Goal: Information Seeking & Learning: Learn about a topic

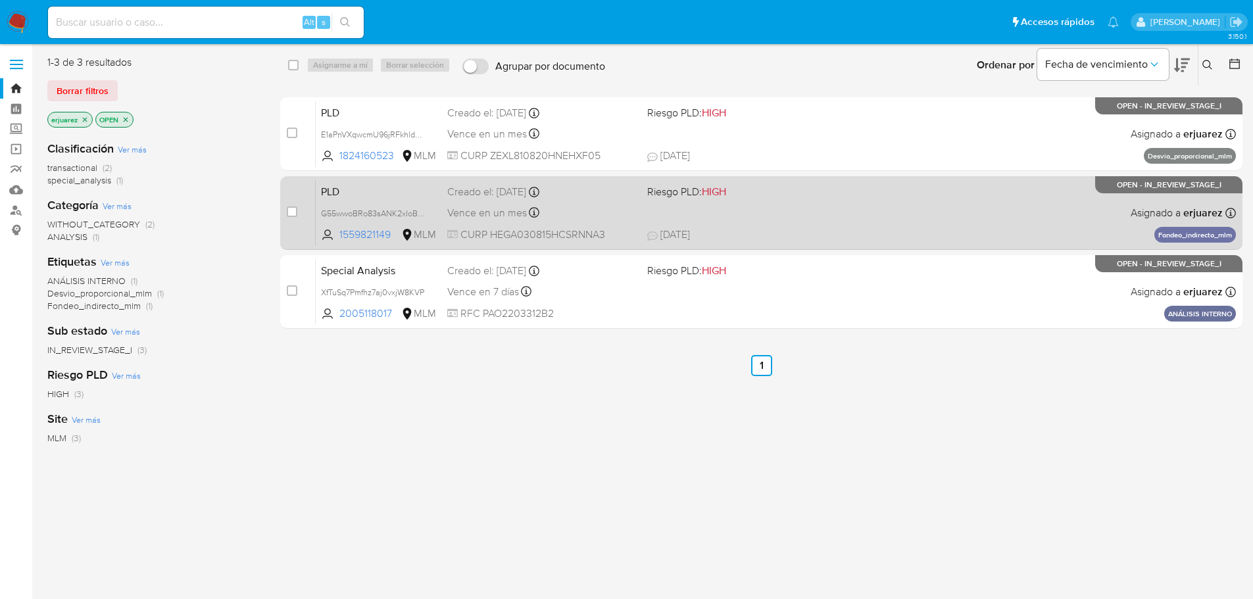
click at [924, 218] on div "PLD G55wwoBRo83sANK2xIoBwcqi 1559821149 MLM Riesgo PLD: HIGH Creado el: 12/07/2…" at bounding box center [776, 213] width 920 height 66
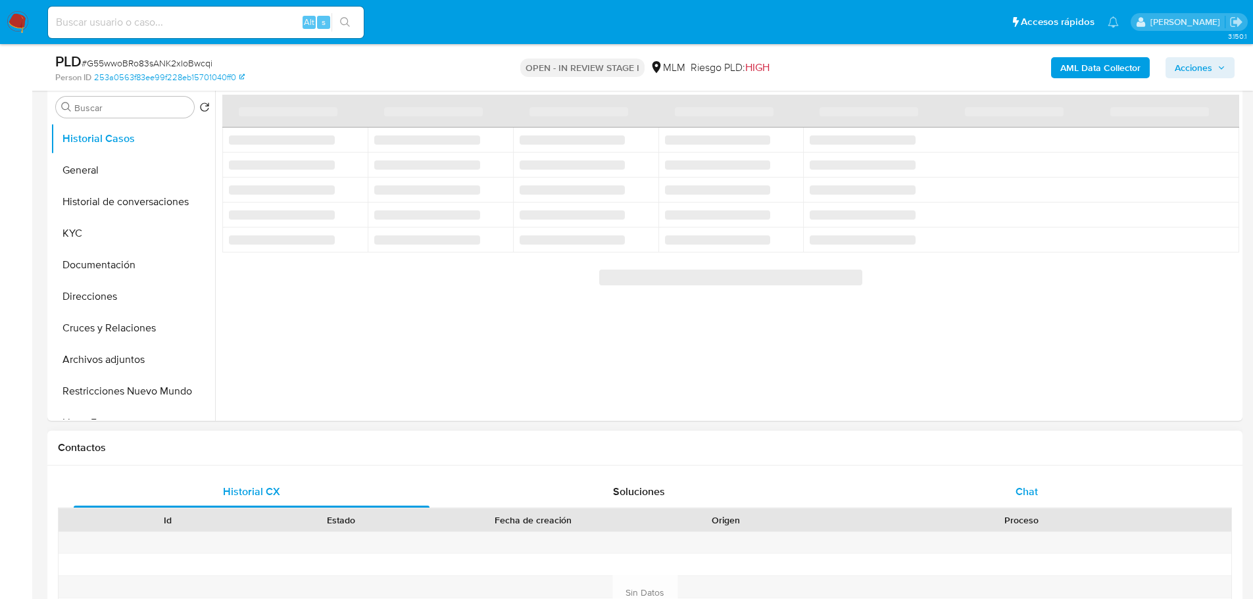
scroll to position [329, 0]
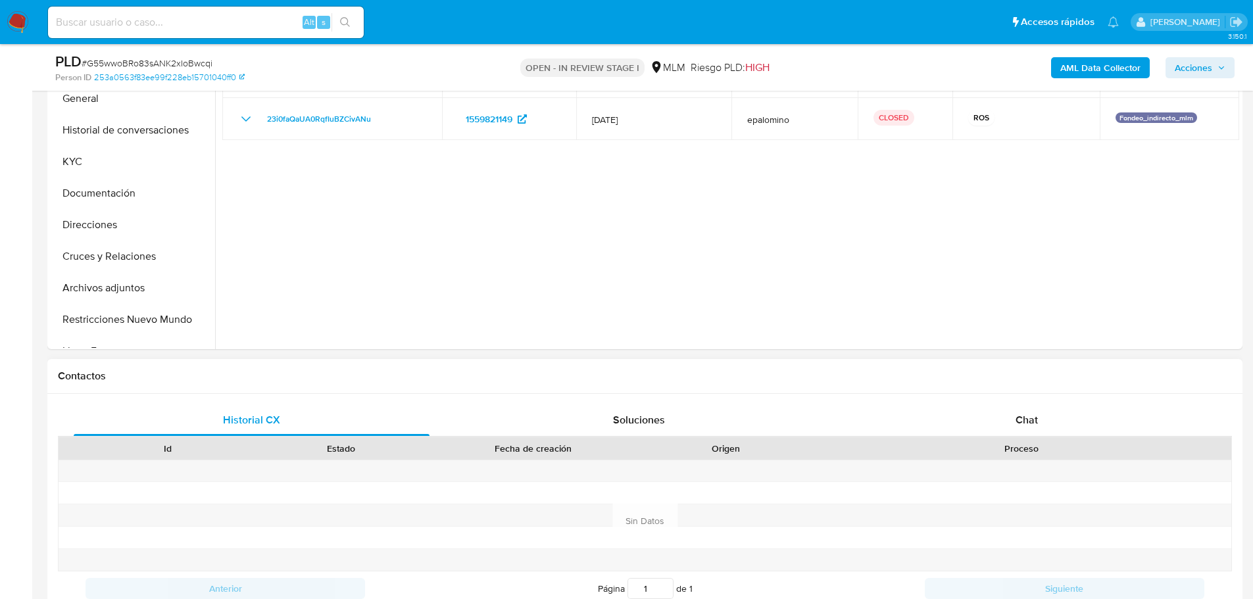
click at [1024, 410] on div "Chat" at bounding box center [1026, 421] width 356 height 32
select select "10"
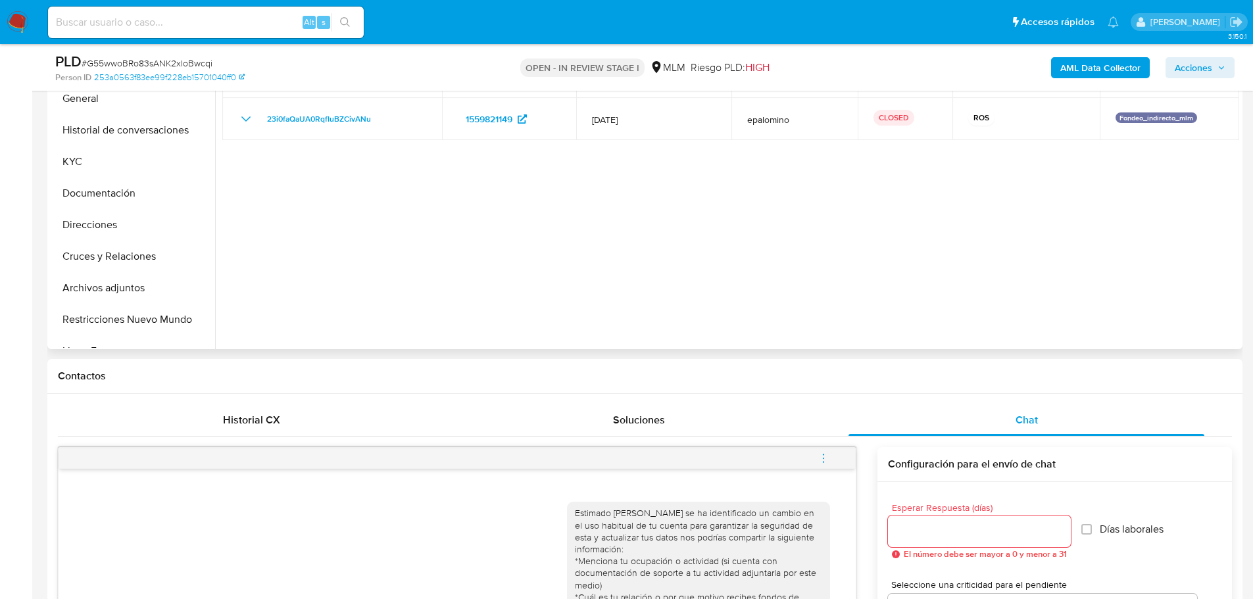
click at [289, 222] on div at bounding box center [727, 180] width 1024 height 337
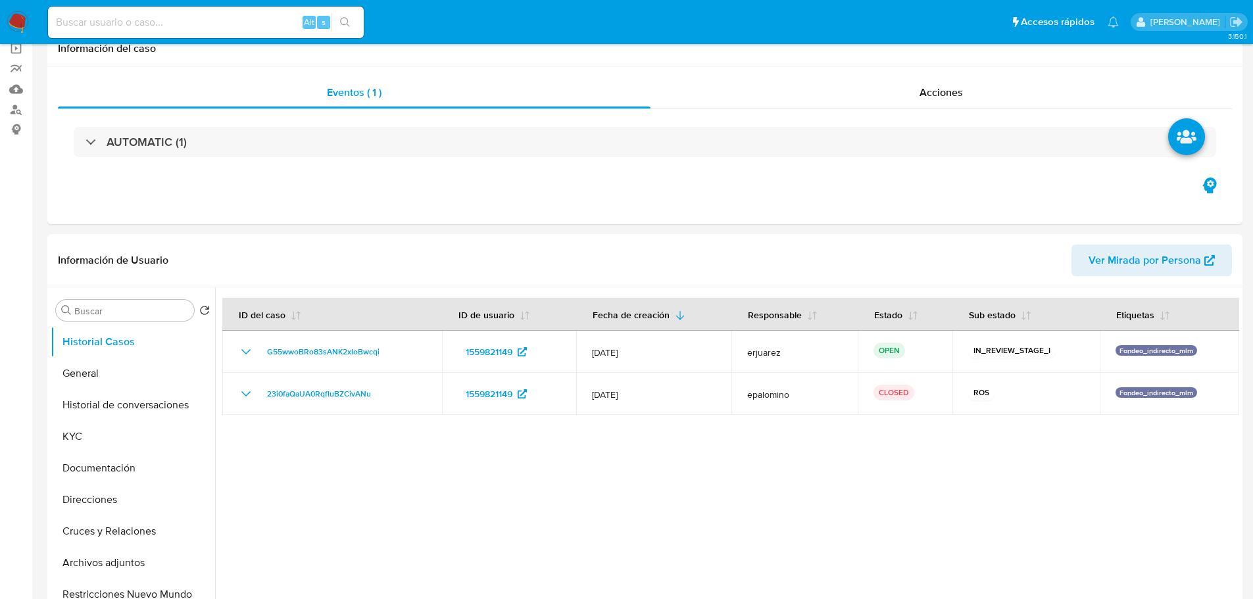
scroll to position [0, 0]
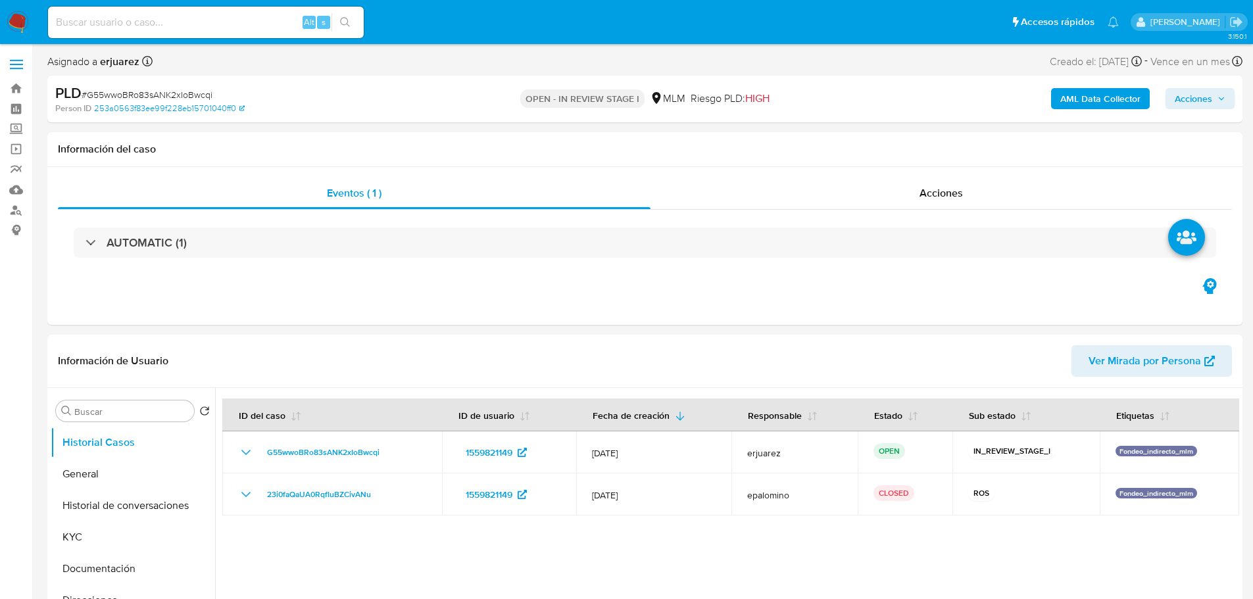
click at [16, 16] on img at bounding box center [18, 22] width 22 height 22
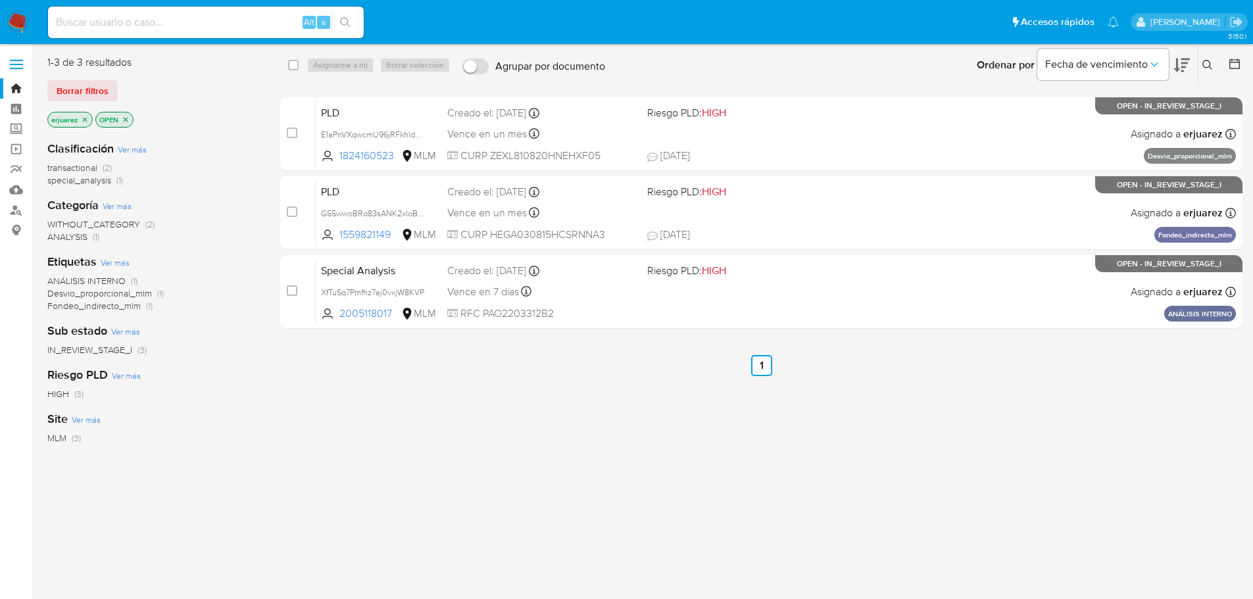
click at [15, 20] on img at bounding box center [18, 22] width 22 height 22
click at [84, 121] on icon "close-filter" at bounding box center [85, 119] width 5 height 5
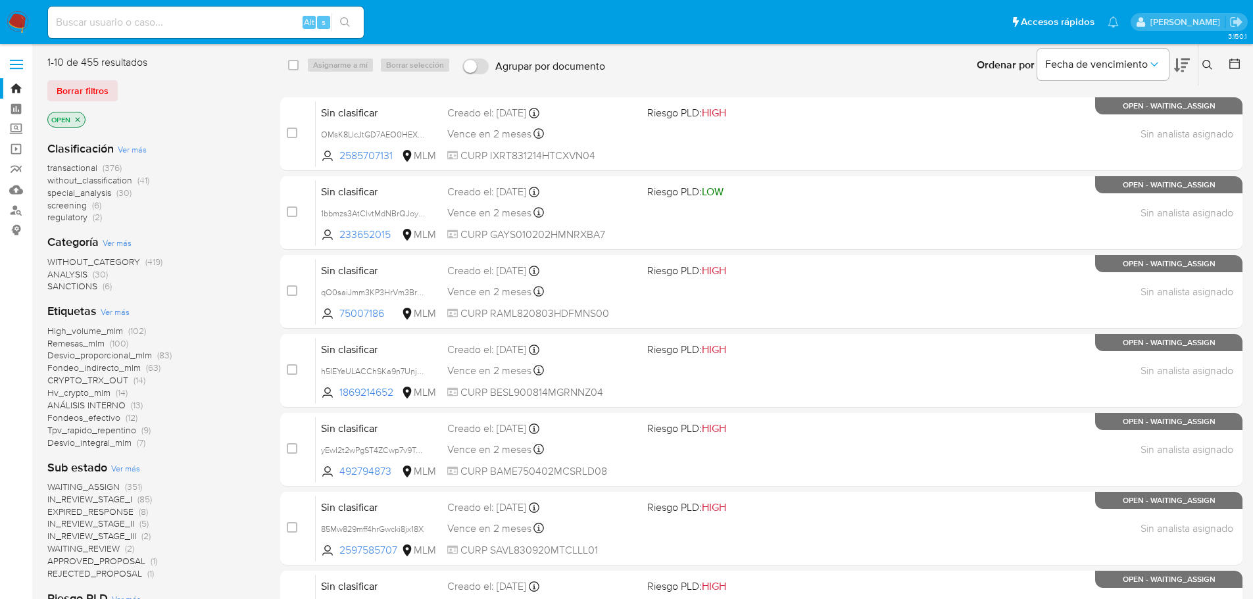
drag, startPoint x: 35, startPoint y: 488, endPoint x: 120, endPoint y: 488, distance: 85.5
click at [121, 488] on main "3.150.1" at bounding box center [626, 468] width 1253 height 937
drag, startPoint x: 36, startPoint y: 551, endPoint x: 120, endPoint y: 552, distance: 84.9
click at [120, 552] on main "3.150.1" at bounding box center [626, 468] width 1253 height 937
click at [14, 20] on img at bounding box center [18, 22] width 22 height 22
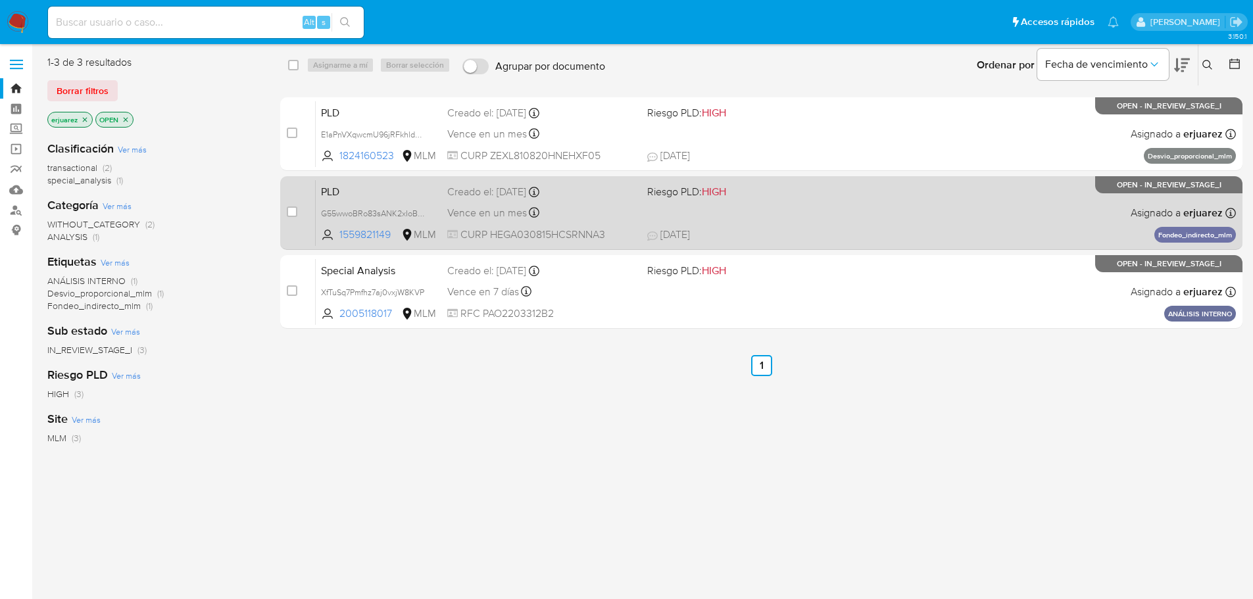
click at [804, 206] on div "PLD G55wwoBRo83sANK2xIoBwcqi 1559821149 MLM Riesgo PLD: HIGH Creado el: 12/07/2…" at bounding box center [776, 213] width 920 height 66
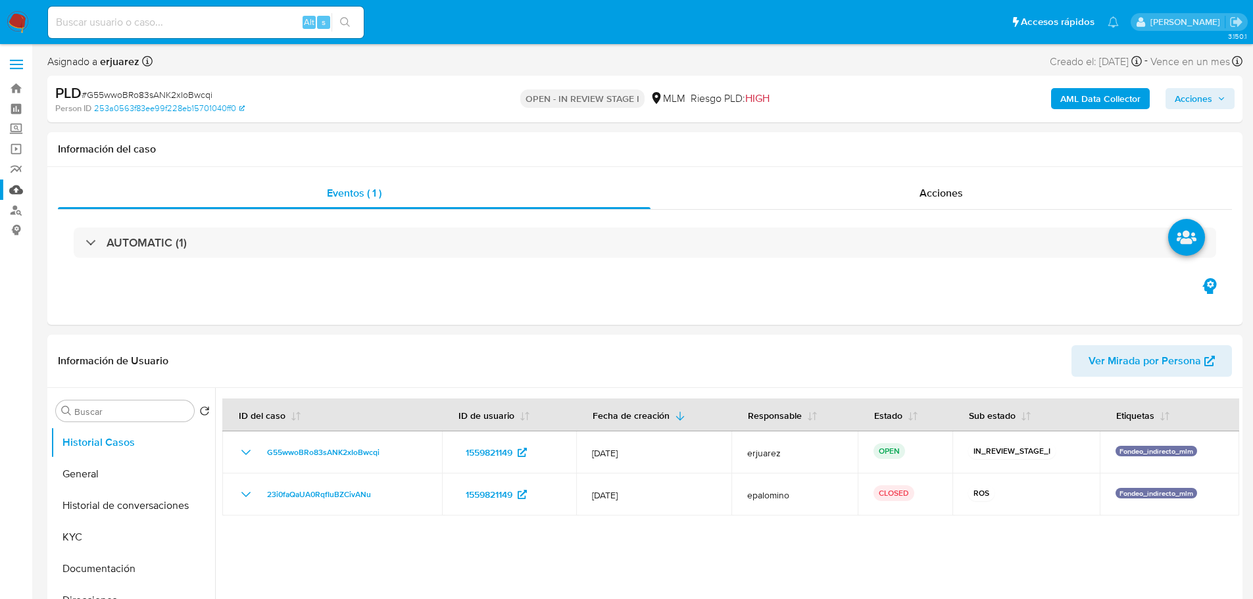
select select "10"
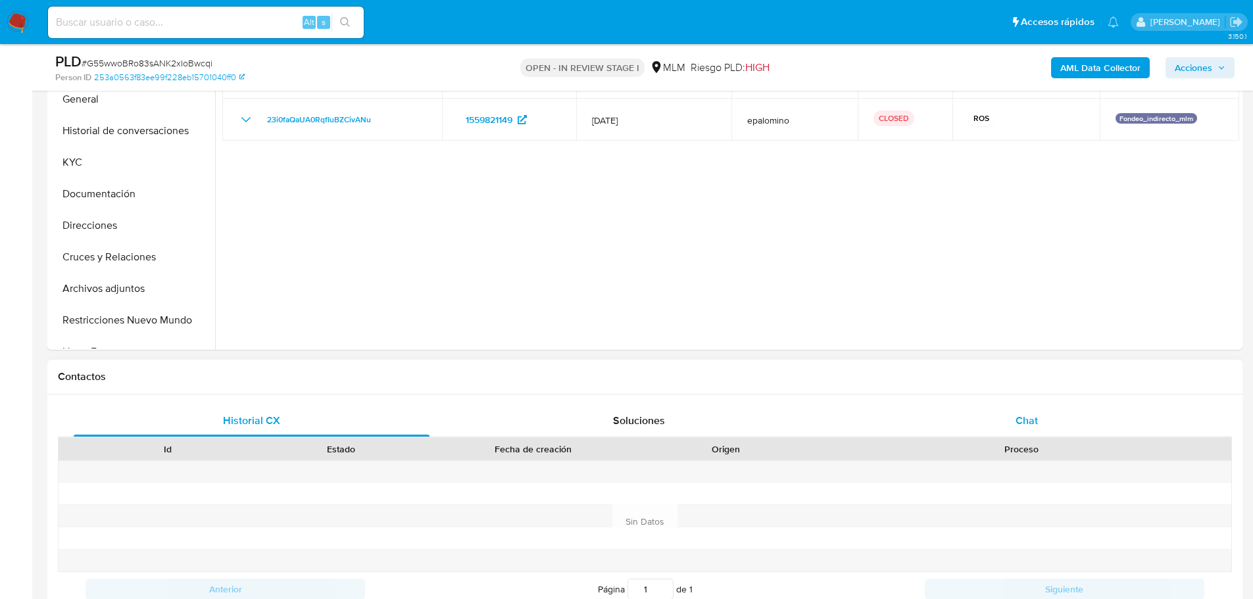
scroll to position [460, 0]
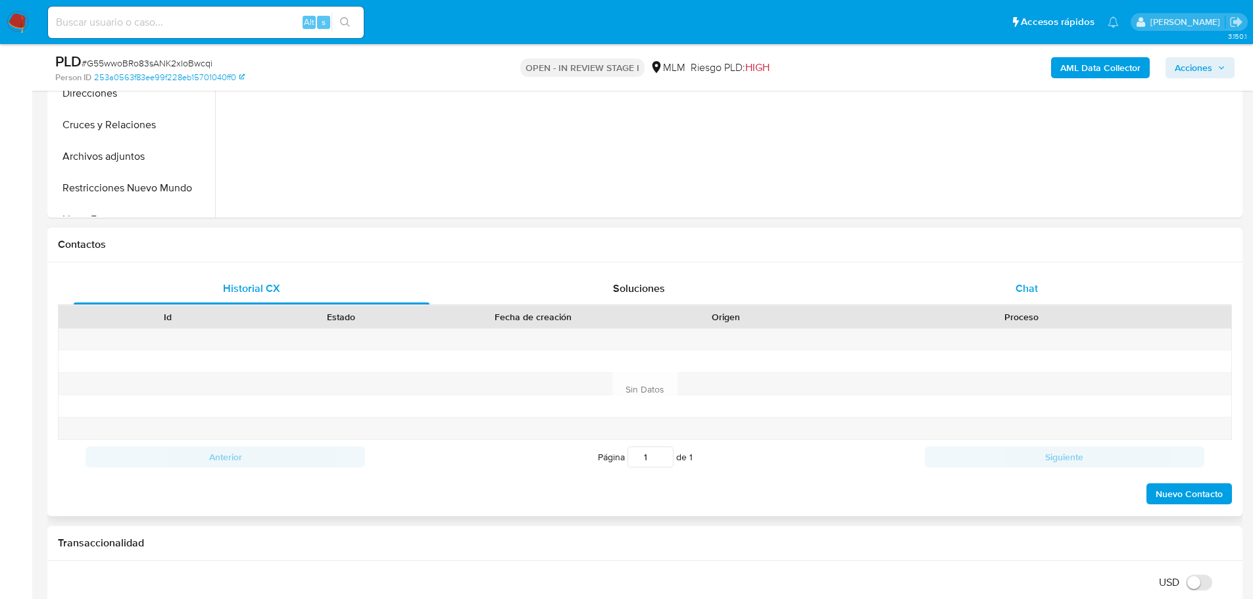
click at [1010, 286] on div "Chat" at bounding box center [1026, 289] width 356 height 32
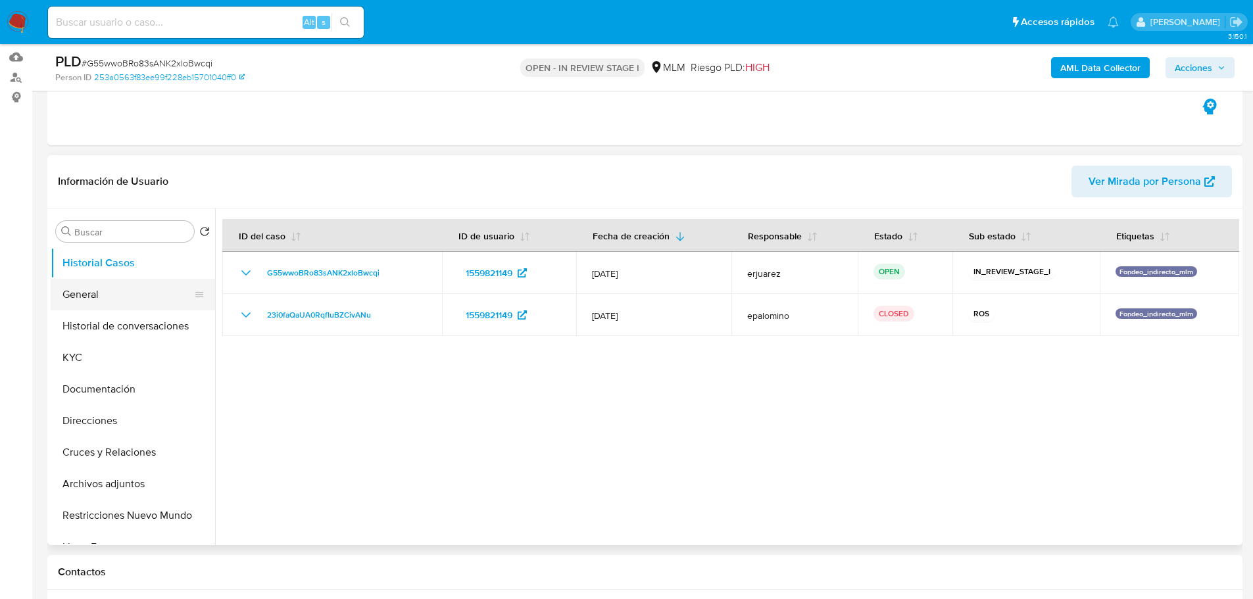
scroll to position [132, 0]
drag, startPoint x: 96, startPoint y: 299, endPoint x: 192, endPoint y: 260, distance: 103.6
click at [98, 299] on button "General" at bounding box center [133, 296] width 164 height 32
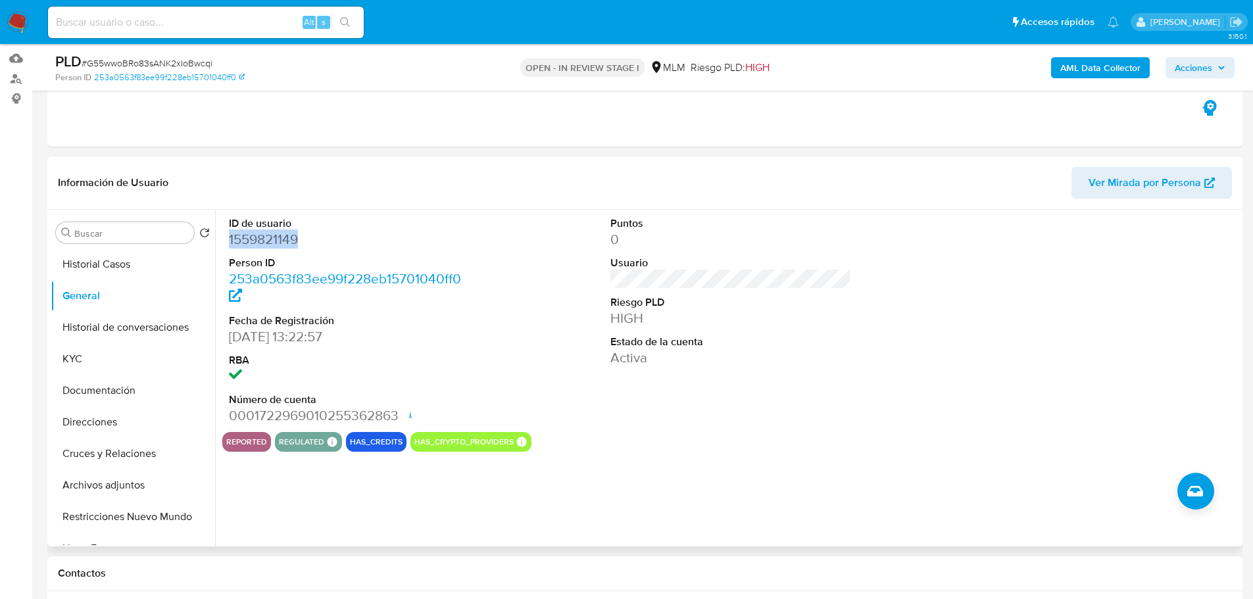
drag, startPoint x: 308, startPoint y: 239, endPoint x: 222, endPoint y: 241, distance: 86.2
click at [222, 241] on div "ID de usuario 1559821149 Person ID 253a0563f83ee99f228eb15701040ff0 Fecha de Re…" at bounding box center [349, 321] width 255 height 222
copy dd "1559821149"
click at [120, 16] on input at bounding box center [206, 22] width 316 height 17
paste input "1559821149"
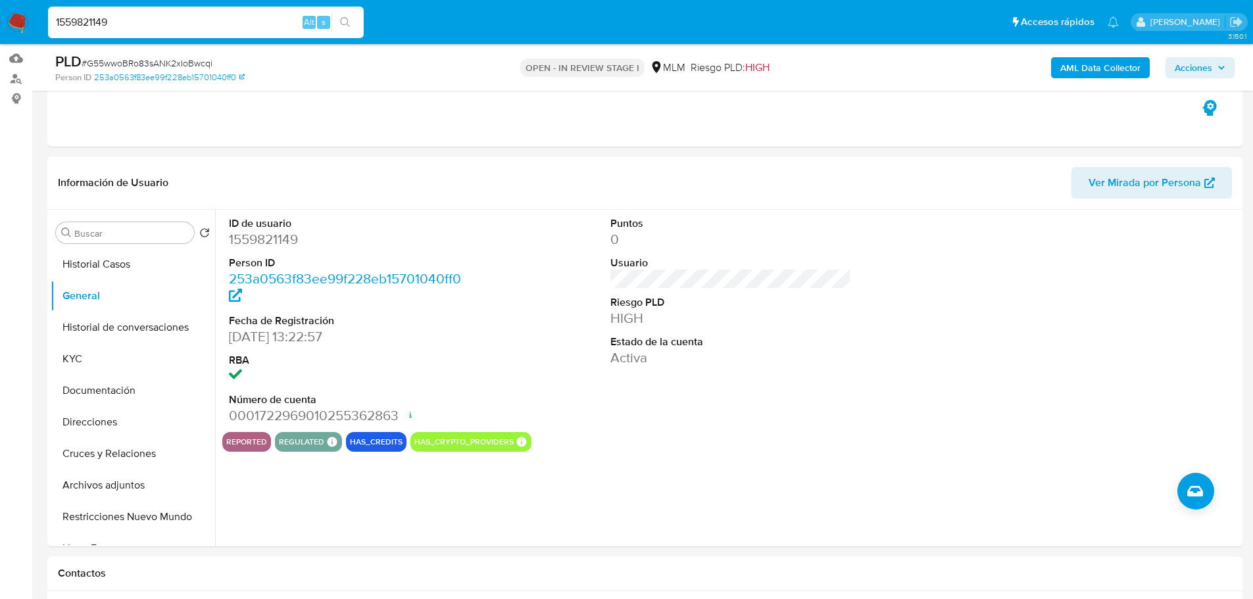
type input "1559821149"
click at [351, 24] on icon "search-icon" at bounding box center [345, 22] width 11 height 11
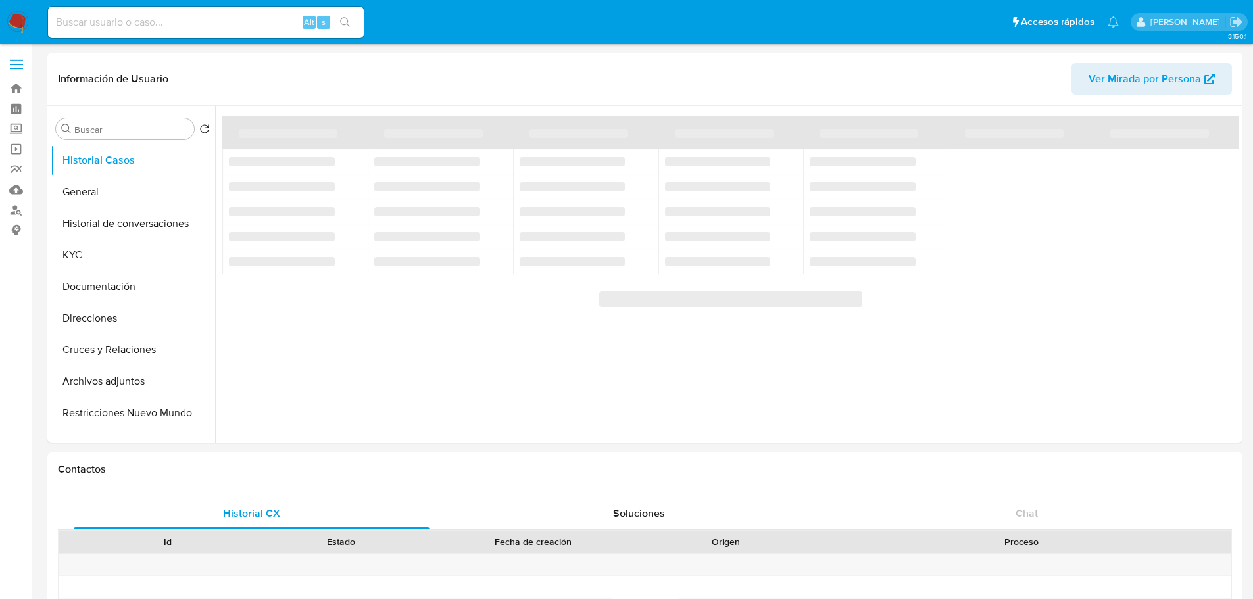
select select "10"
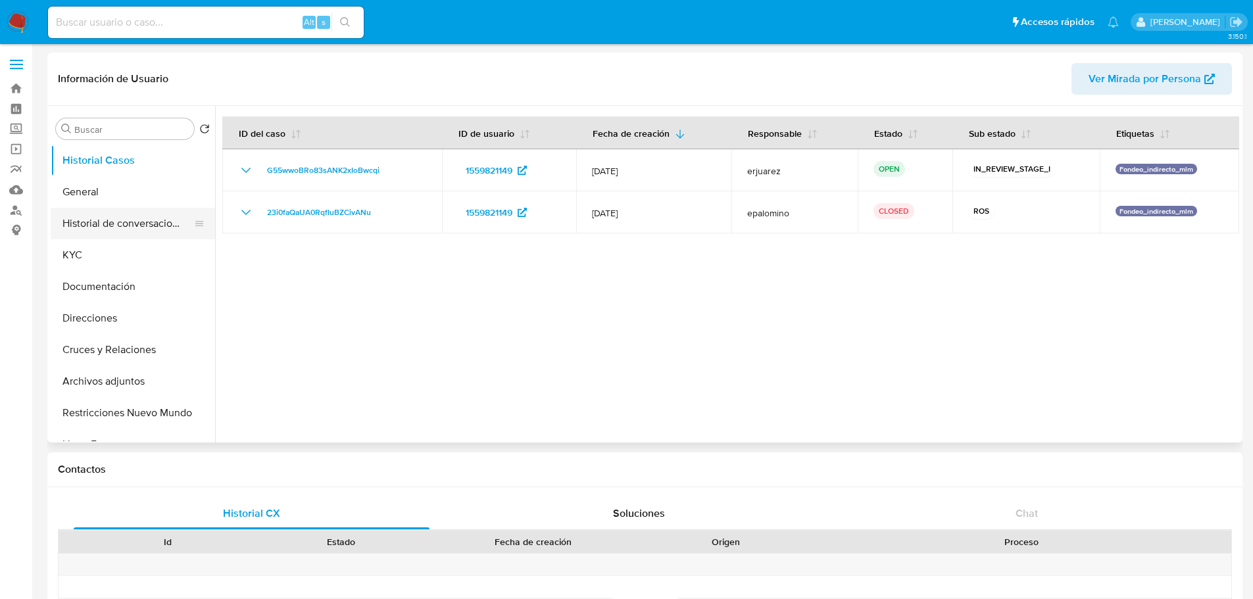
click at [162, 224] on button "Historial de conversaciones" at bounding box center [128, 224] width 154 height 32
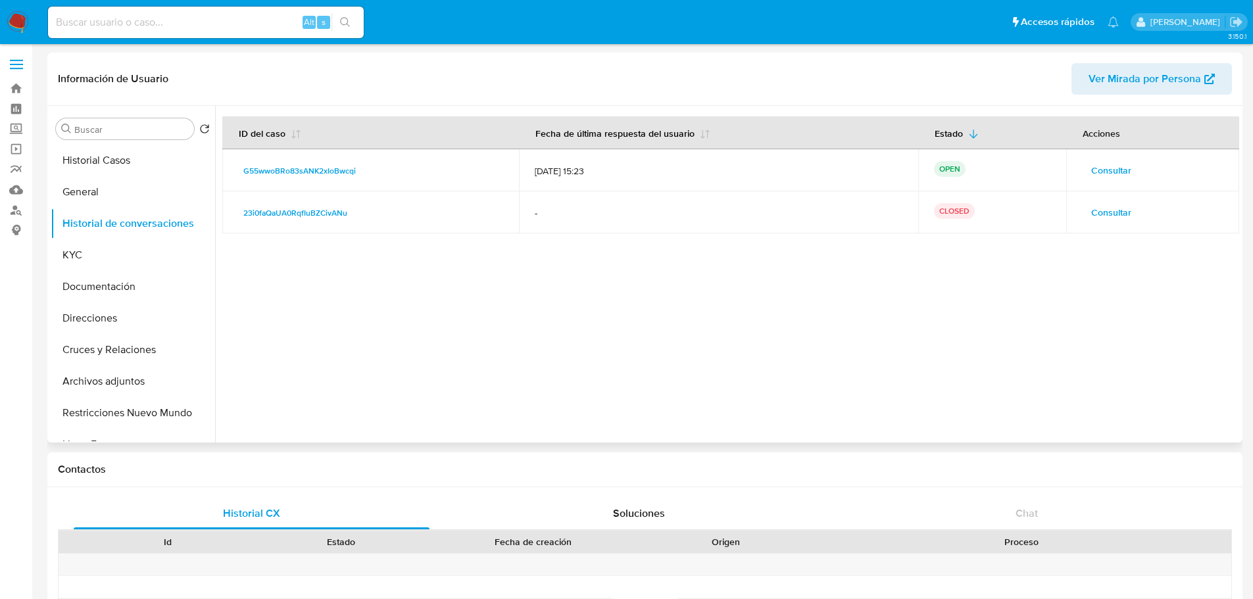
click at [1091, 172] on span "Consultar" at bounding box center [1111, 170] width 40 height 18
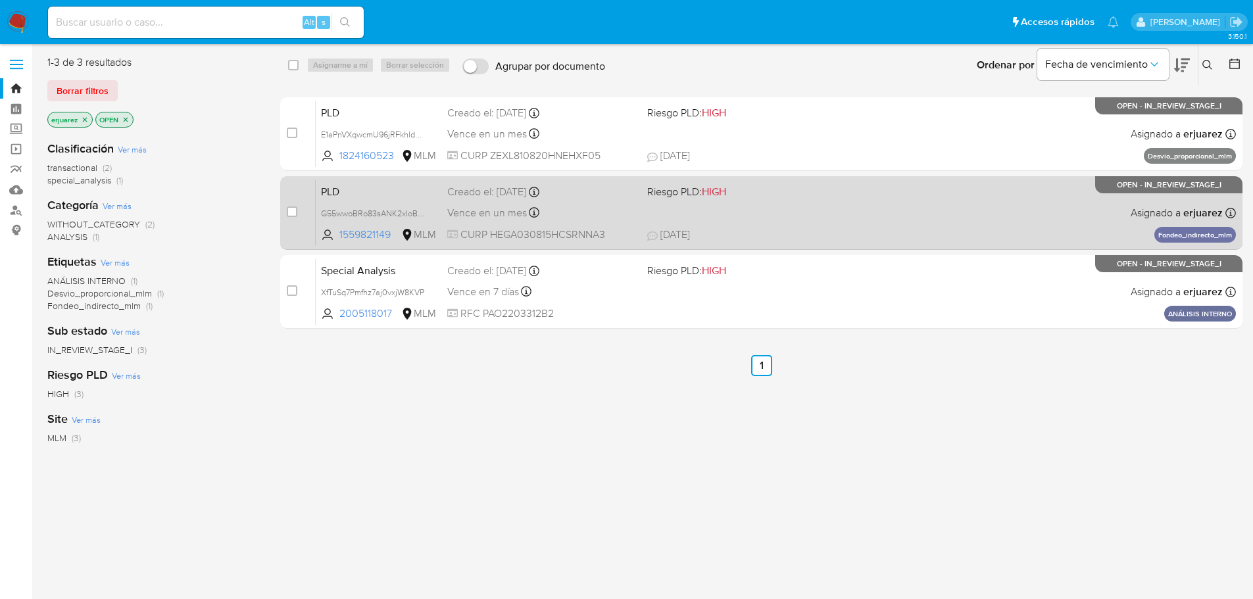
click at [839, 199] on div "PLD G55wwoBRo83sANK2xIoBwcqi 1559821149 MLM Riesgo PLD: HIGH Creado el: [DATE] …" at bounding box center [776, 213] width 920 height 66
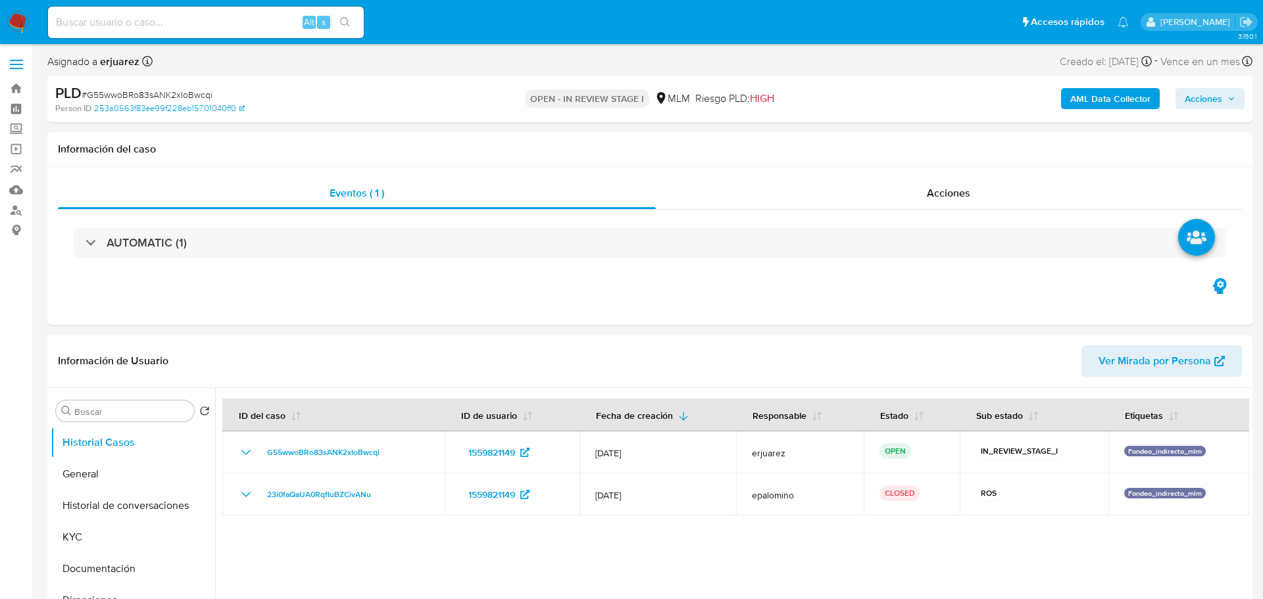
select select "10"
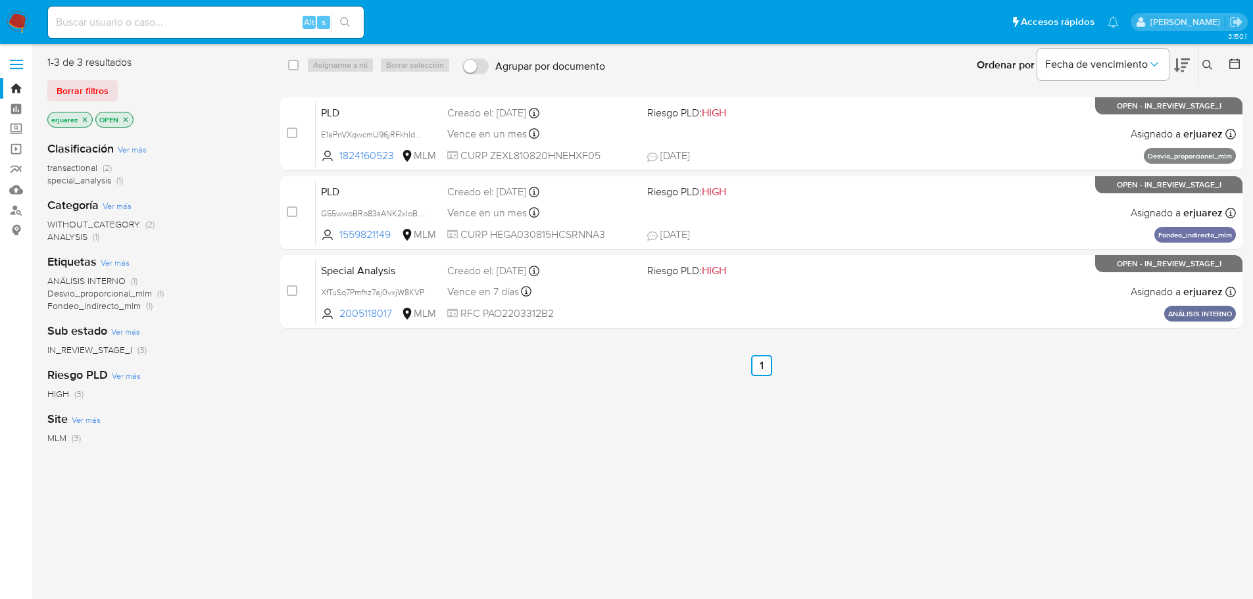
drag, startPoint x: 18, startPoint y: 13, endPoint x: 5, endPoint y: 36, distance: 25.6
click at [18, 13] on img at bounding box center [18, 22] width 22 height 22
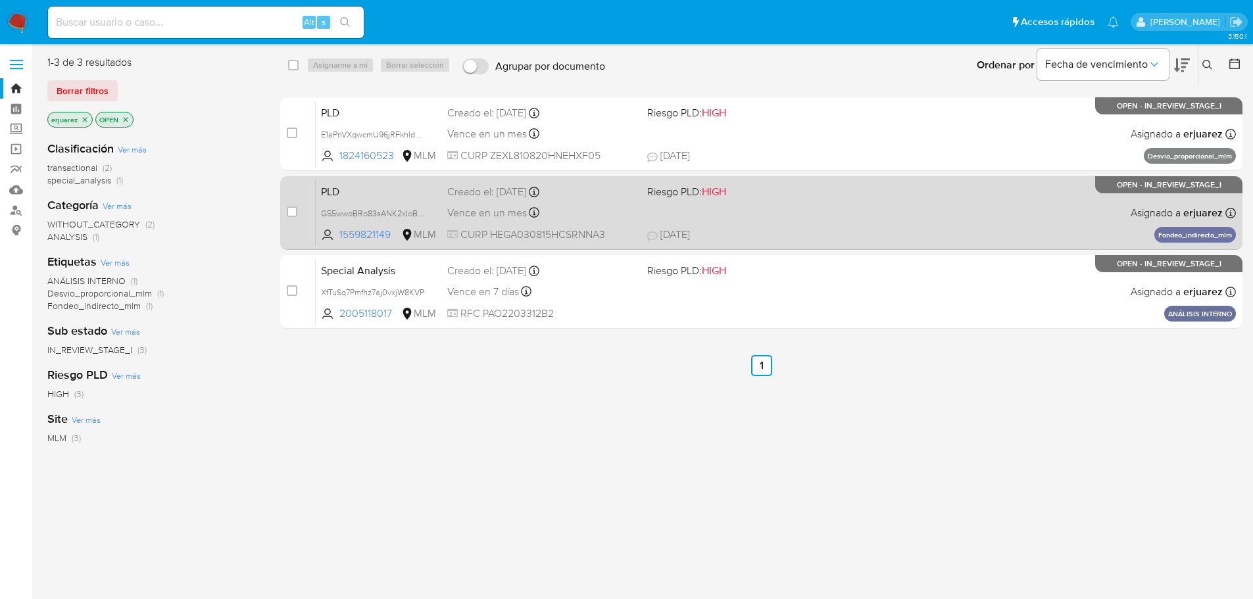
click at [743, 222] on div "PLD G55wwoBRo83sANK2xIoBwcqi 1559821149 MLM Riesgo PLD: HIGH Creado el: 12/07/2…" at bounding box center [776, 213] width 920 height 66
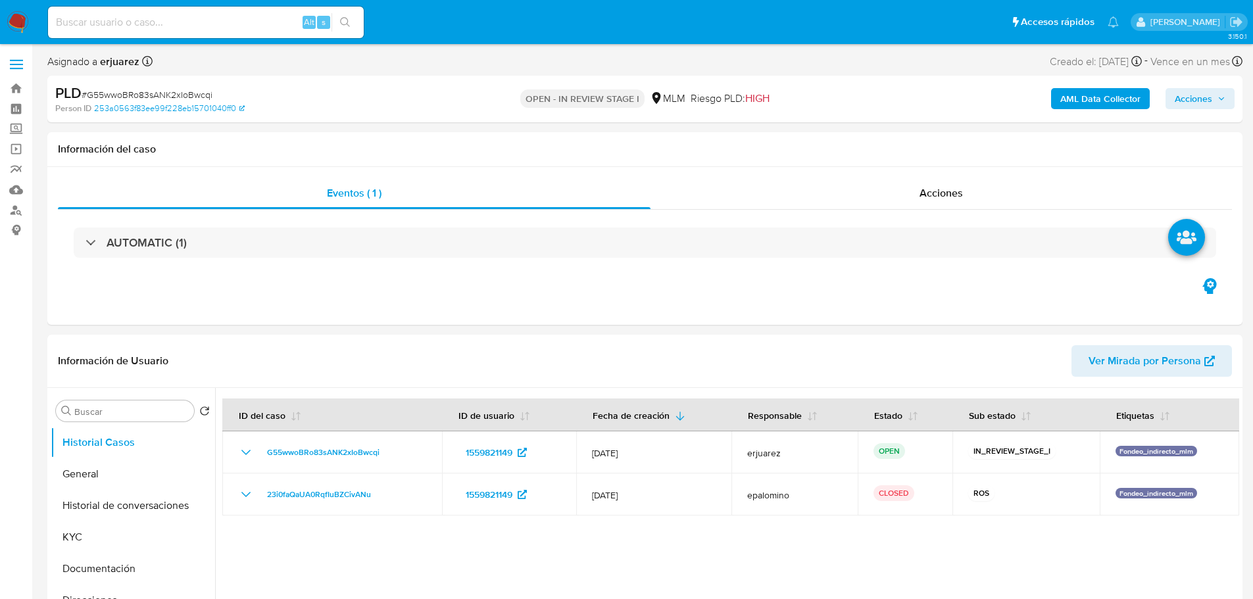
select select "10"
click at [148, 17] on input at bounding box center [206, 22] width 316 height 17
paste input "1842390646"
type input "1842390646"
click at [341, 20] on icon "search-icon" at bounding box center [345, 22] width 11 height 11
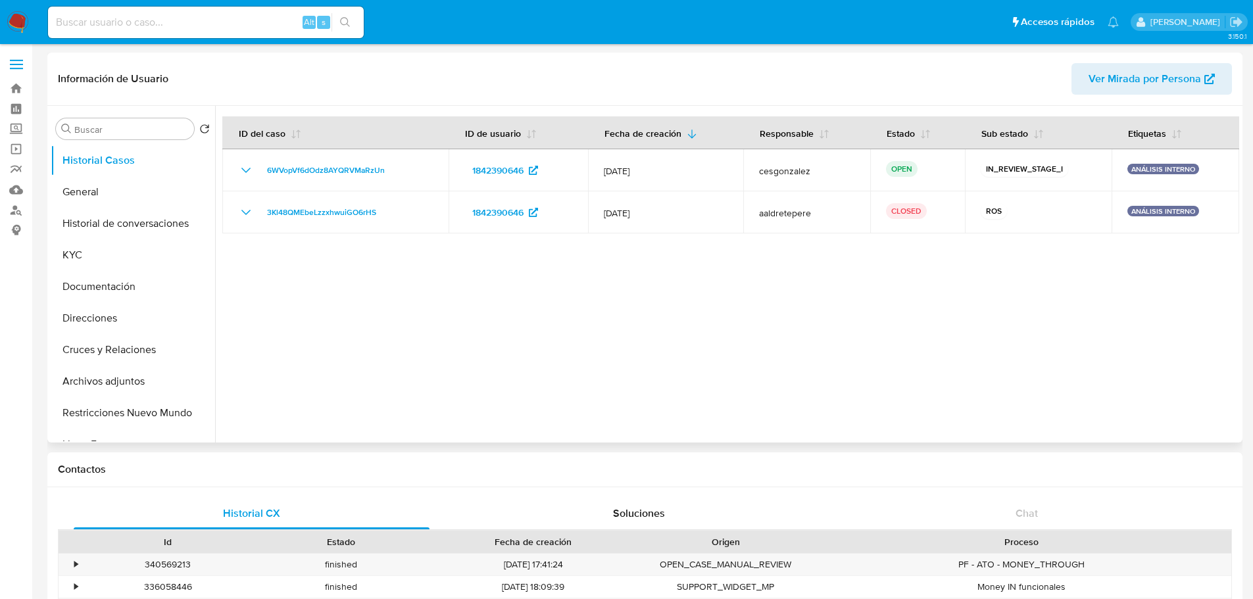
select select "10"
click at [24, 25] on img at bounding box center [18, 22] width 22 height 22
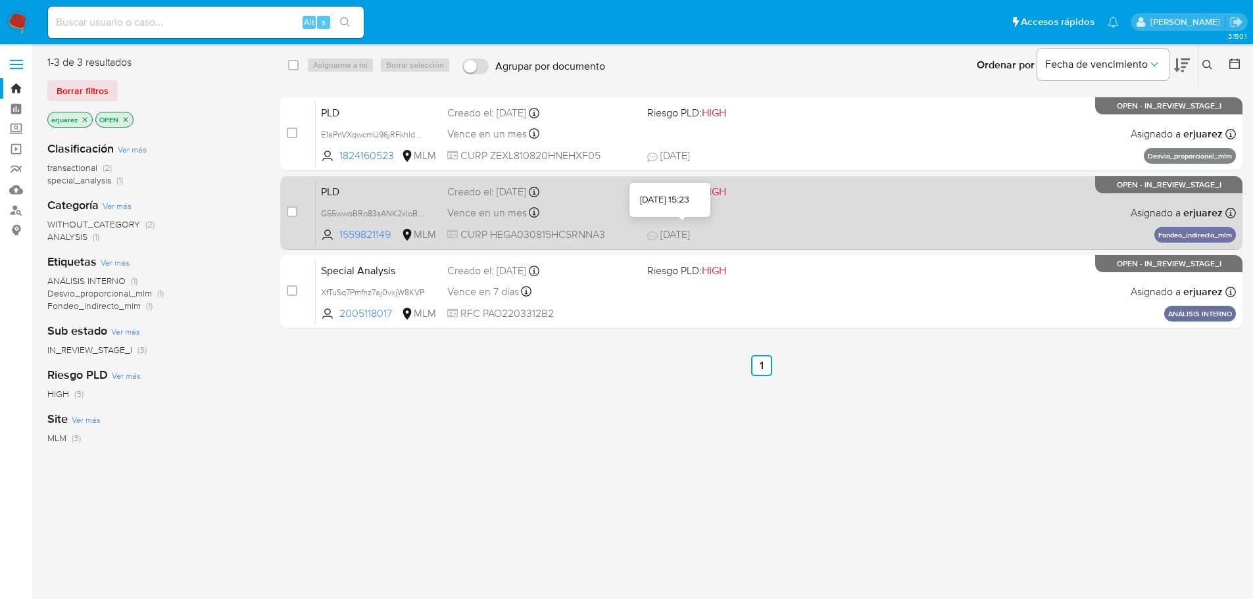
click at [681, 230] on span "[DATE]" at bounding box center [668, 235] width 43 height 14
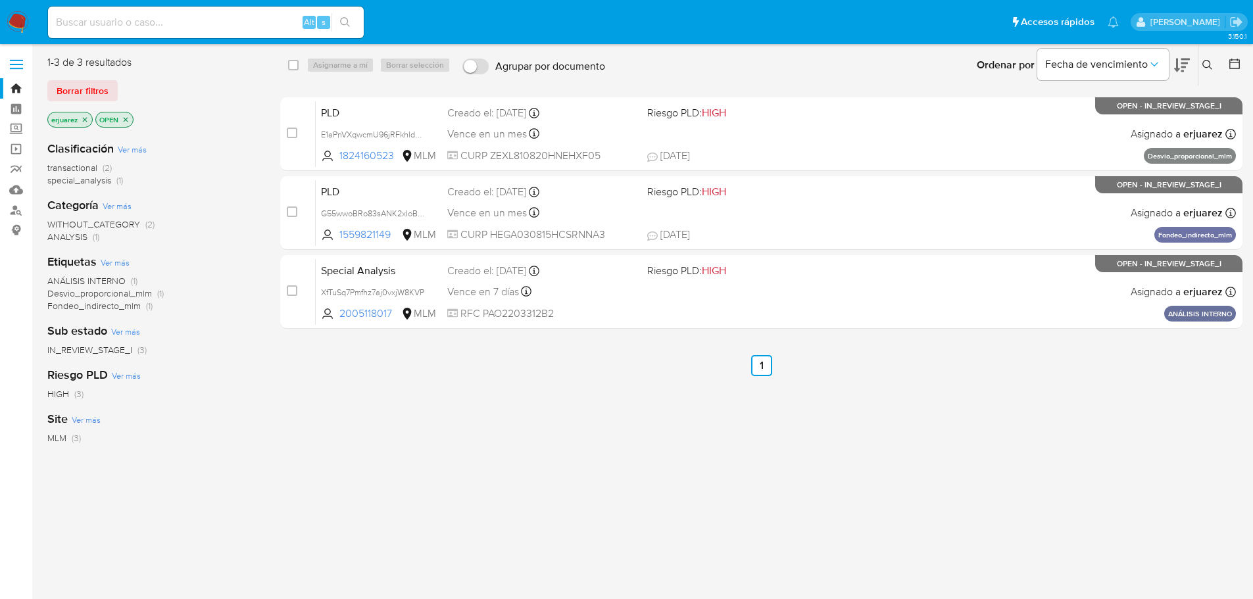
click at [12, 19] on img at bounding box center [18, 22] width 22 height 22
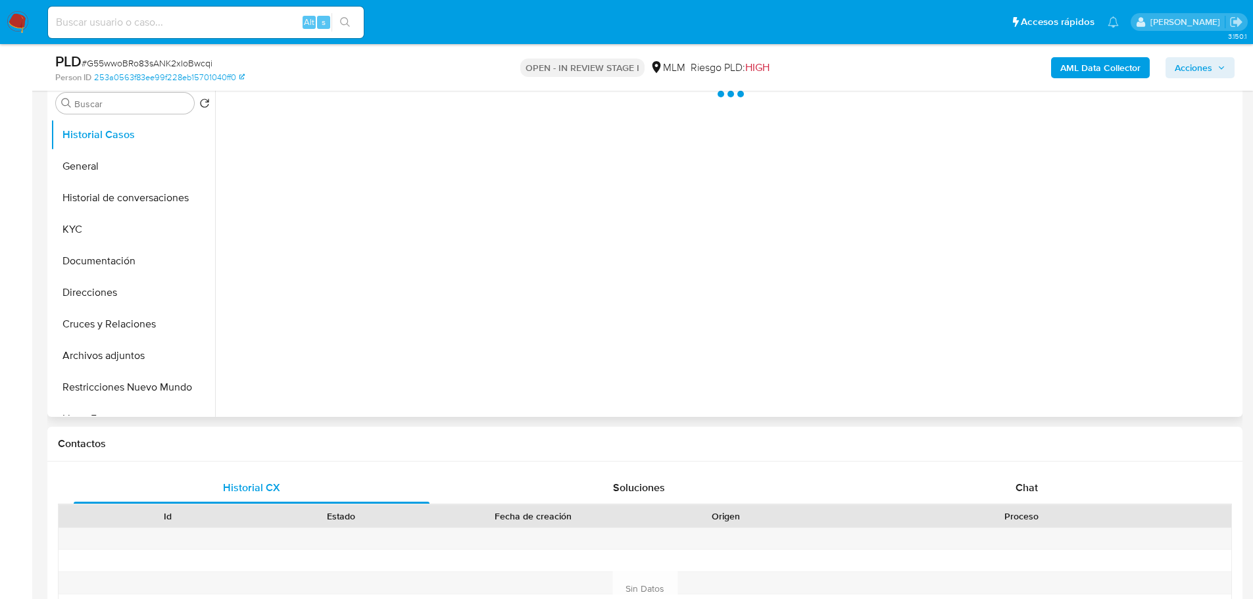
scroll to position [197, 0]
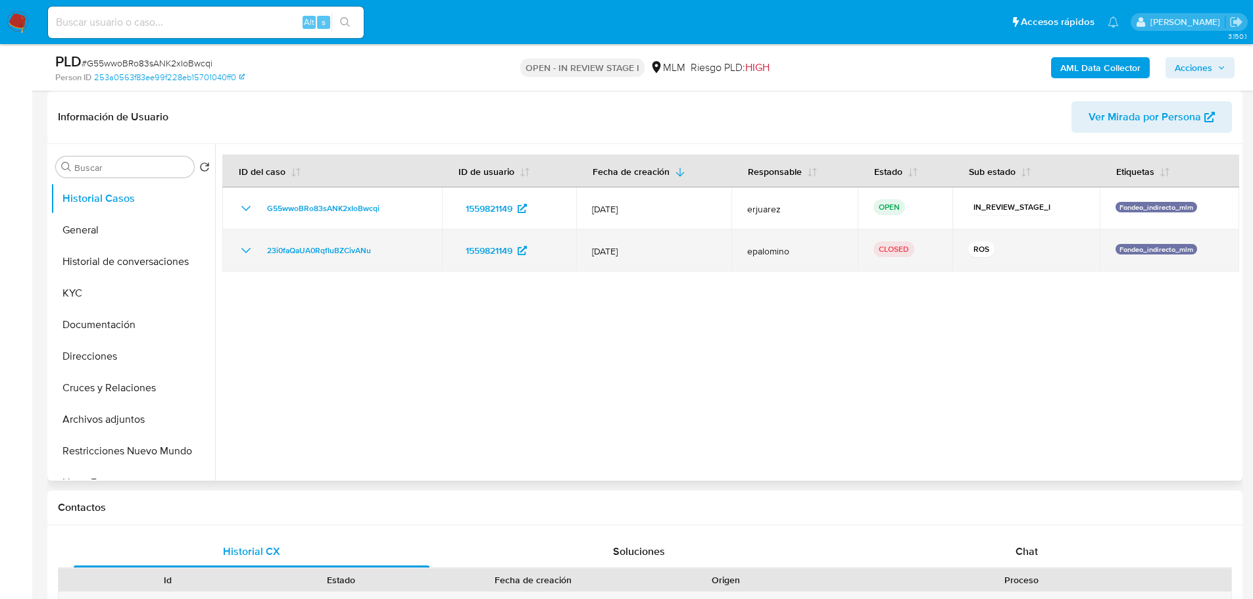
select select "10"
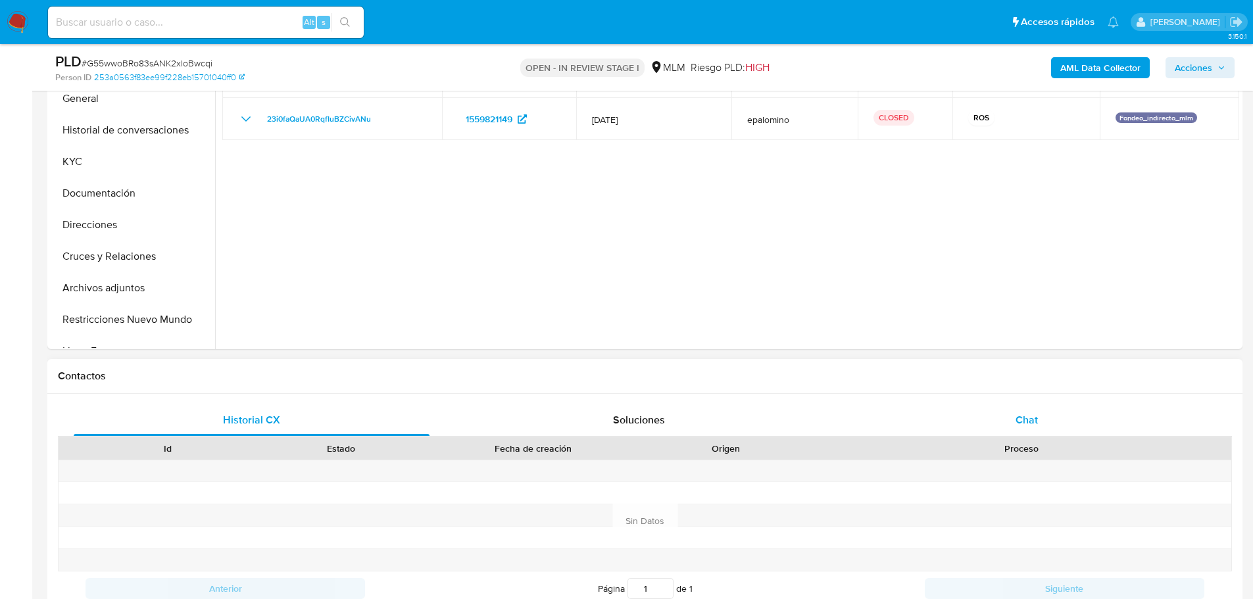
click at [1013, 409] on div "Chat" at bounding box center [1026, 421] width 356 height 32
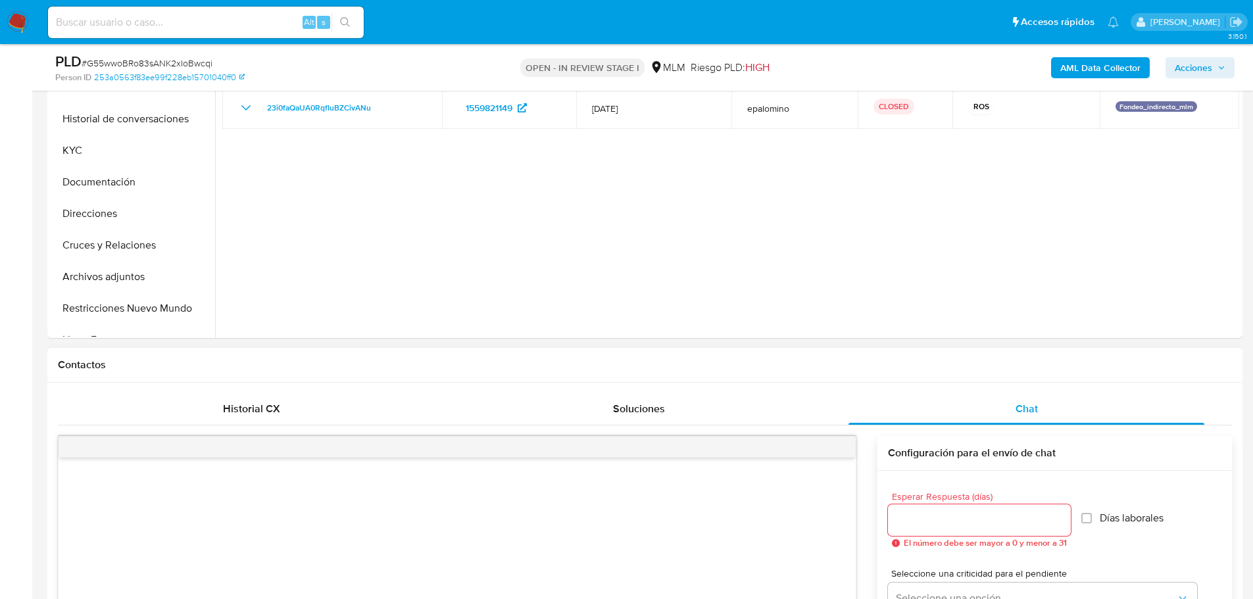
scroll to position [658, 0]
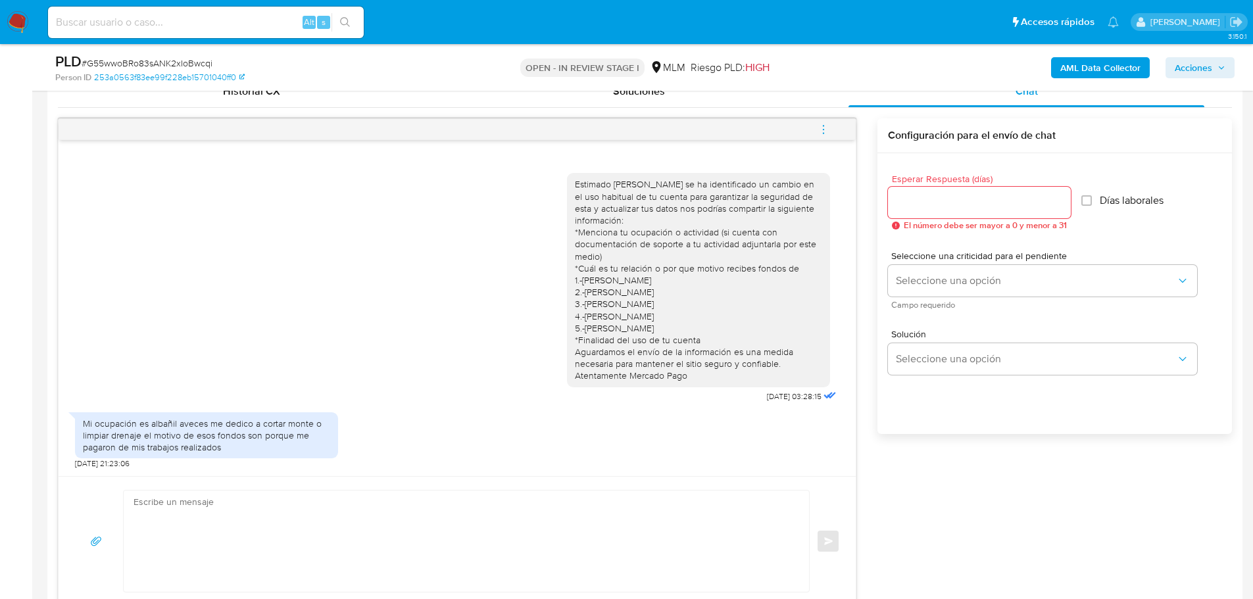
click at [264, 539] on textarea at bounding box center [463, 541] width 659 height 101
type textarea "a"
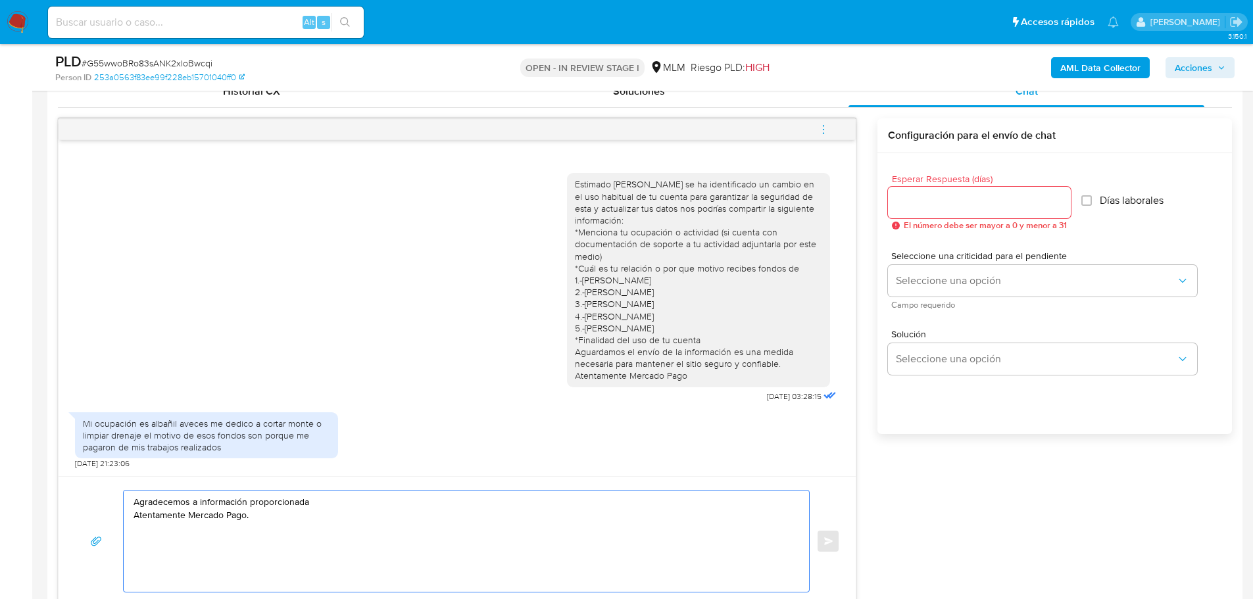
type textarea "Agradecemos a información proporcionada Atentamente Mercado Pago."
click at [894, 202] on input "Esperar Respuesta (días)" at bounding box center [979, 202] width 183 height 17
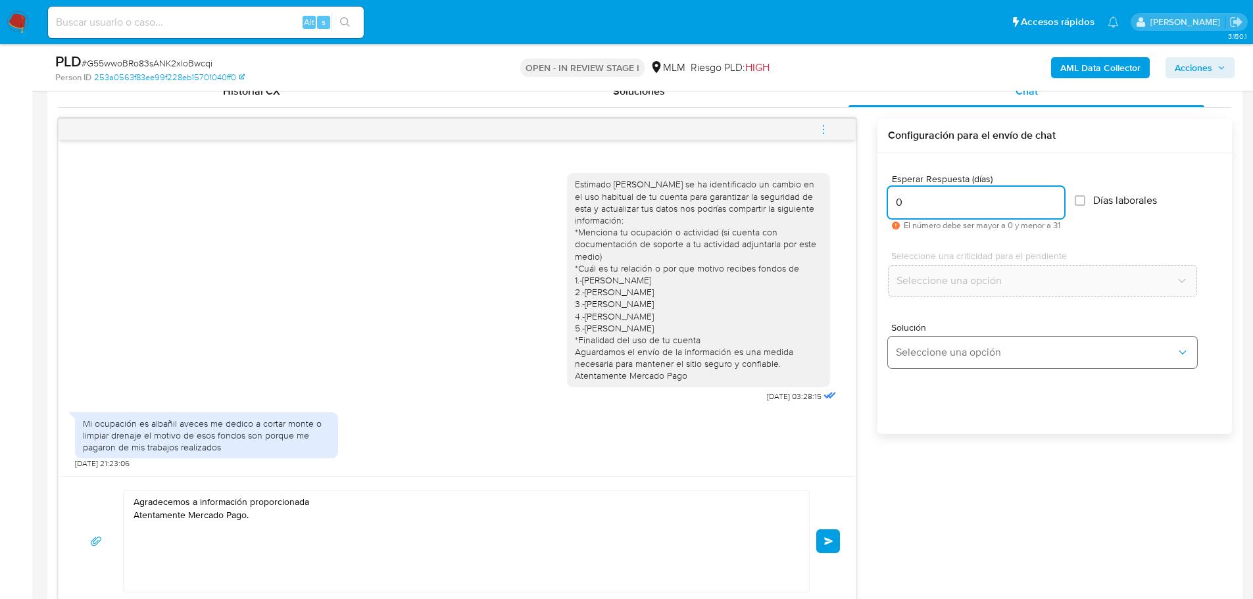
type input "0"
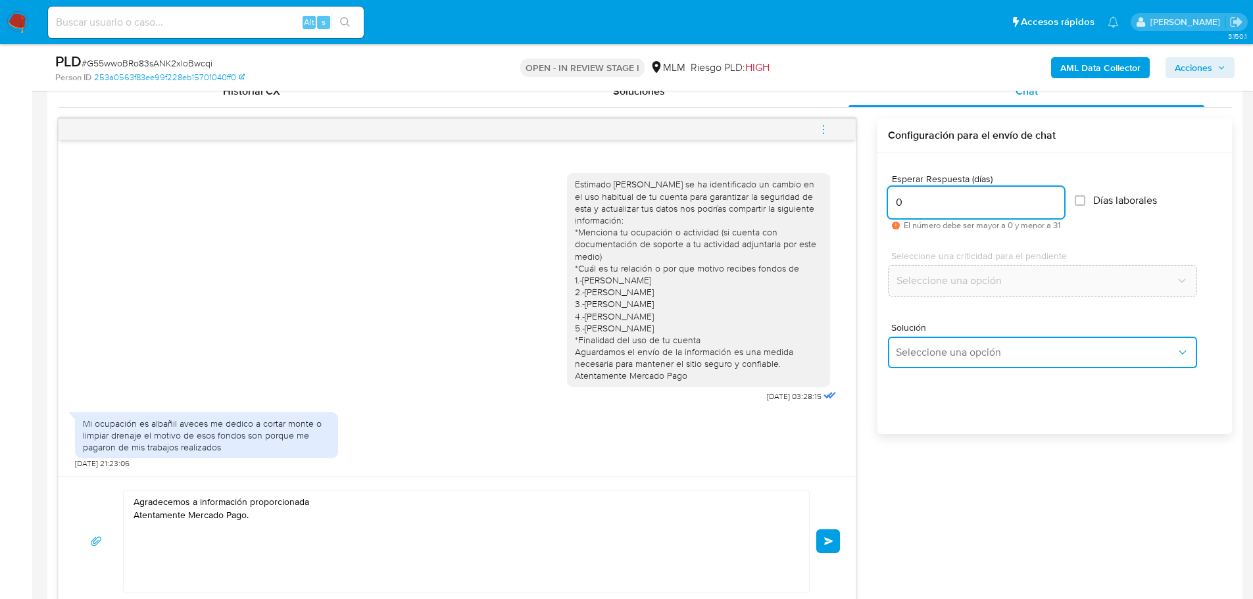
drag, startPoint x: 936, startPoint y: 354, endPoint x: 953, endPoint y: 351, distance: 17.3
click at [937, 353] on span "Seleccione una opción" at bounding box center [1036, 352] width 280 height 13
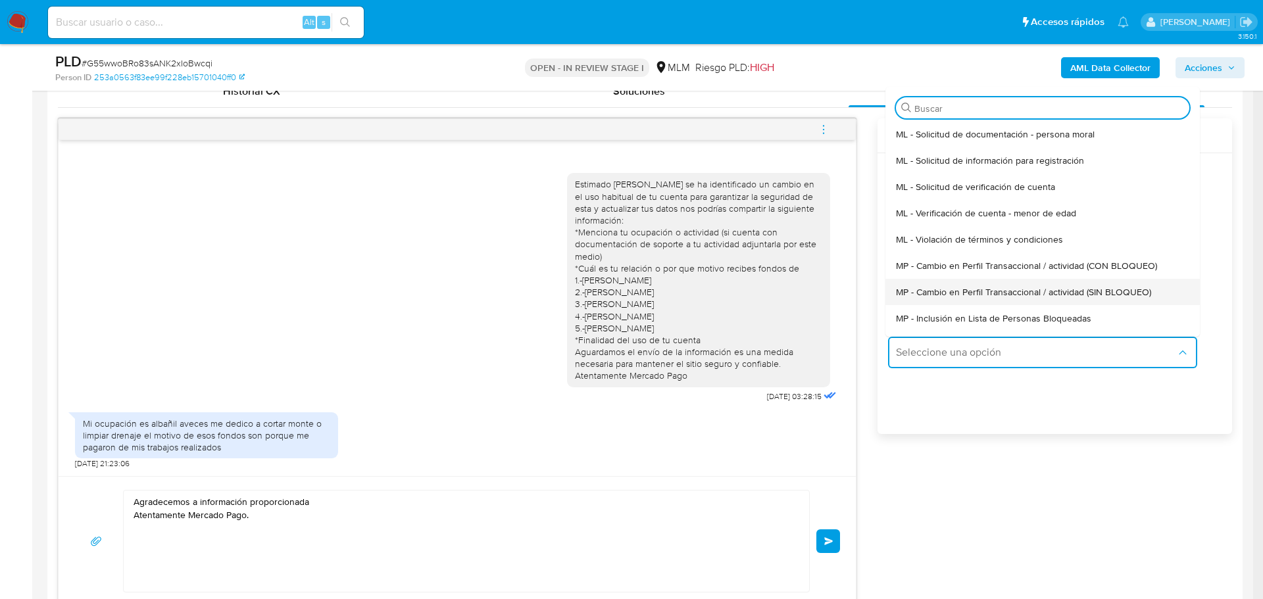
click at [987, 287] on span "MP - Cambio en Perfil Transaccional / actividad (SIN BLOQUEO)" at bounding box center [1023, 292] width 255 height 12
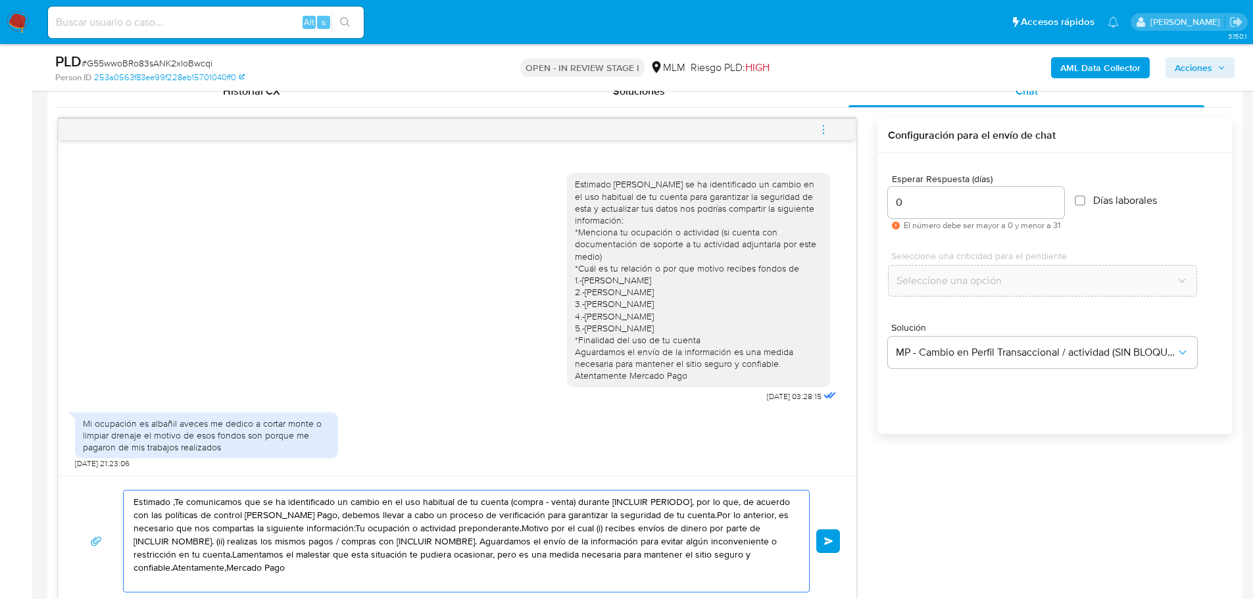
drag, startPoint x: 309, startPoint y: 562, endPoint x: -30, endPoint y: 452, distance: 356.9
type textarea "a"
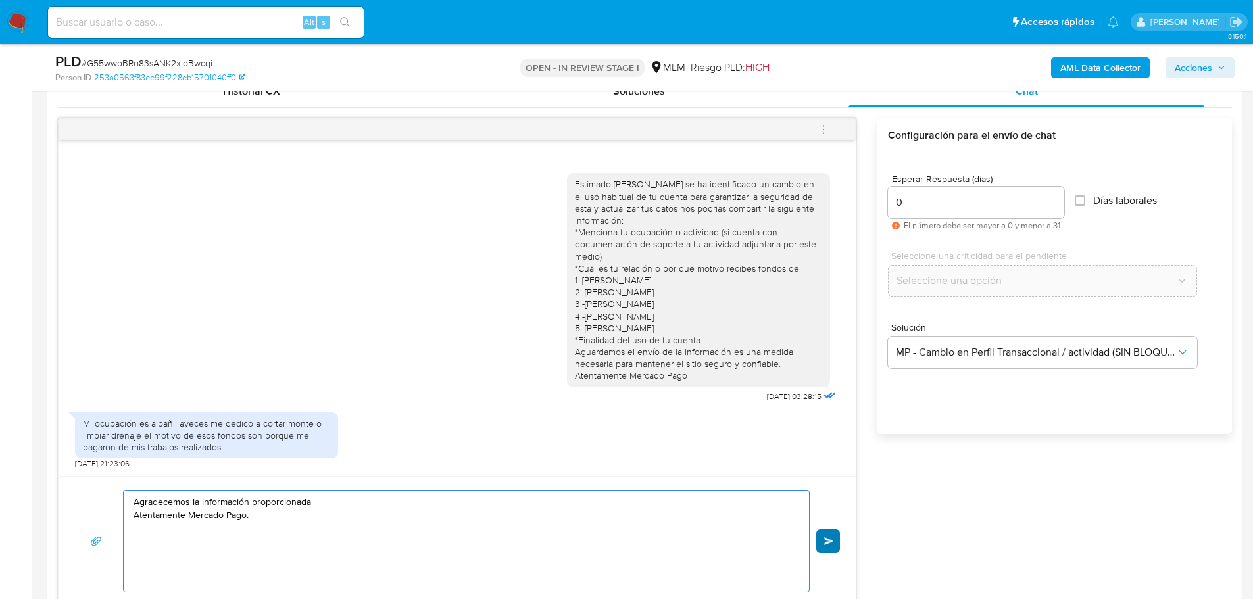
type textarea "Agradecemos la información proporcionada Atentamente Mercado Pago."
drag, startPoint x: 831, startPoint y: 539, endPoint x: 853, endPoint y: 525, distance: 26.6
click at [835, 537] on button "Enviar" at bounding box center [828, 541] width 24 height 24
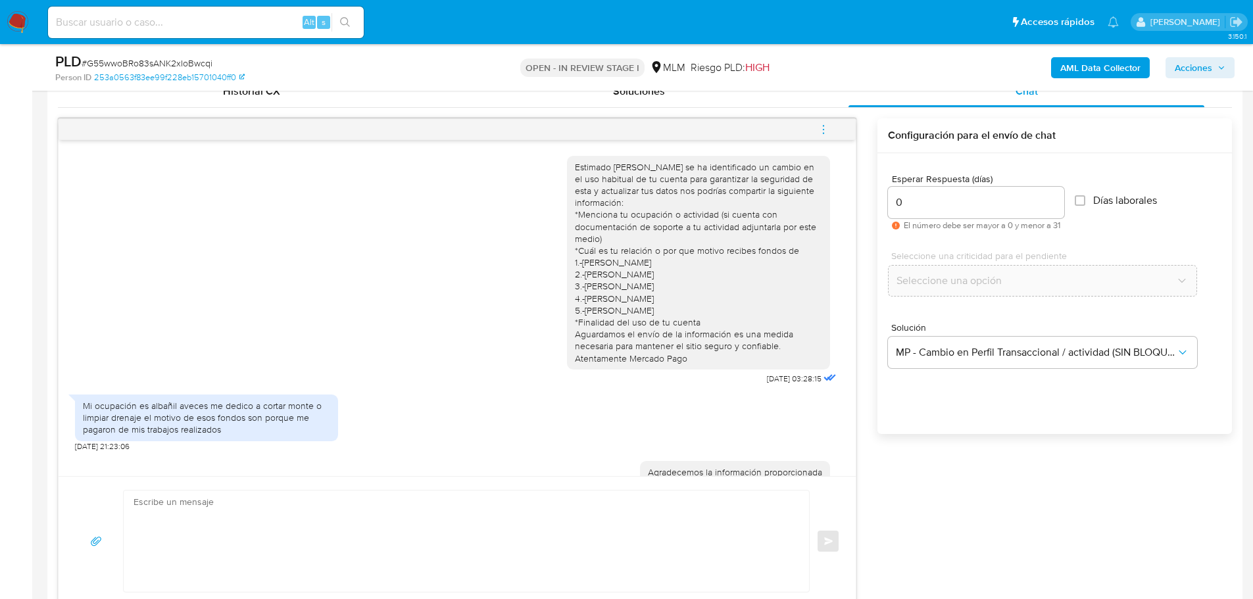
scroll to position [45, 0]
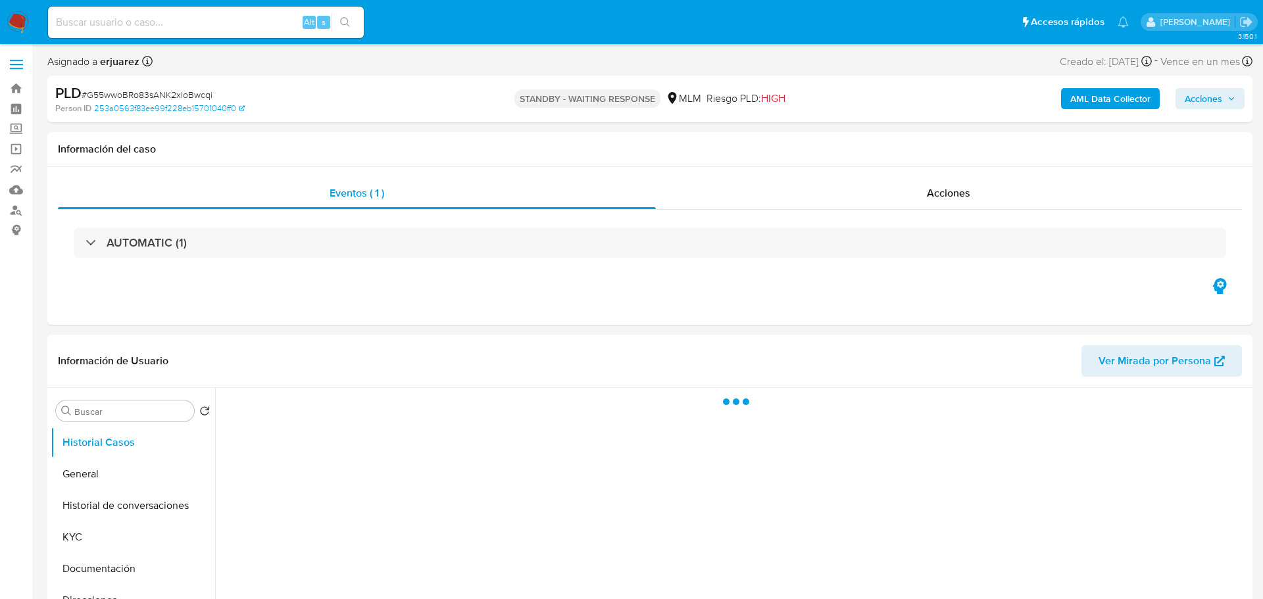
select select "10"
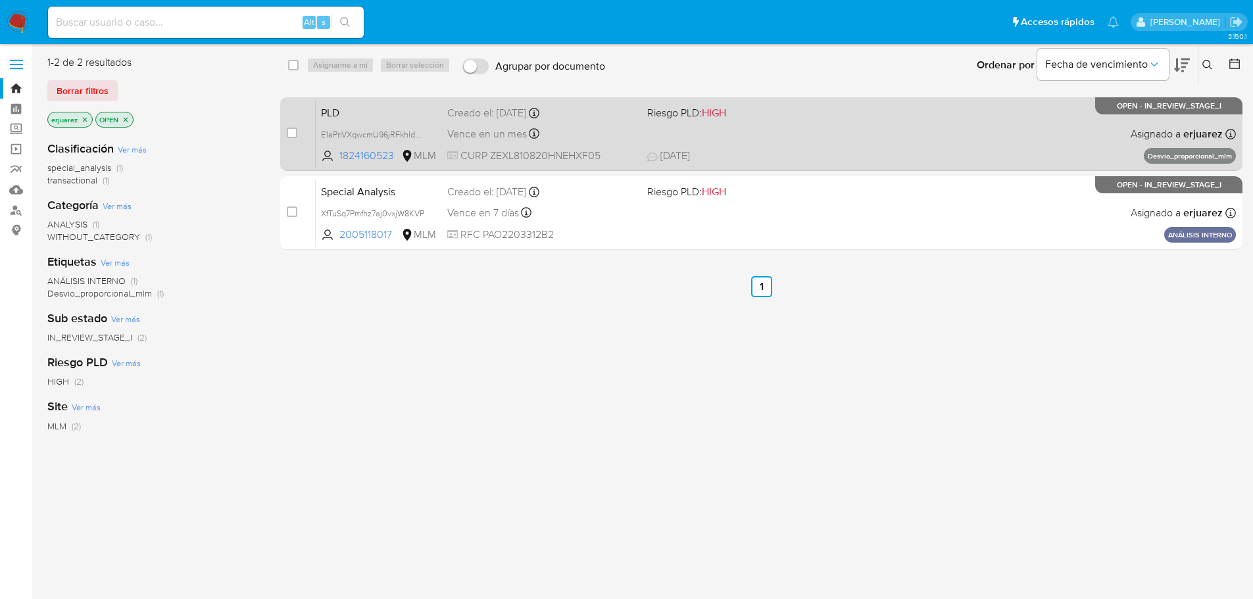
click at [717, 136] on div "PLD E1aPnVXqwcmU96jRFkhldQwJ 1824160523 MLM Riesgo PLD: HIGH Creado el: 12/07/2…" at bounding box center [776, 134] width 920 height 66
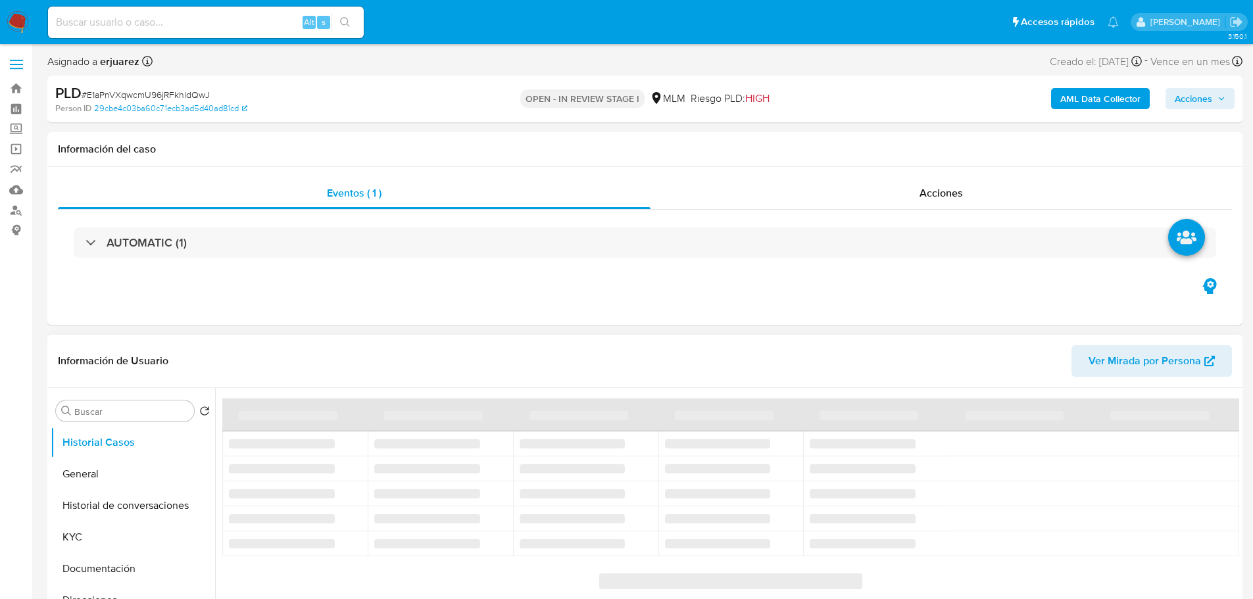
select select "10"
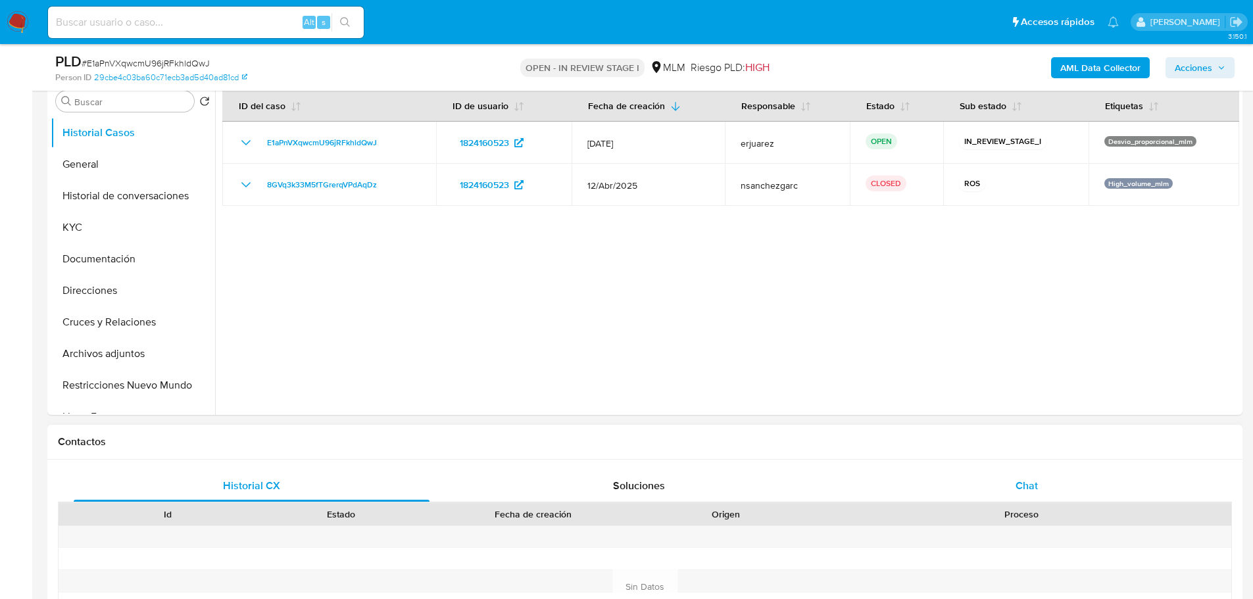
click at [1020, 481] on span "Chat" at bounding box center [1027, 485] width 22 height 15
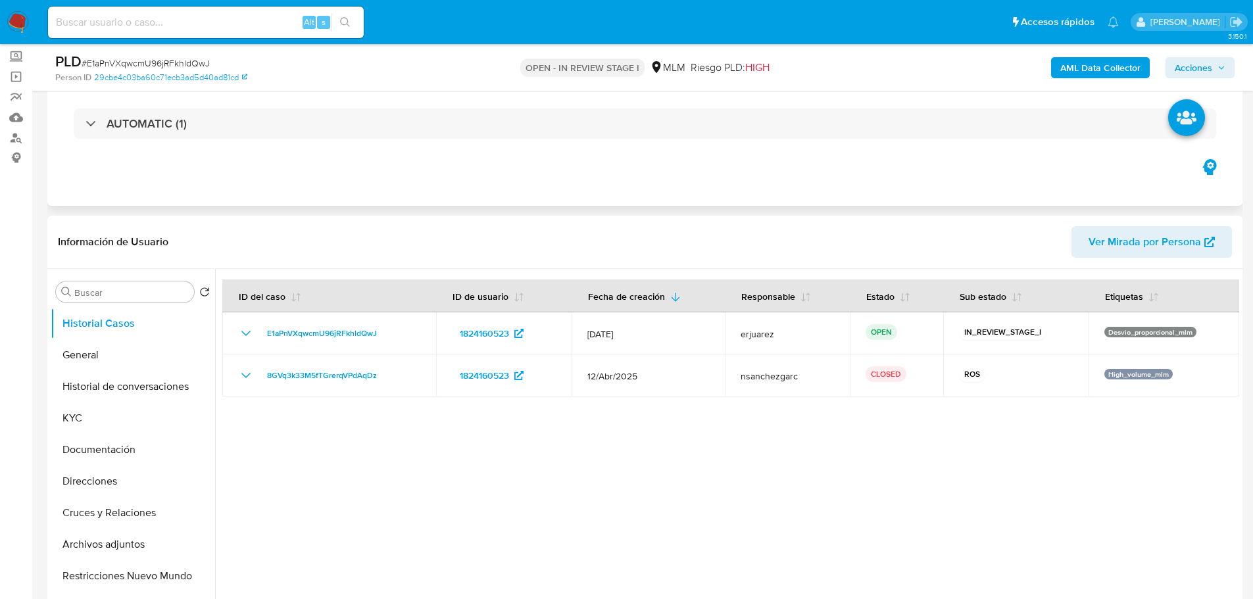
scroll to position [66, 0]
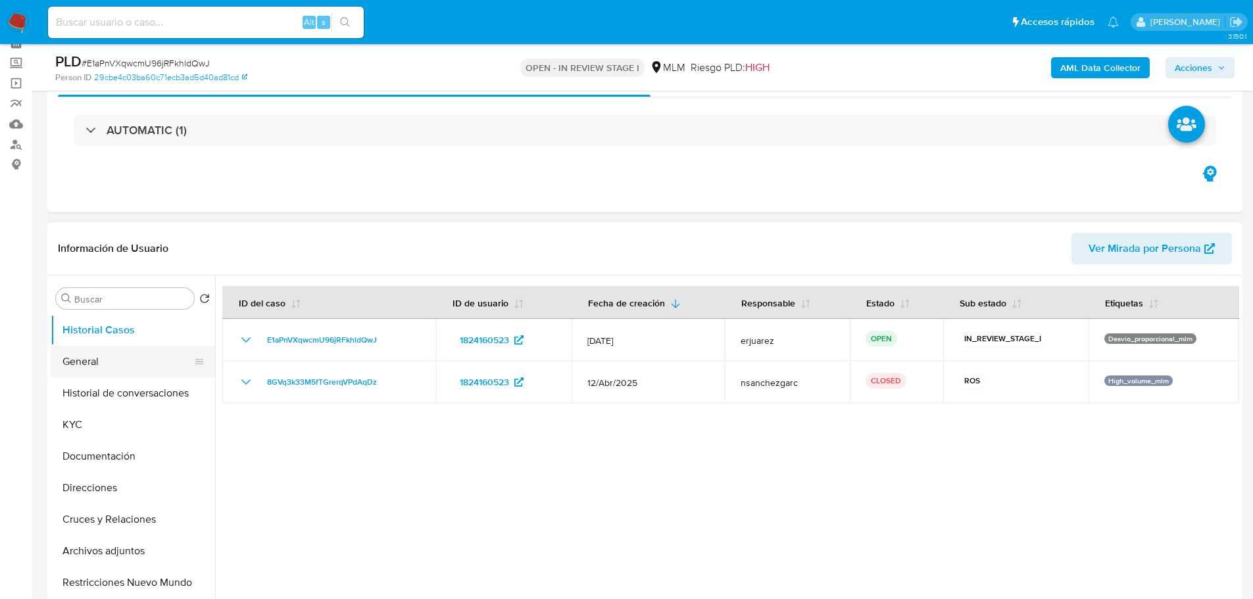
click at [130, 366] on button "General" at bounding box center [128, 362] width 154 height 32
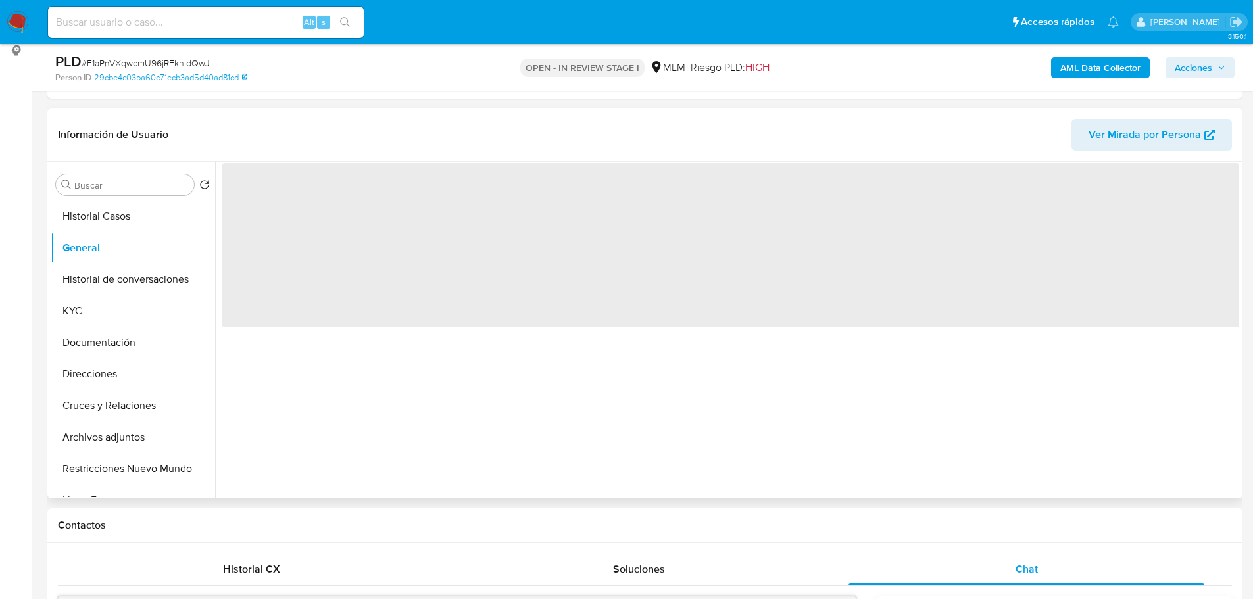
scroll to position [197, 0]
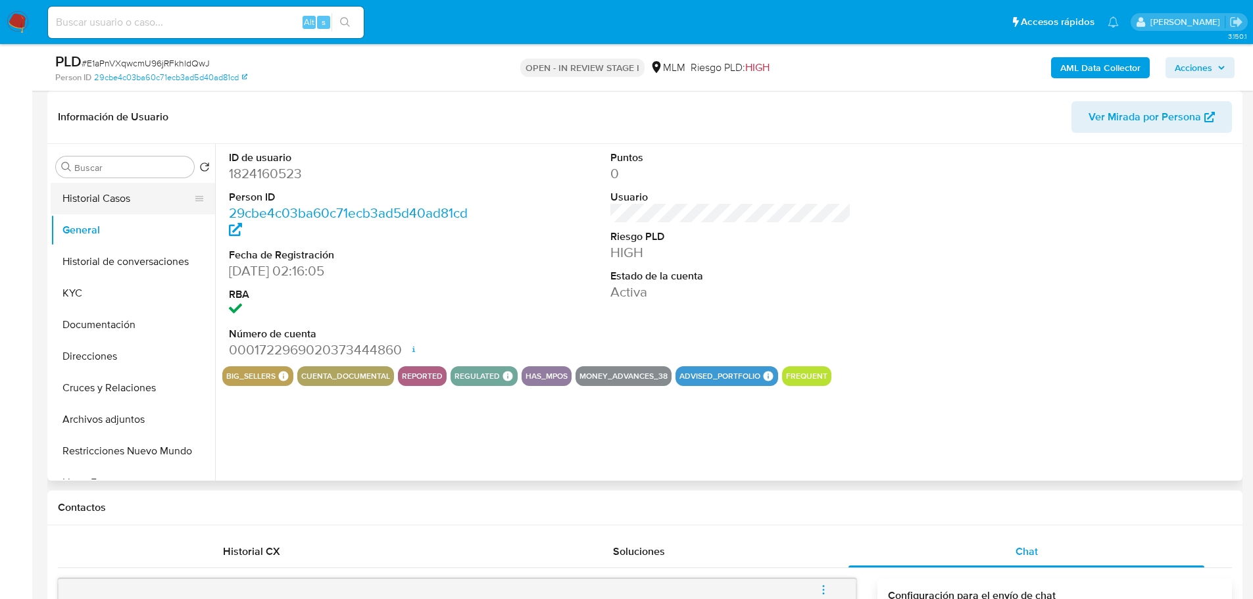
click at [139, 212] on button "Historial Casos" at bounding box center [128, 199] width 154 height 32
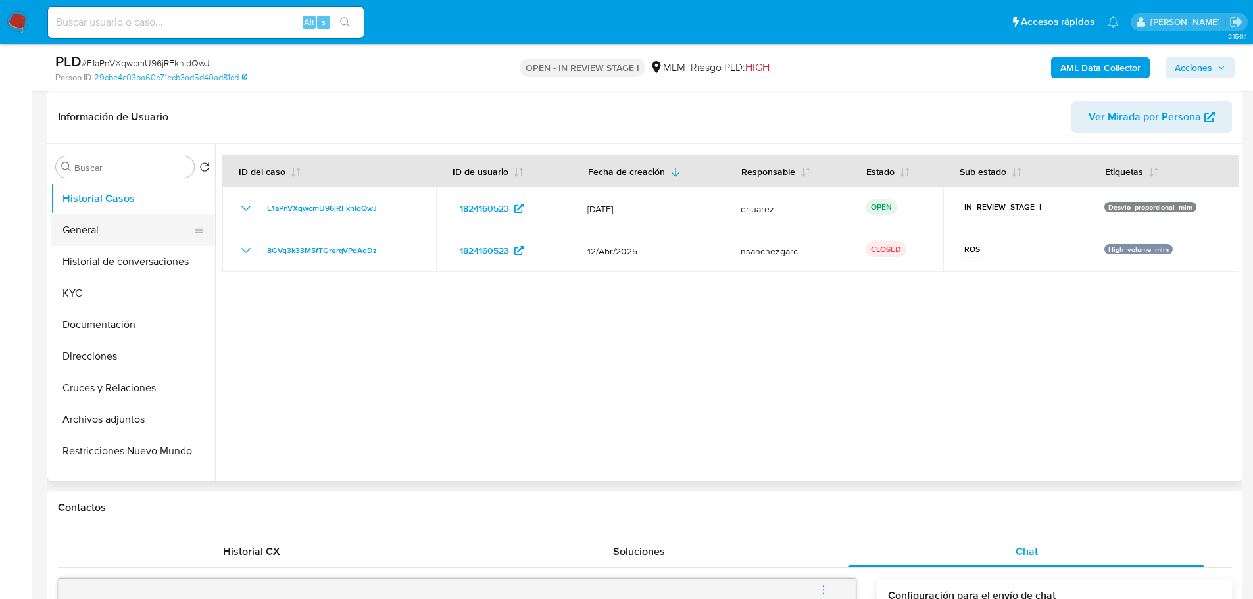
click at [113, 234] on button "General" at bounding box center [128, 230] width 154 height 32
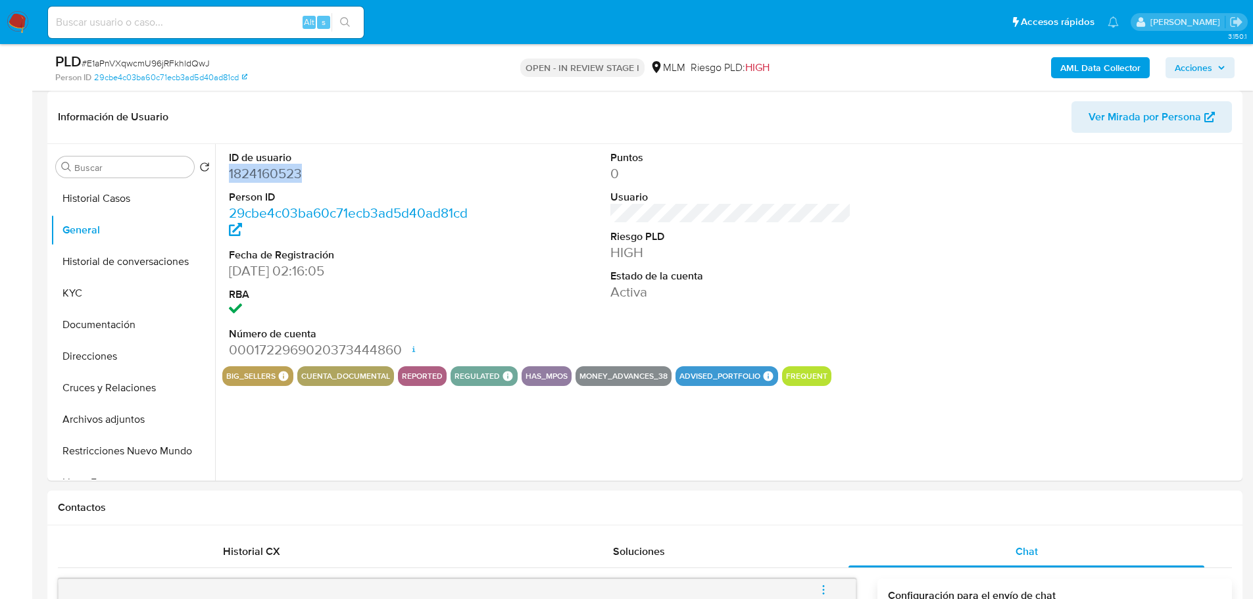
drag, startPoint x: 329, startPoint y: 174, endPoint x: 226, endPoint y: 174, distance: 103.3
click at [226, 174] on div "ID de usuario 1824160523 Person ID 29cbe4c03ba60c71ecb3ad5d40ad81cd Fecha de Re…" at bounding box center [349, 255] width 255 height 222
copy dd "1824160523"
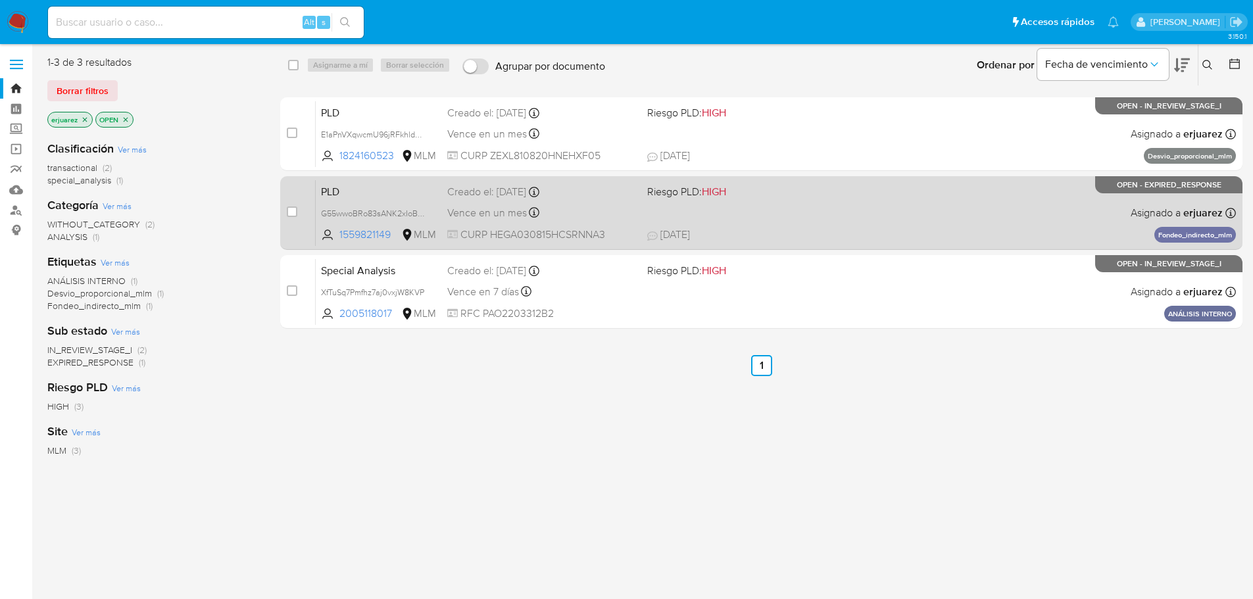
click at [722, 211] on div "PLD G55wwoBRo83sANK2xIoBwcqi 1559821149 MLM Riesgo PLD: HIGH Creado el: [DATE] …" at bounding box center [776, 213] width 920 height 66
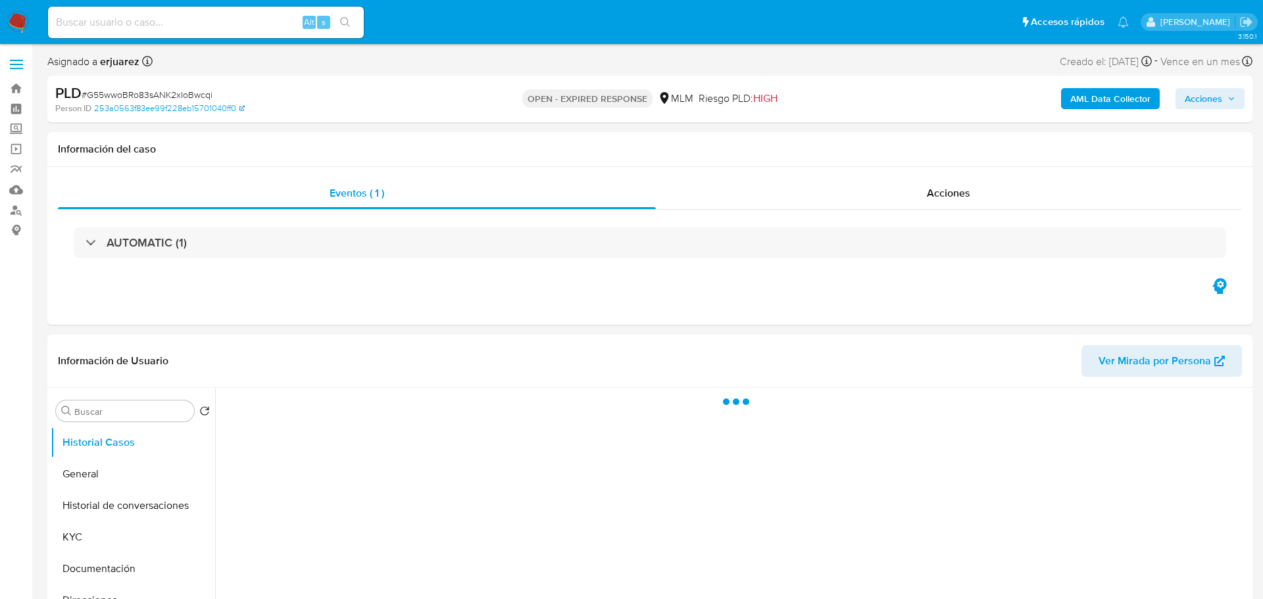
select select "10"
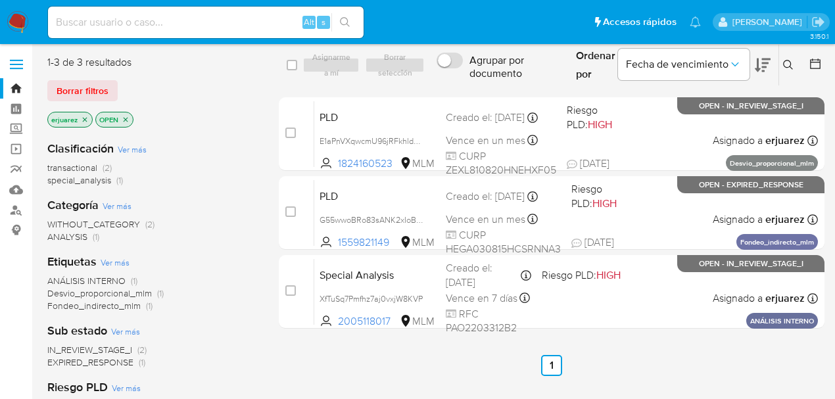
click at [130, 117] on p "OPEN" at bounding box center [114, 119] width 37 height 14
click at [128, 116] on icon "close-filter" at bounding box center [126, 120] width 8 height 8
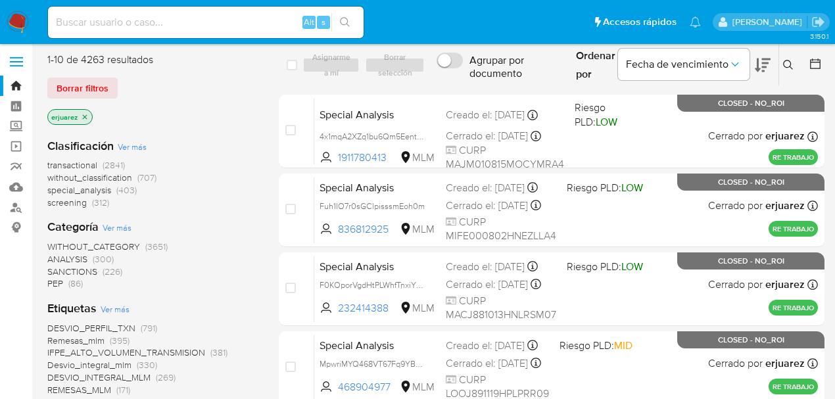
scroll to position [132, 0]
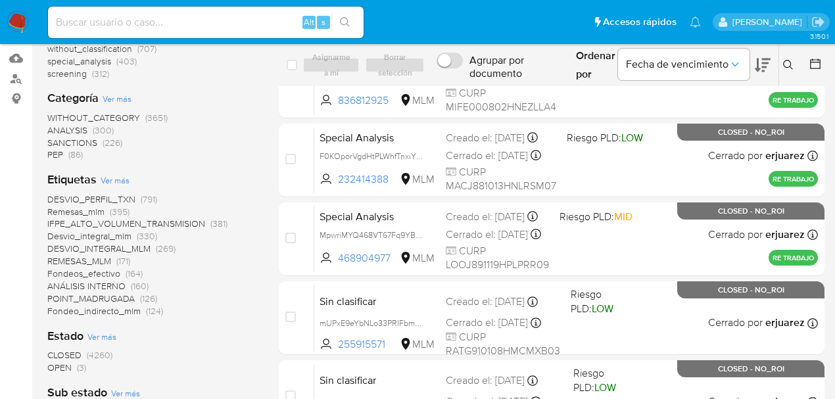
click at [72, 357] on span "CLOSED" at bounding box center [64, 355] width 34 height 13
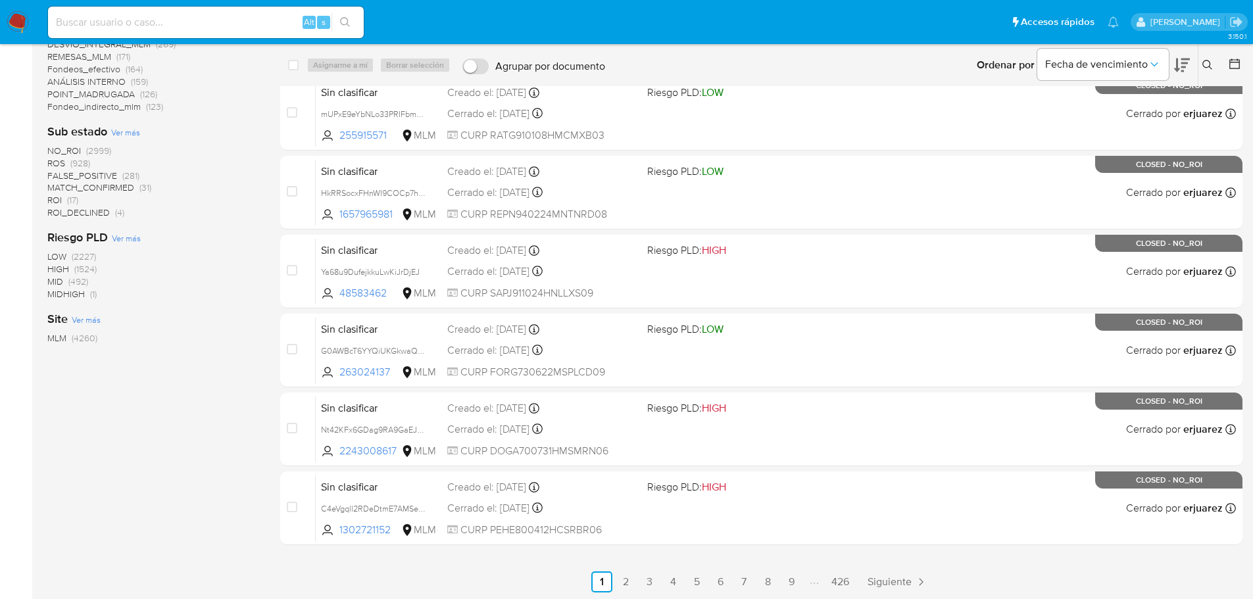
scroll to position [338, 0]
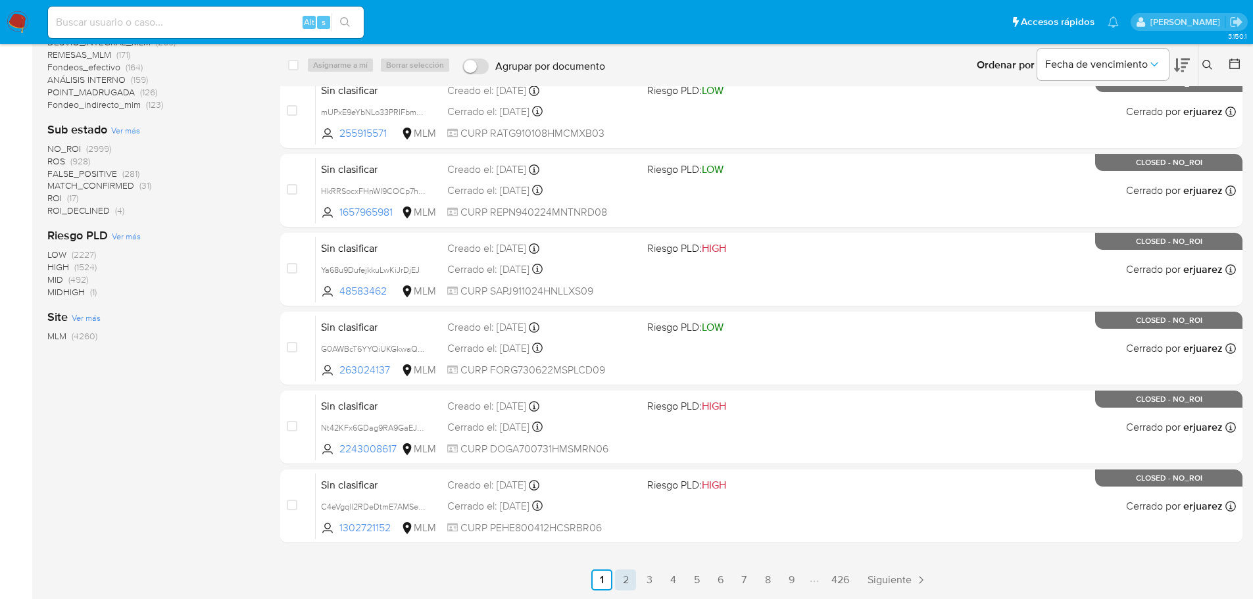
click at [622, 579] on link "2" at bounding box center [625, 580] width 21 height 21
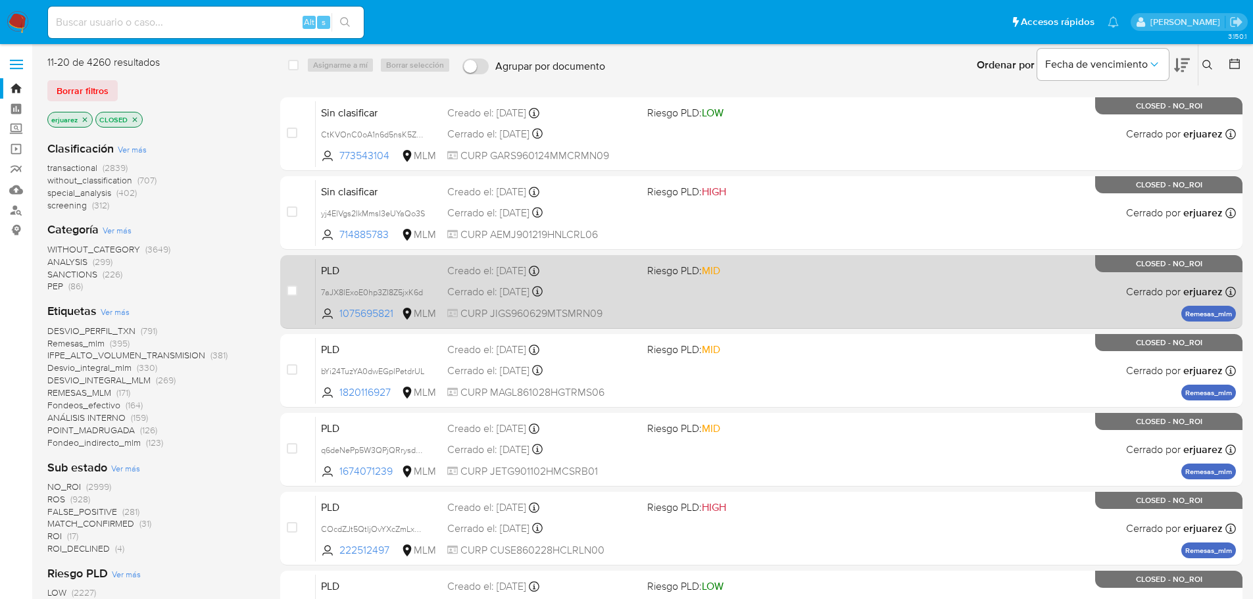
click at [506, 307] on span "CURP JIGS960629MTSMRN09" at bounding box center [541, 314] width 189 height 14
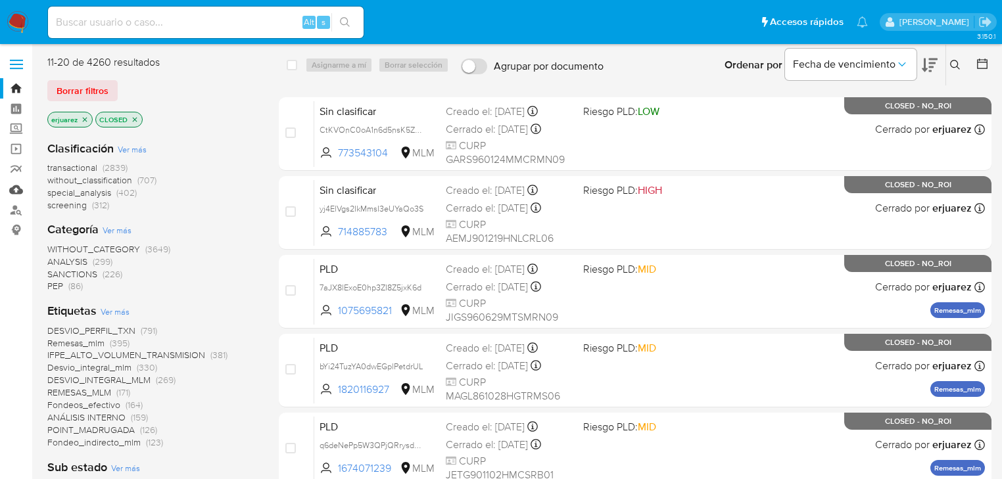
click at [19, 190] on link "Mulan" at bounding box center [78, 190] width 157 height 20
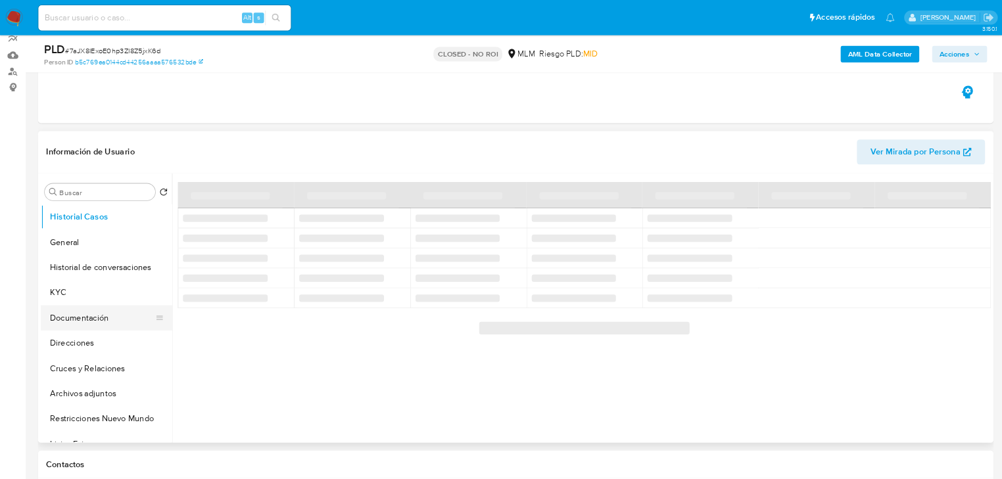
scroll to position [132, 0]
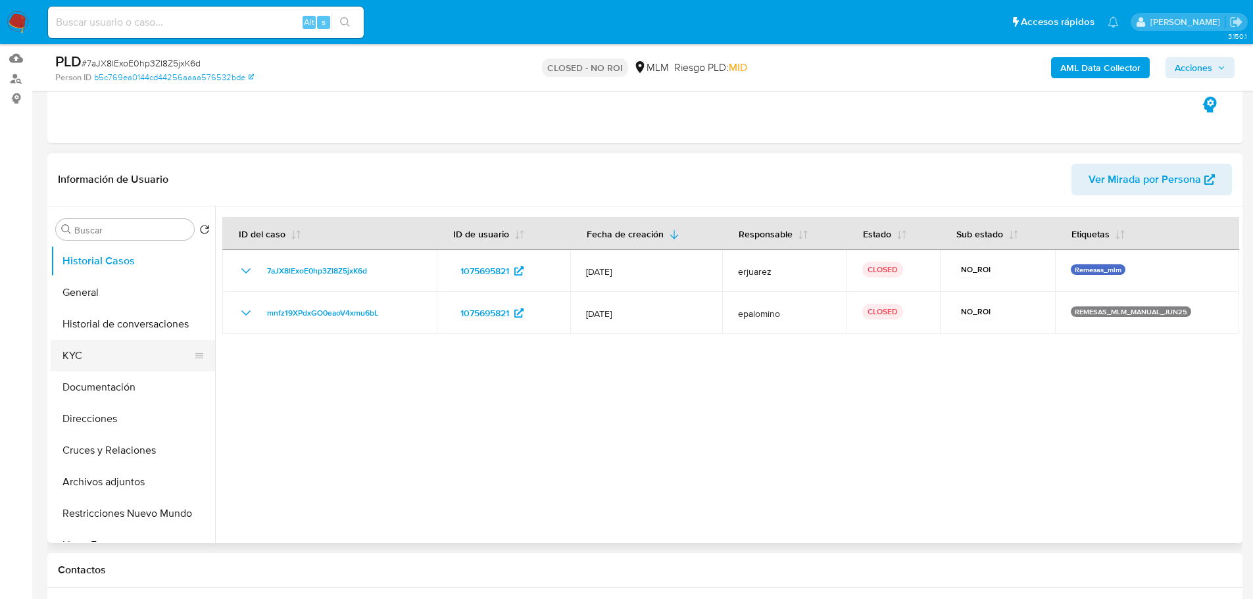
select select "10"
click at [88, 351] on button "KYC" at bounding box center [128, 356] width 154 height 32
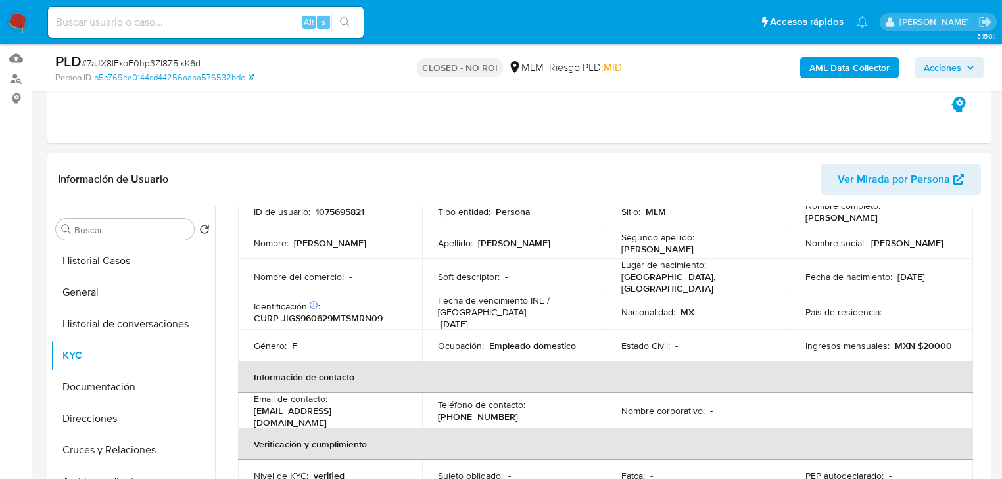
scroll to position [105, 0]
drag, startPoint x: 843, startPoint y: 226, endPoint x: 881, endPoint y: 222, distance: 39.0
click at [881, 222] on td "Nombre completo : [PERSON_NAME]" at bounding box center [882, 211] width 184 height 32
drag, startPoint x: 495, startPoint y: 339, endPoint x: 590, endPoint y: 339, distance: 95.4
click at [590, 339] on td "Ocupación : Empleado domestico" at bounding box center [514, 346] width 184 height 32
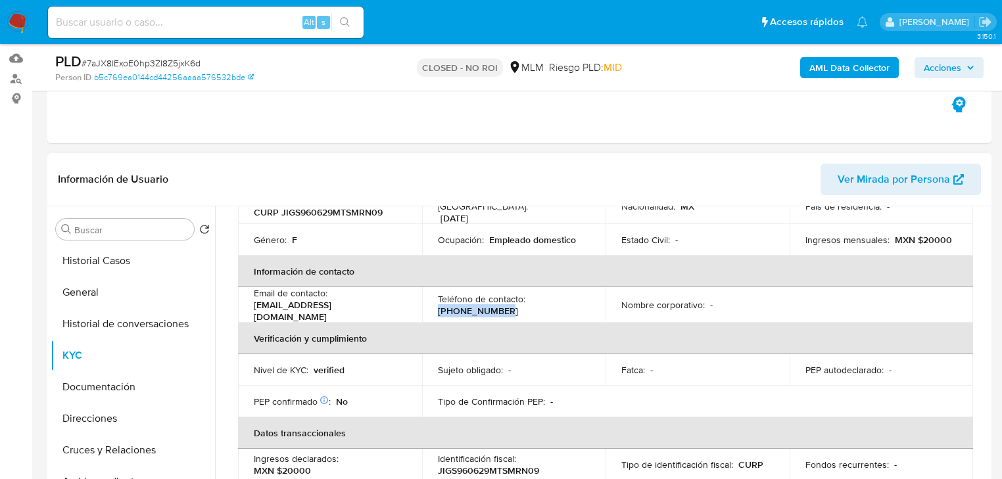
drag, startPoint x: 497, startPoint y: 309, endPoint x: 532, endPoint y: 309, distance: 35.5
click at [532, 309] on td "Teléfono de contacto : [PHONE_NUMBER]" at bounding box center [514, 305] width 184 height 36
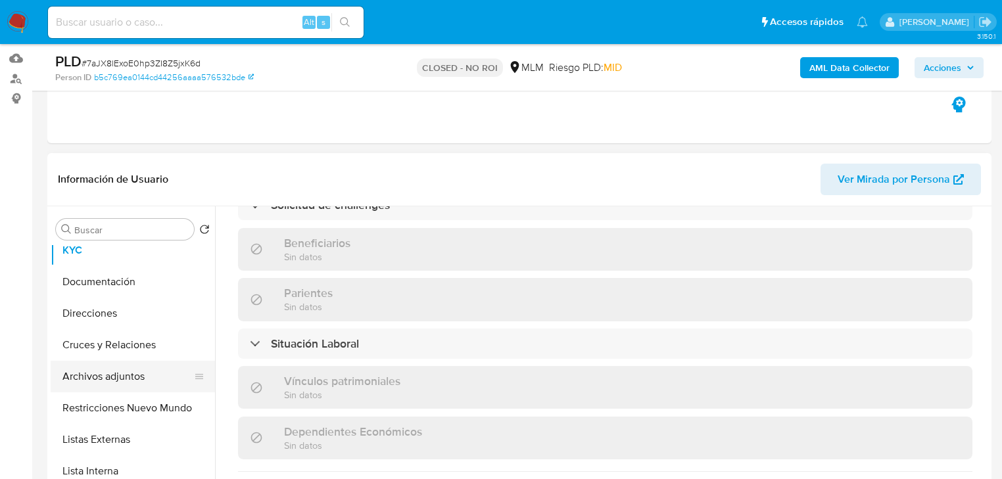
click at [117, 387] on button "Archivos adjuntos" at bounding box center [128, 377] width 154 height 32
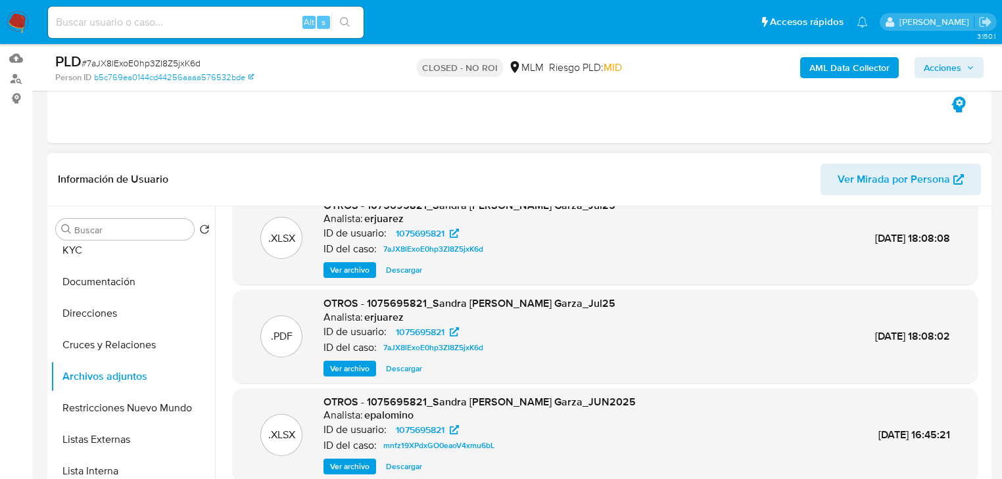
scroll to position [0, 0]
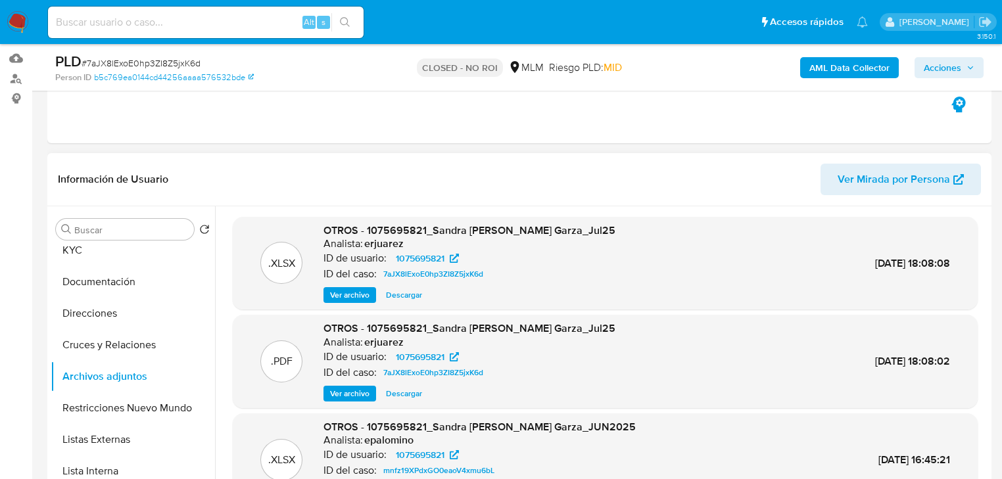
click at [345, 393] on span "Ver archivo" at bounding box center [349, 393] width 39 height 13
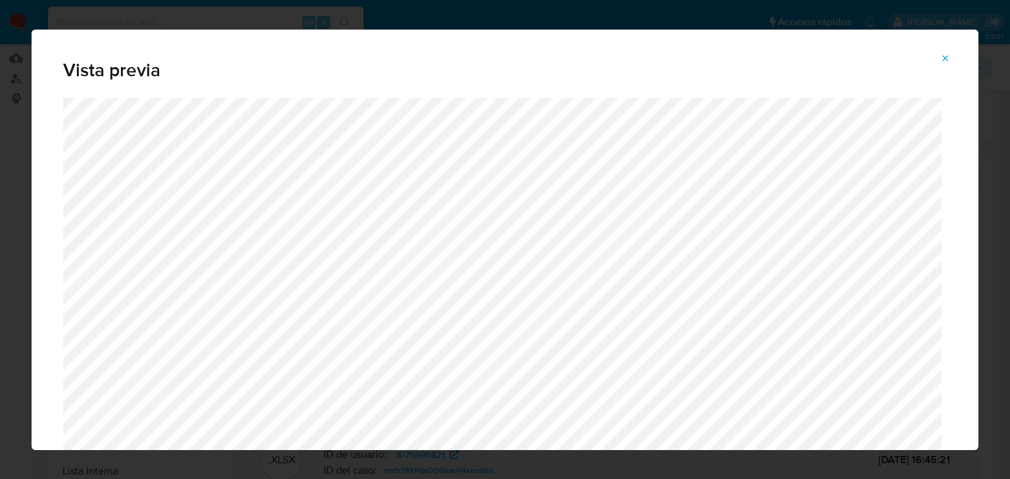
click at [947, 56] on icon "Attachment preview" at bounding box center [946, 58] width 6 height 6
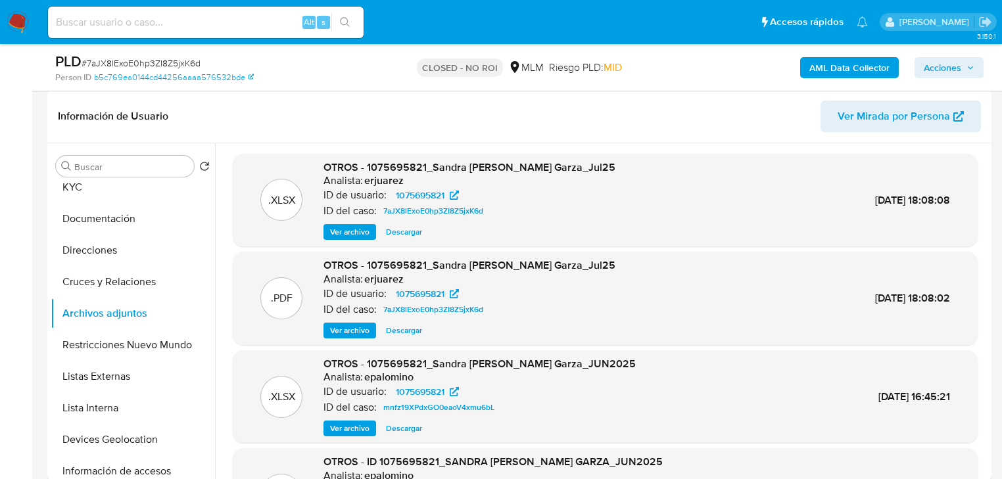
scroll to position [184, 0]
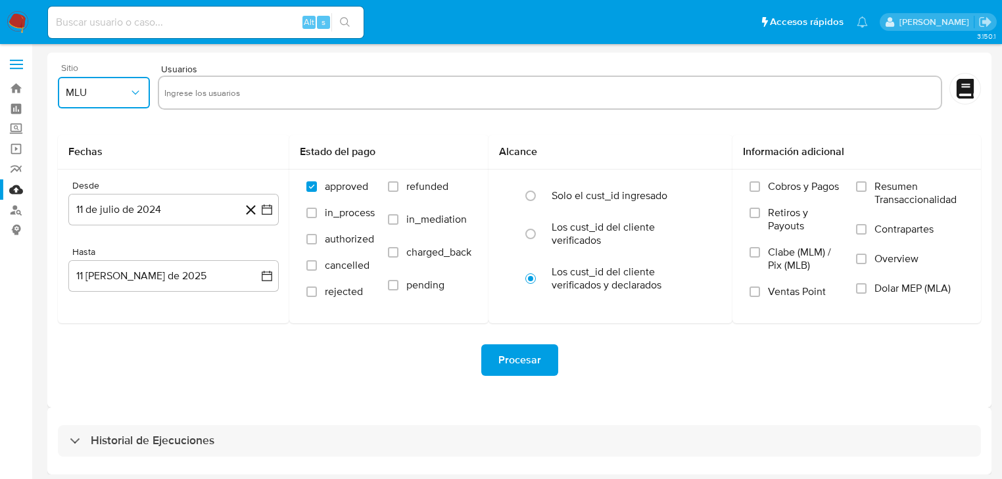
click at [103, 92] on span "MLU" at bounding box center [97, 92] width 63 height 13
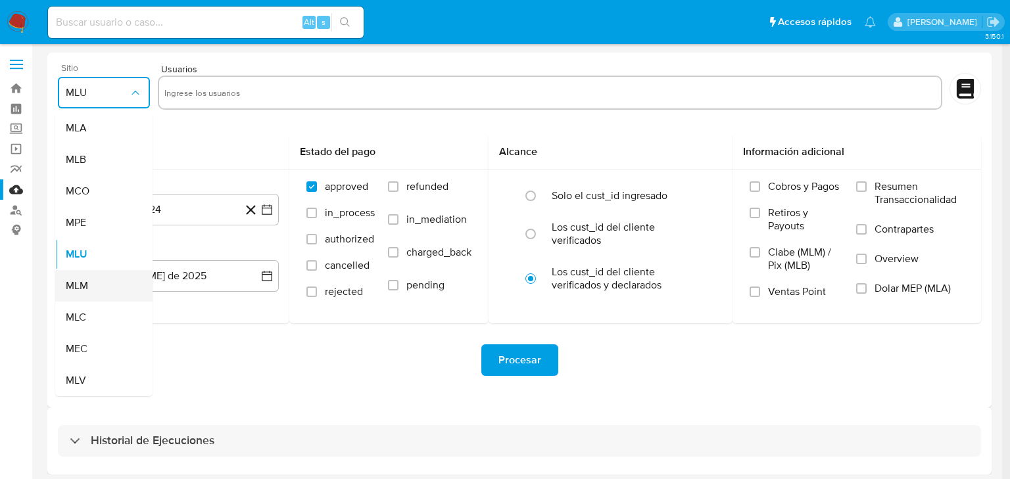
click at [75, 289] on span "MLM" at bounding box center [77, 286] width 22 height 13
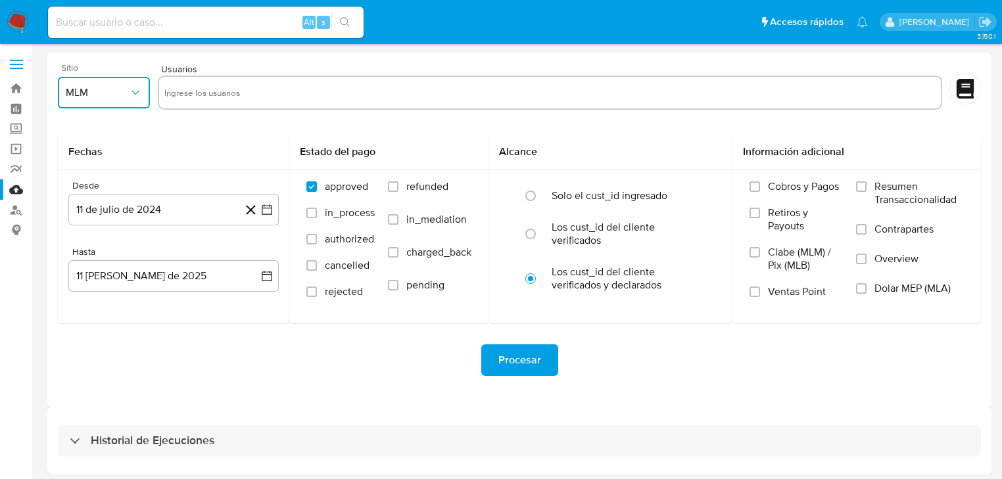
click at [187, 89] on input "text" at bounding box center [550, 92] width 772 height 21
type input "1244"
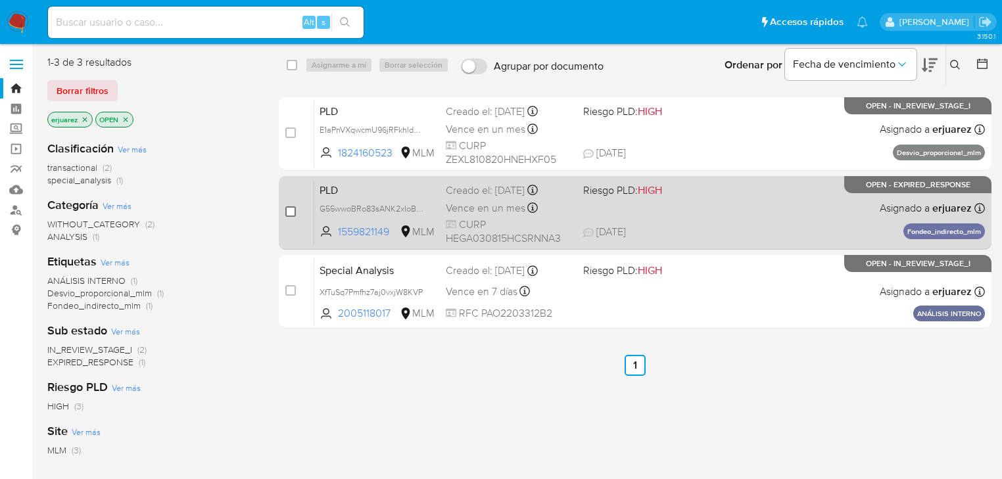
click at [290, 212] on input "checkbox" at bounding box center [290, 212] width 11 height 11
checkbox input "true"
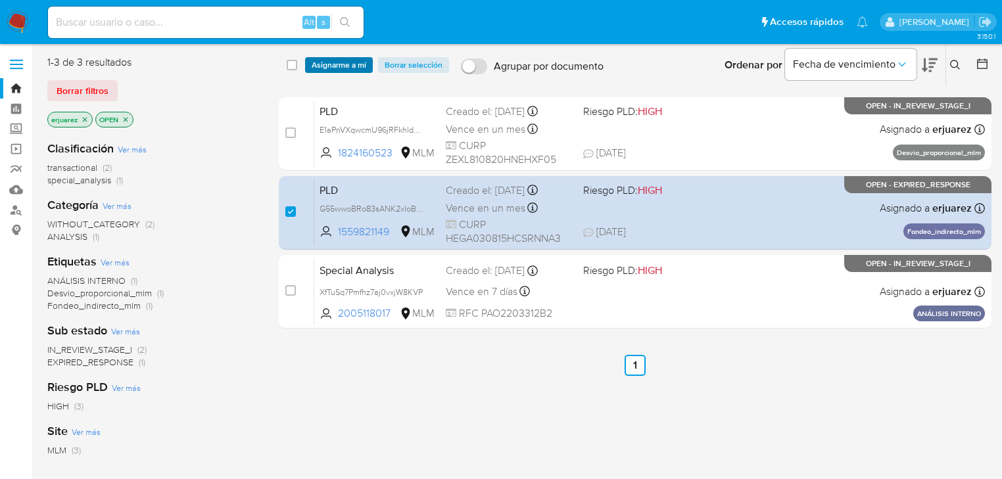
click at [338, 70] on span "Asignarme a mí" at bounding box center [339, 65] width 55 height 13
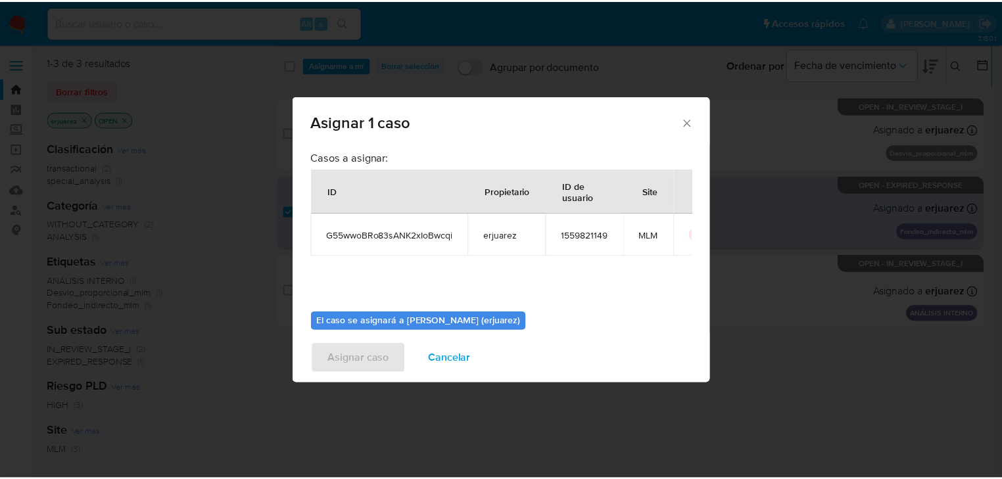
scroll to position [68, 0]
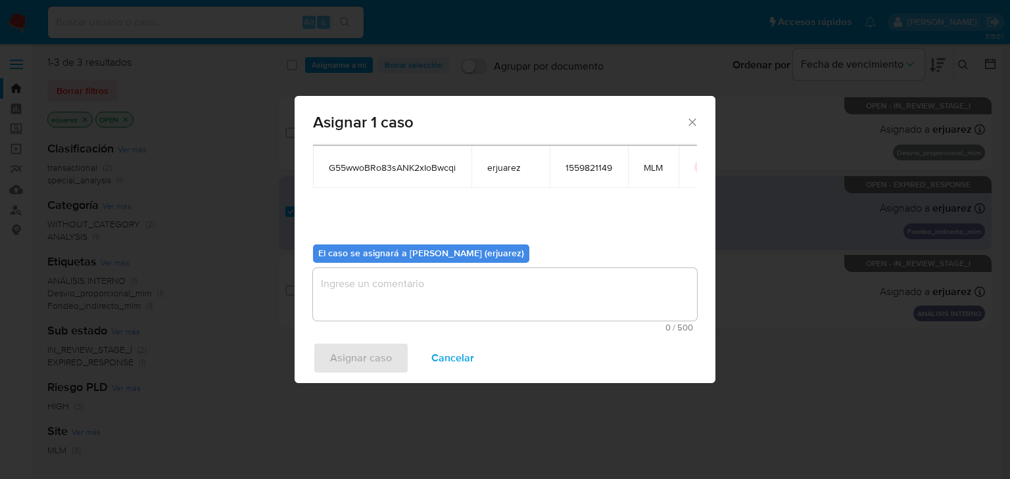
click at [395, 287] on textarea "assign-modal" at bounding box center [505, 294] width 384 height 53
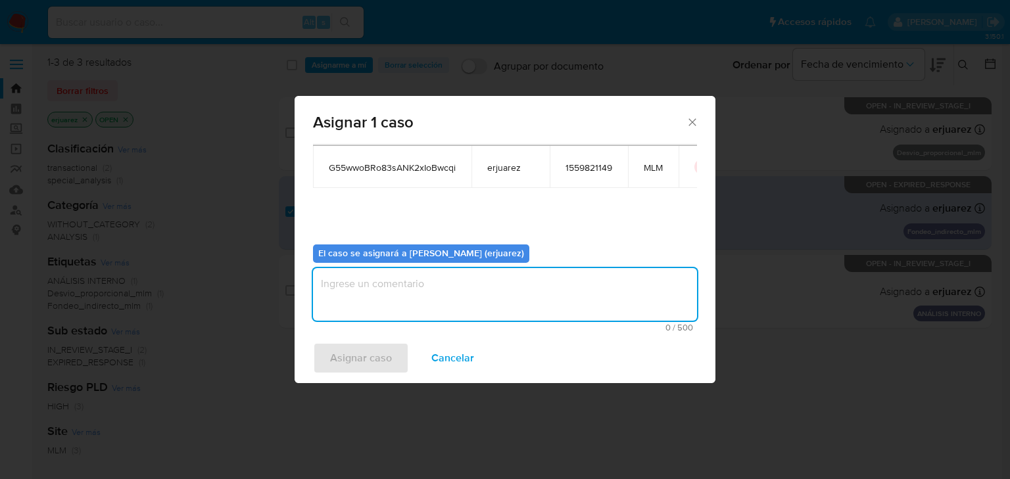
type textarea "e"
type textarea "EPJU"
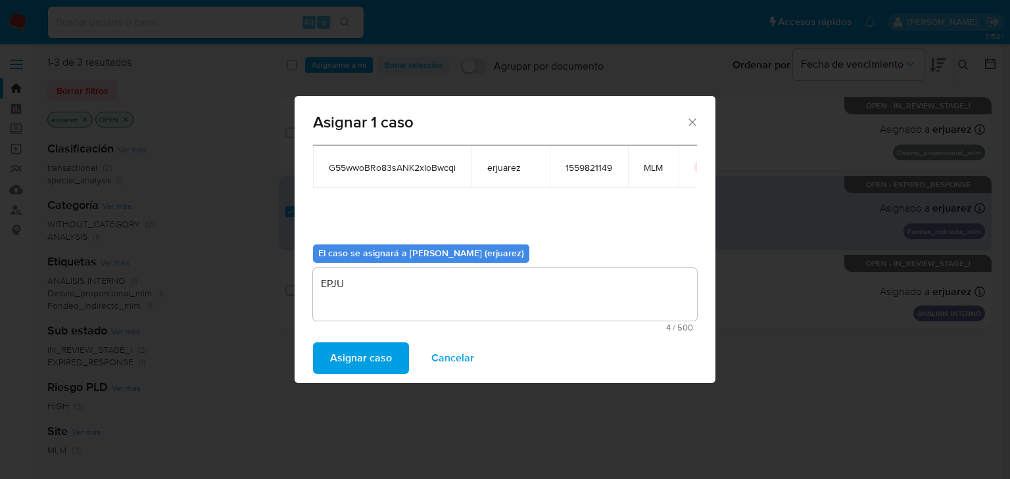
click at [366, 344] on span "Asignar caso" at bounding box center [361, 358] width 62 height 29
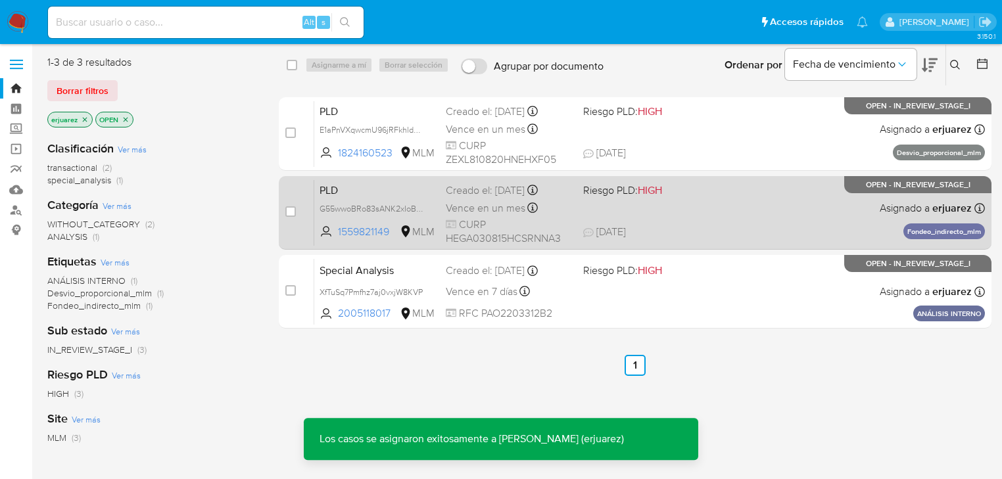
click at [666, 229] on span "06/08/2025 06/08/2025 15:23" at bounding box center [715, 232] width 264 height 14
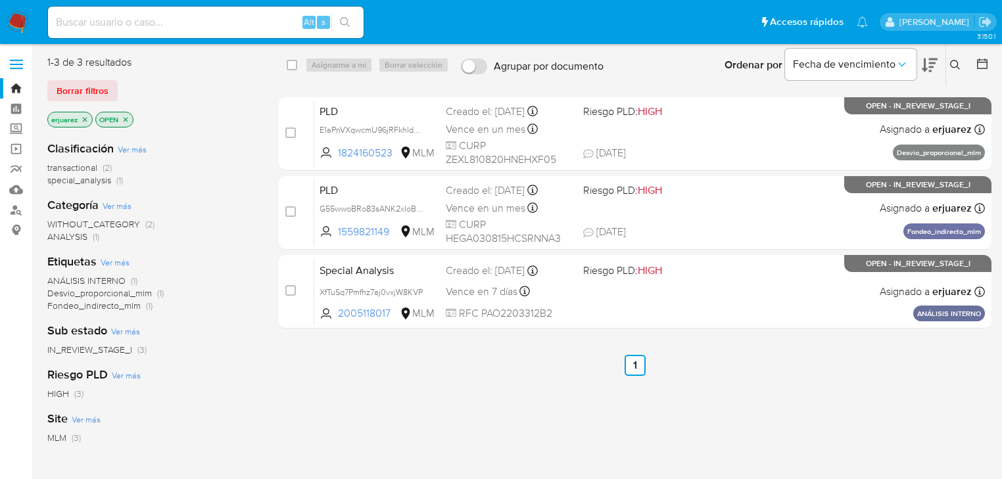
click at [13, 22] on img at bounding box center [18, 22] width 22 height 22
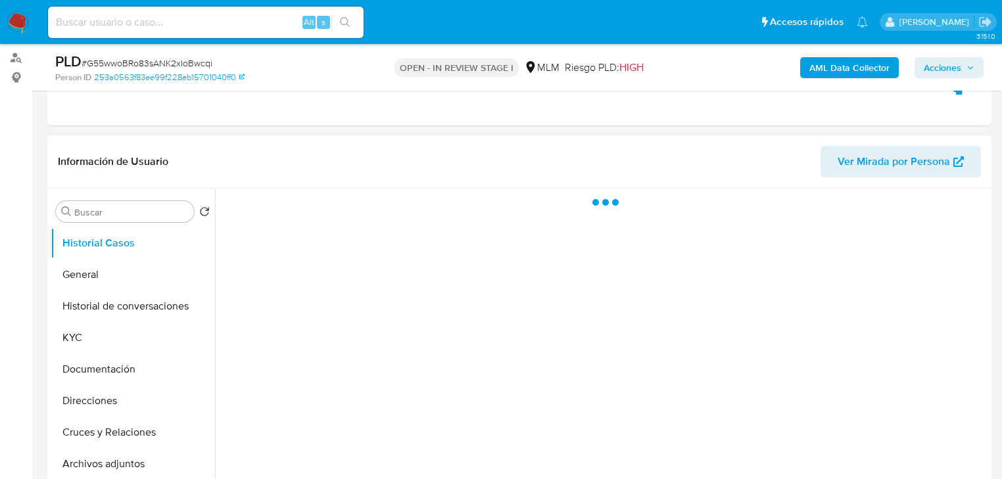
scroll to position [158, 0]
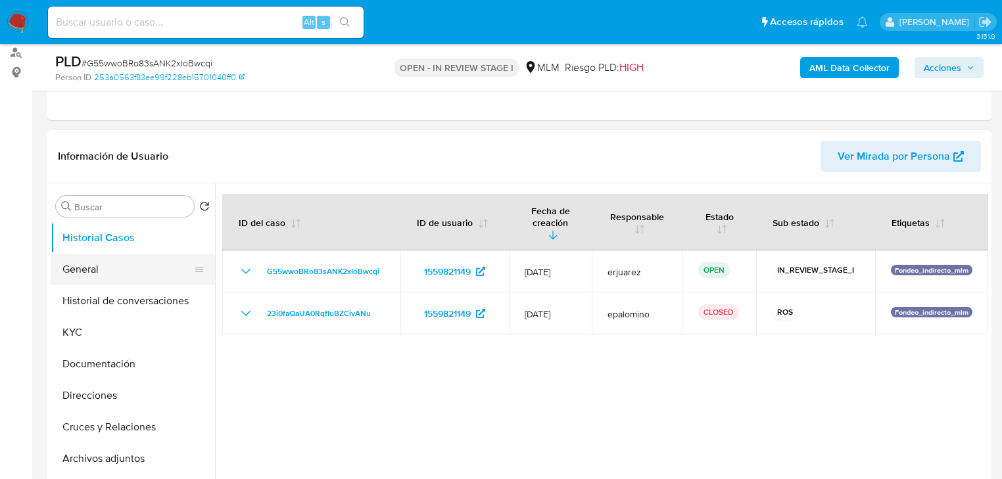
click at [71, 272] on button "General" at bounding box center [128, 270] width 154 height 32
select select "10"
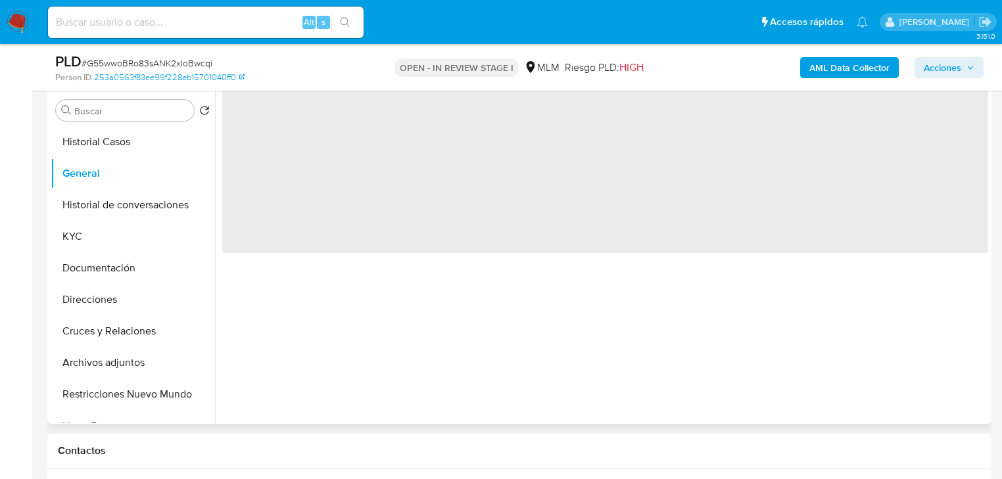
scroll to position [263, 0]
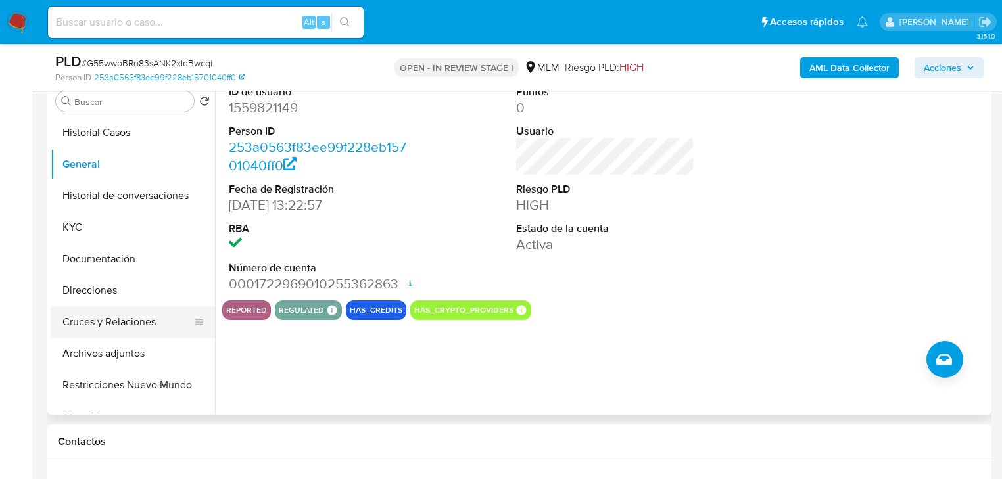
click at [132, 330] on button "Cruces y Relaciones" at bounding box center [128, 323] width 154 height 32
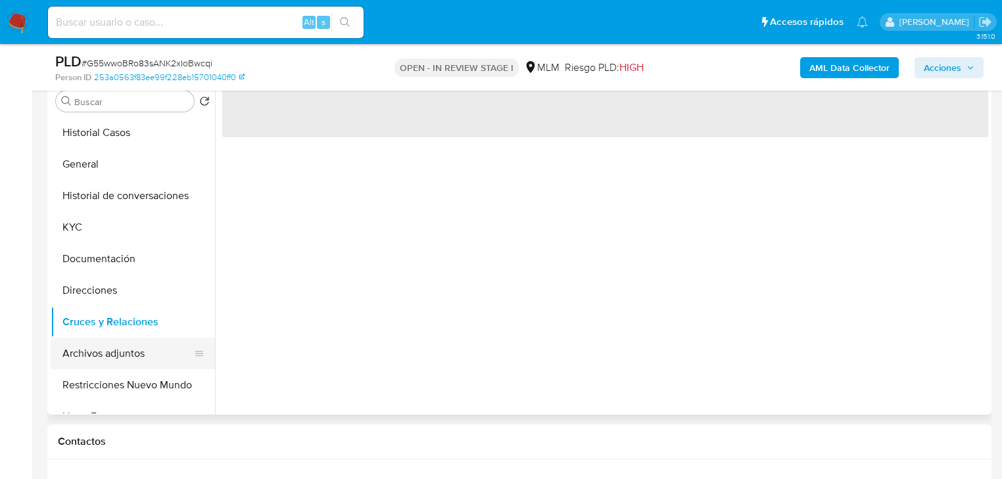
click at [117, 356] on button "Archivos adjuntos" at bounding box center [128, 354] width 154 height 32
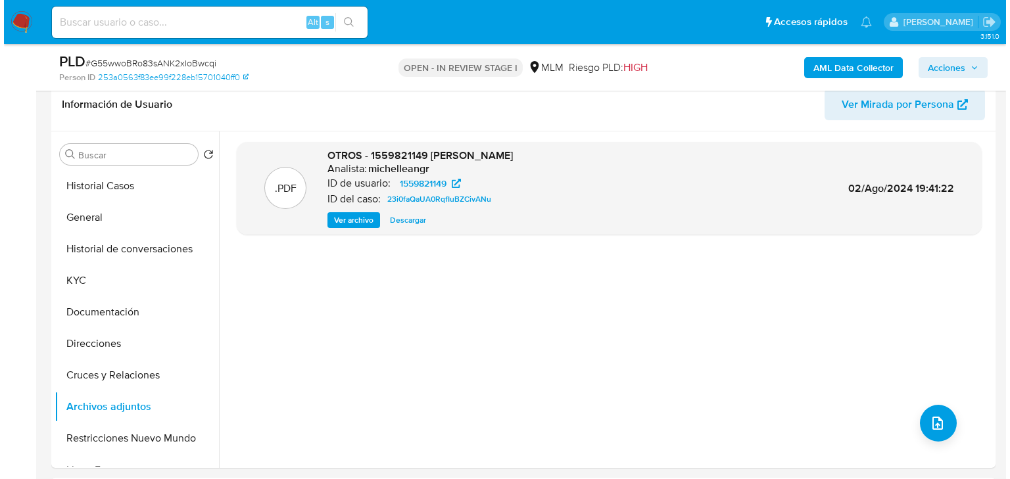
scroll to position [210, 0]
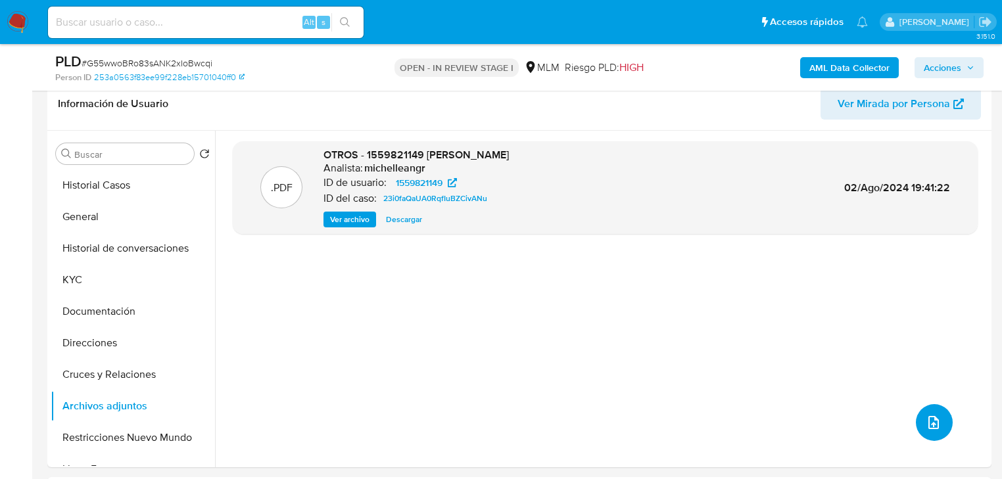
click at [930, 418] on icon "upload-file" at bounding box center [934, 423] width 16 height 16
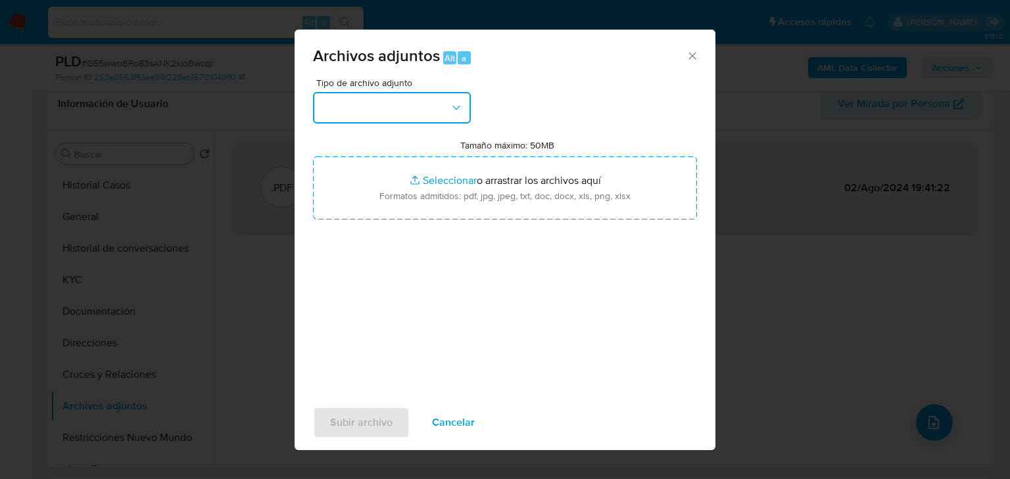
click at [394, 110] on button "button" at bounding box center [392, 108] width 158 height 32
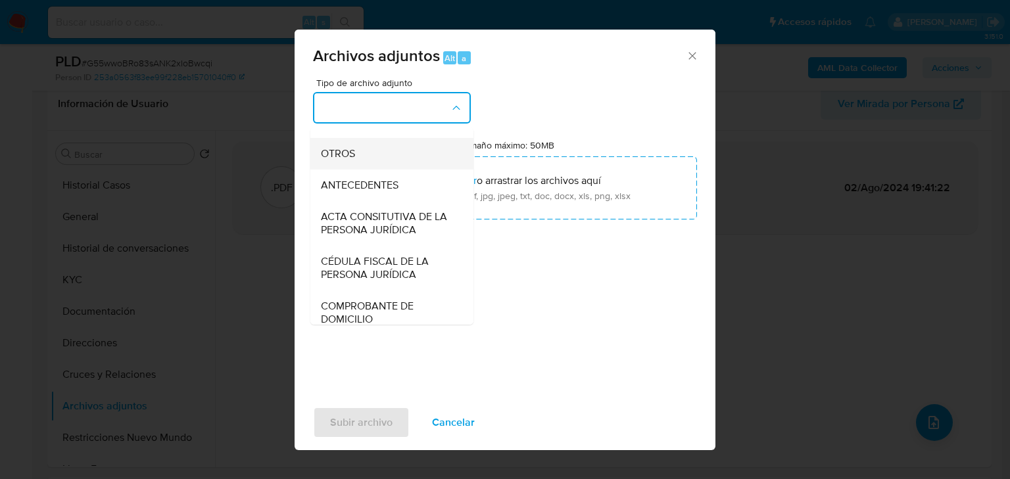
click at [326, 158] on div "OTROS" at bounding box center [388, 154] width 134 height 32
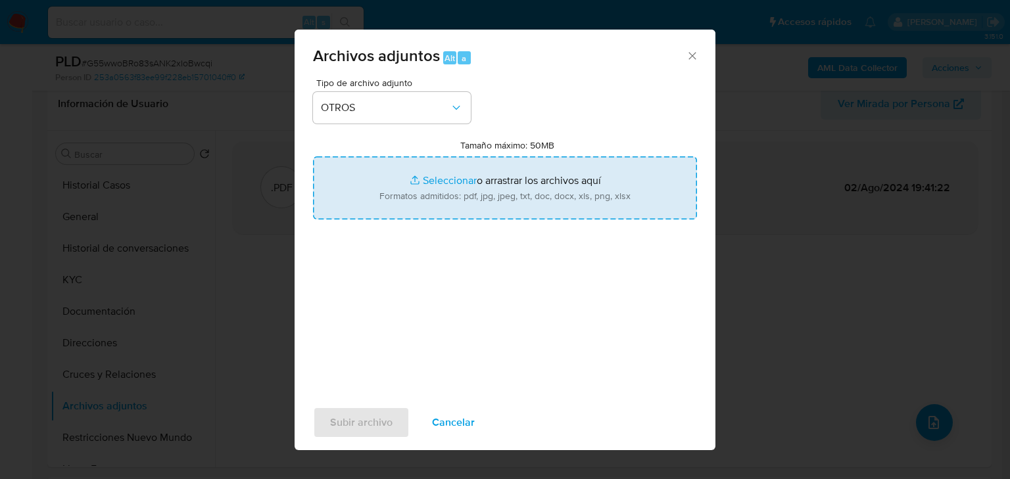
click at [454, 184] on input "Tamaño máximo: 50MB Seleccionar archivos" at bounding box center [505, 188] width 384 height 63
type input "C:\fakepath\1559821149_ Angel Miguel Hernandez Gonzalez_Jul25.pdf"
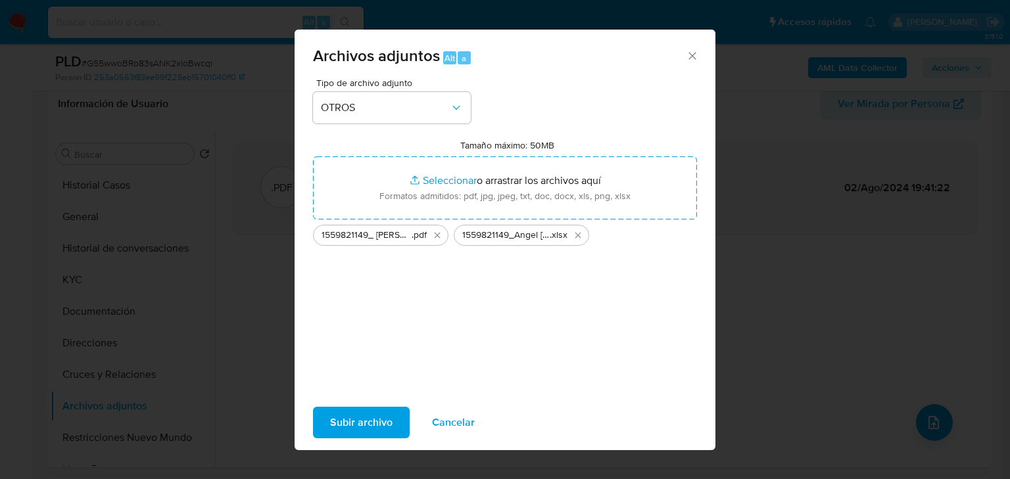
click at [344, 428] on span "Subir archivo" at bounding box center [361, 422] width 62 height 29
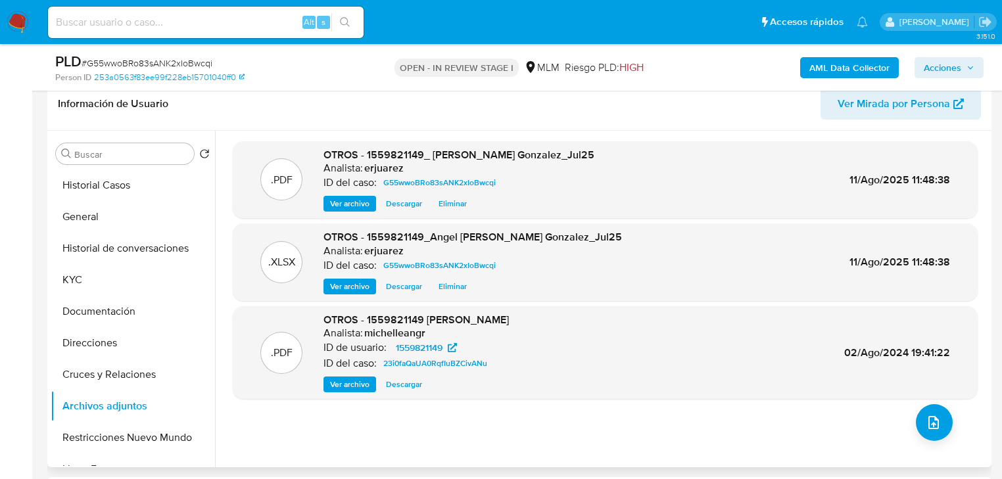
click at [353, 205] on span "Ver archivo" at bounding box center [349, 203] width 39 height 13
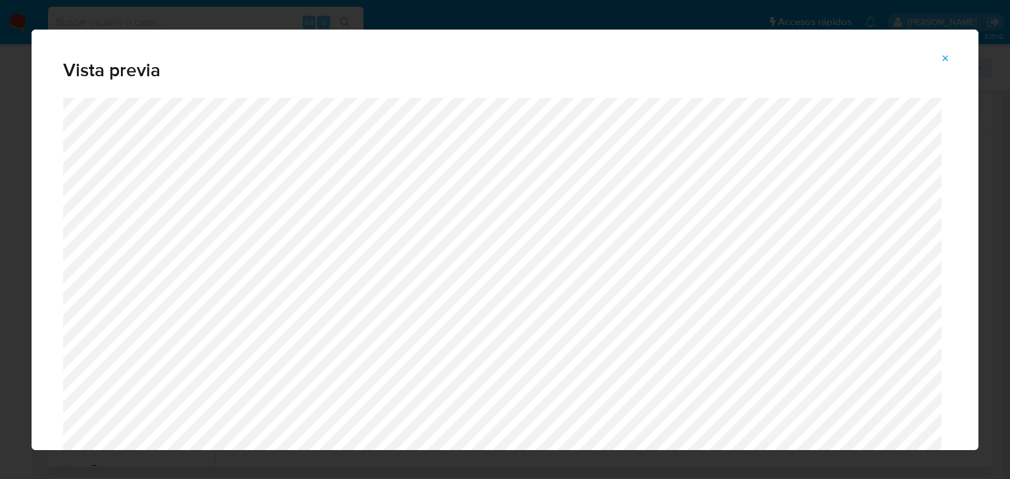
click at [950, 59] on icon "Attachment preview" at bounding box center [946, 58] width 11 height 11
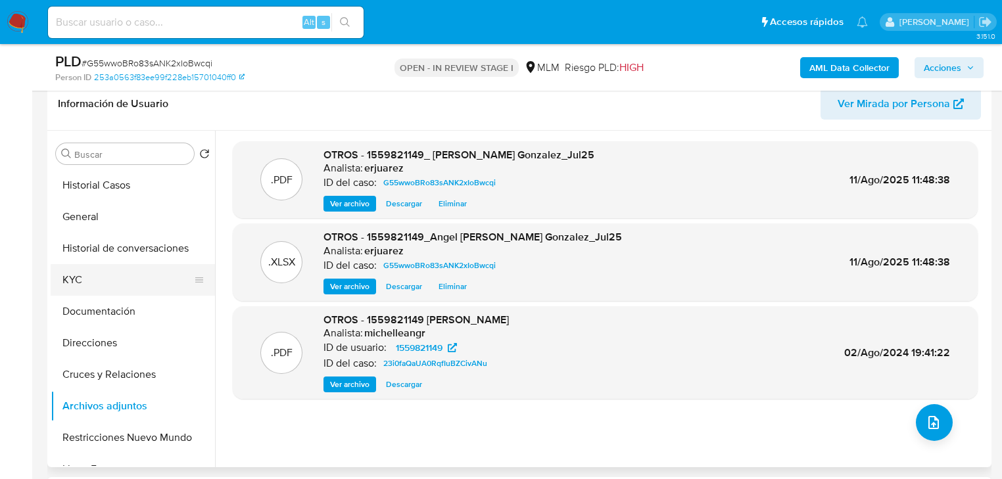
click at [85, 276] on button "KYC" at bounding box center [128, 280] width 154 height 32
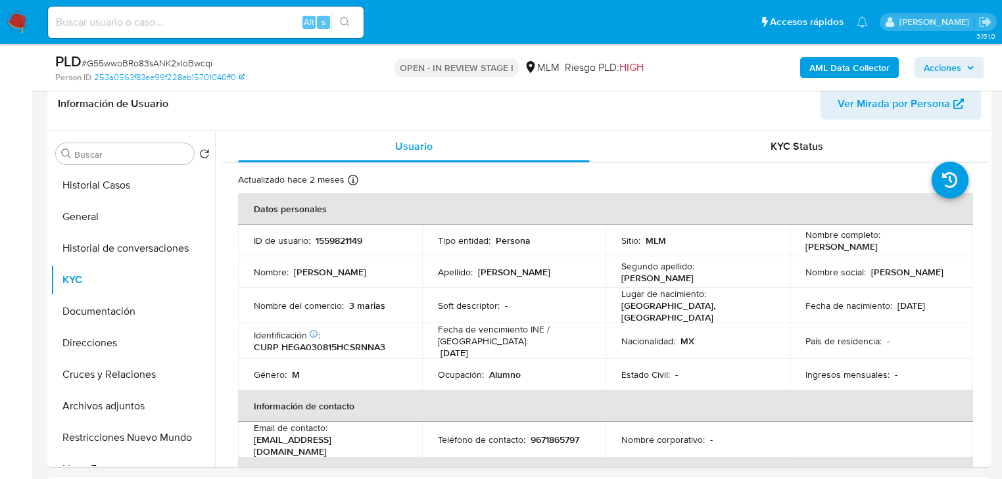
click at [961, 74] on span "Acciones" at bounding box center [942, 67] width 37 height 21
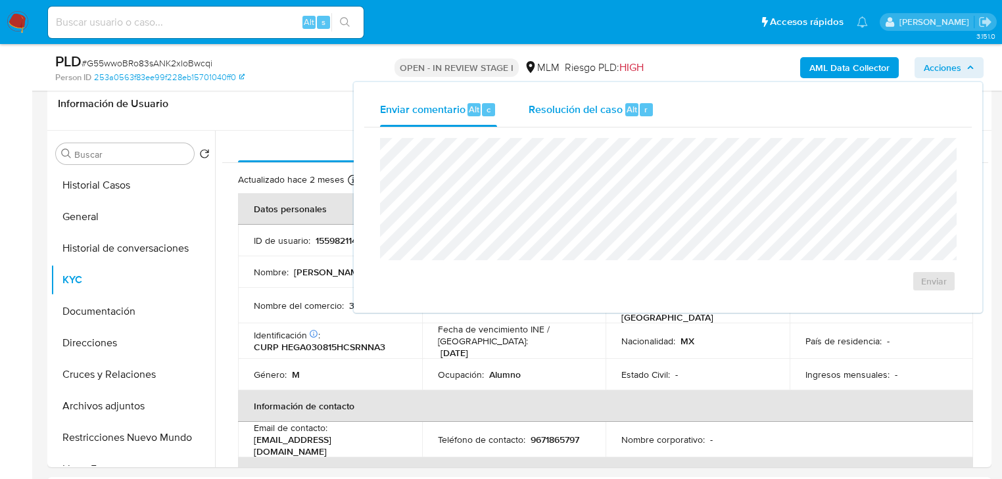
click at [608, 118] on div "Resolución del caso Alt r" at bounding box center [592, 110] width 126 height 34
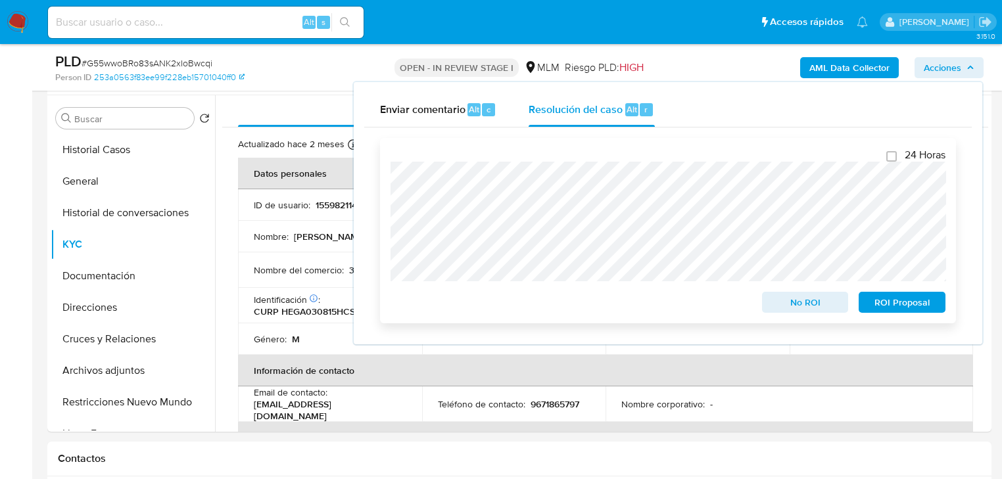
scroll to position [263, 0]
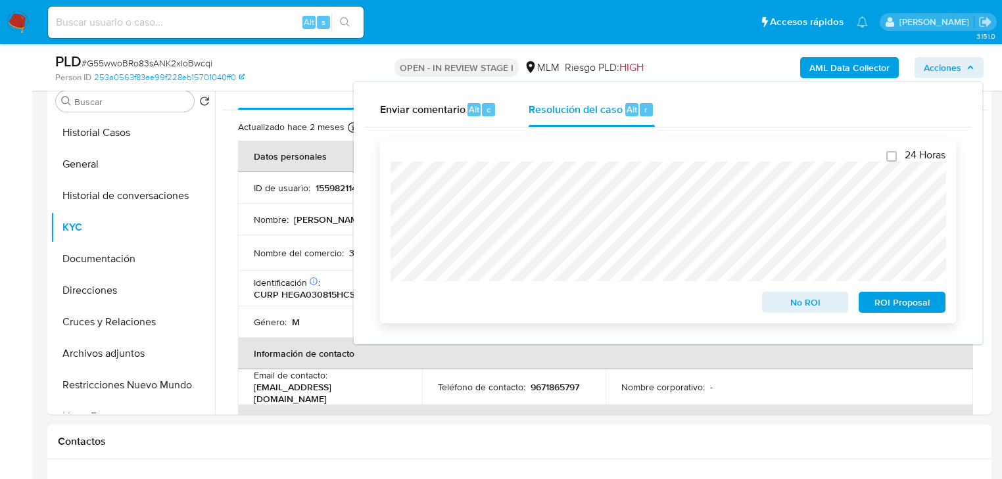
click at [884, 303] on span "ROI Proposal" at bounding box center [902, 302] width 68 height 18
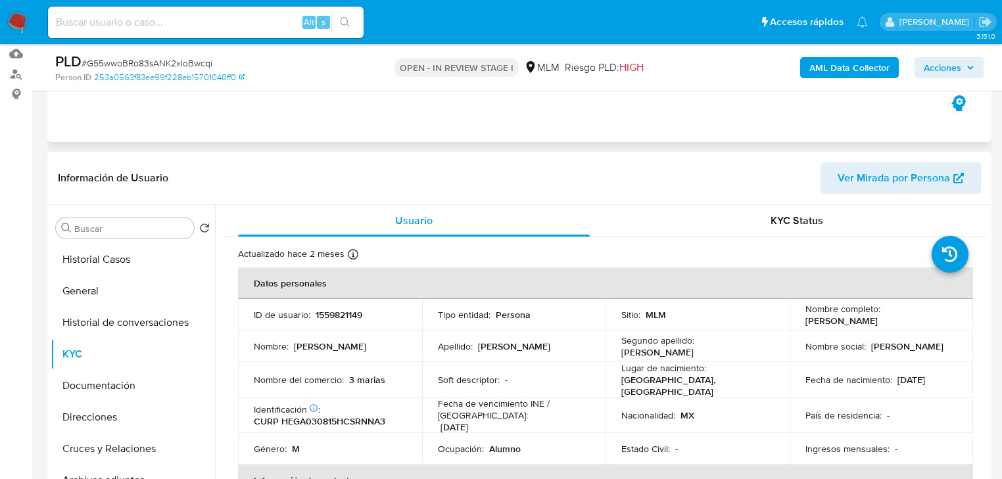
scroll to position [0, 0]
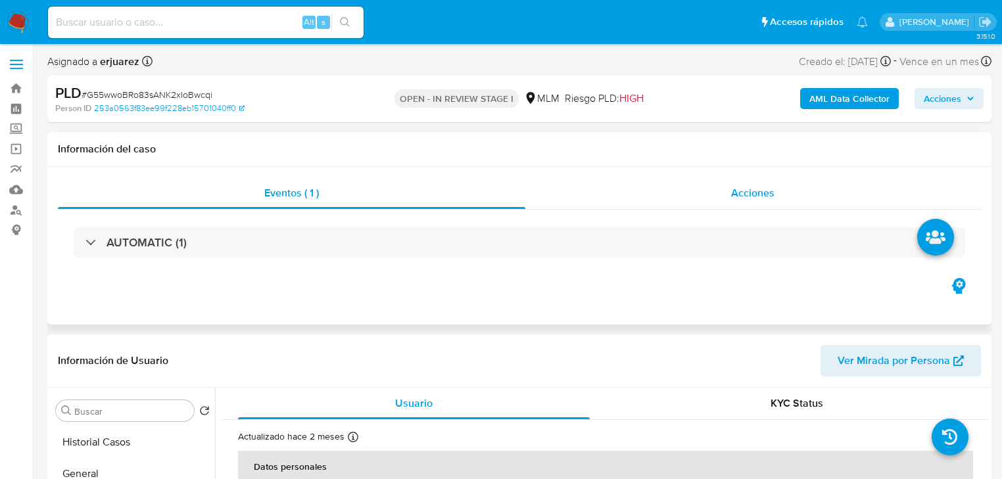
click at [649, 193] on div "Acciones" at bounding box center [754, 194] width 456 height 32
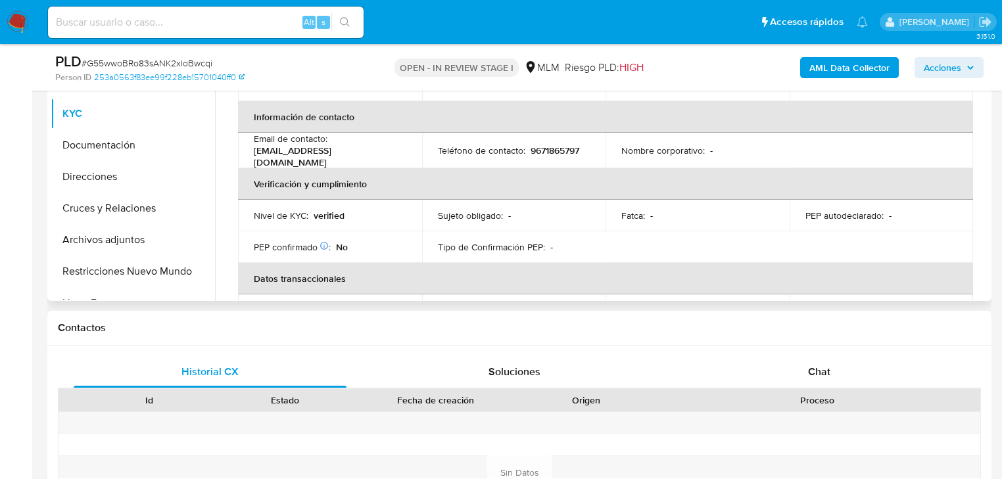
scroll to position [263, 0]
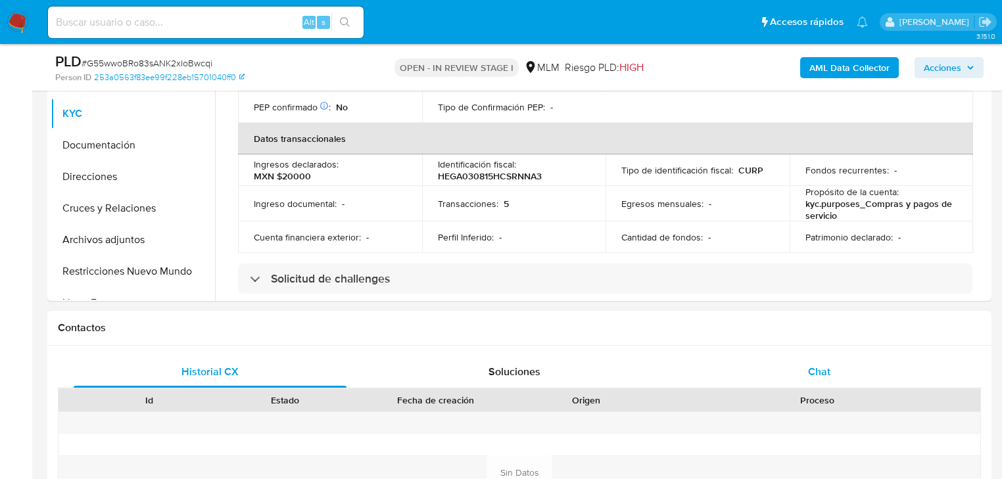
click at [821, 371] on span "Chat" at bounding box center [819, 371] width 22 height 15
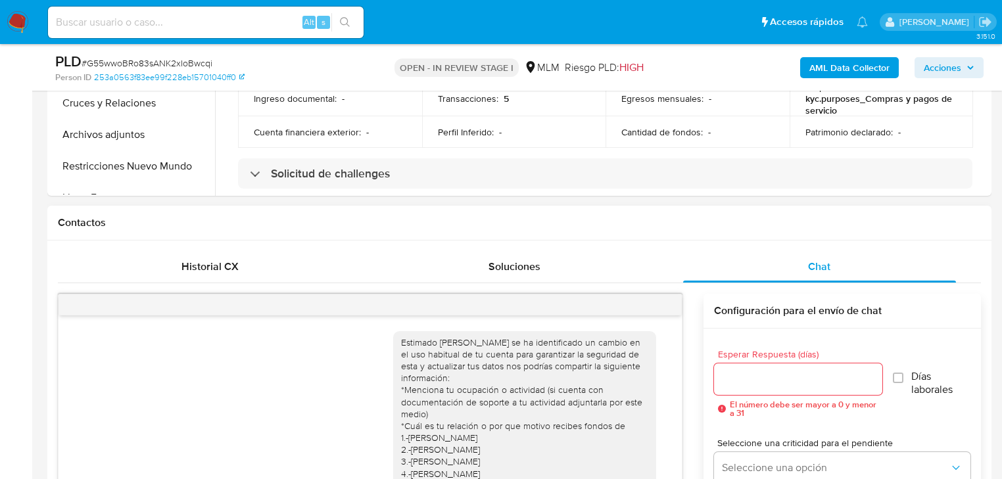
scroll to position [164, 0]
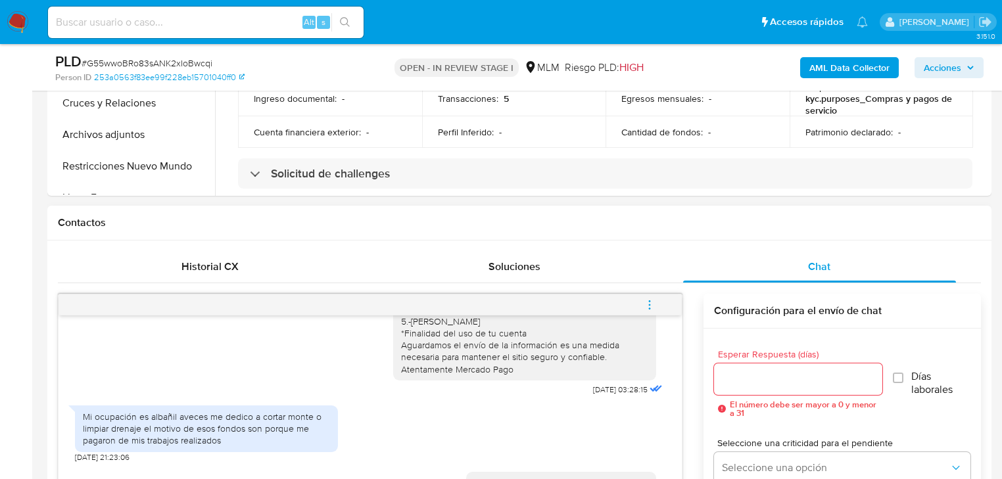
click at [649, 303] on icon "menu-action" at bounding box center [650, 305] width 12 height 12
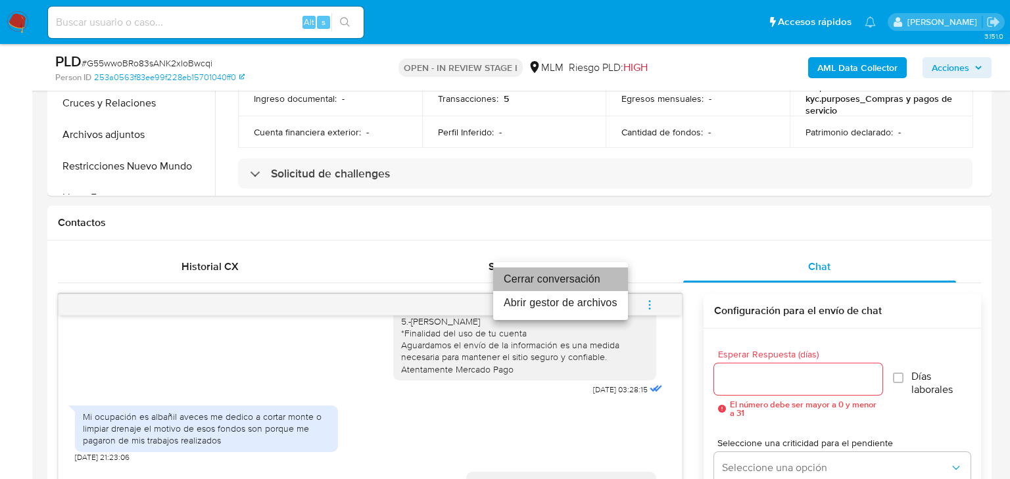
click at [565, 282] on li "Cerrar conversación" at bounding box center [560, 280] width 135 height 24
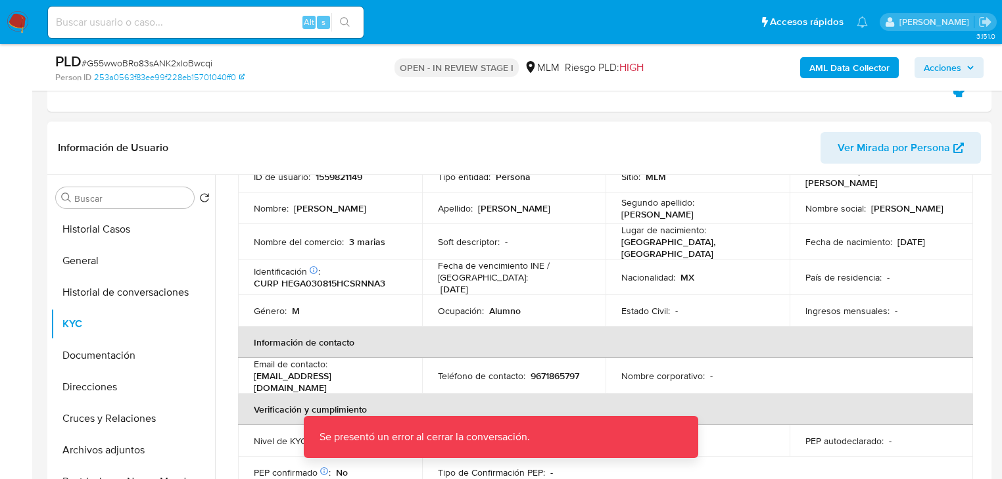
scroll to position [0, 0]
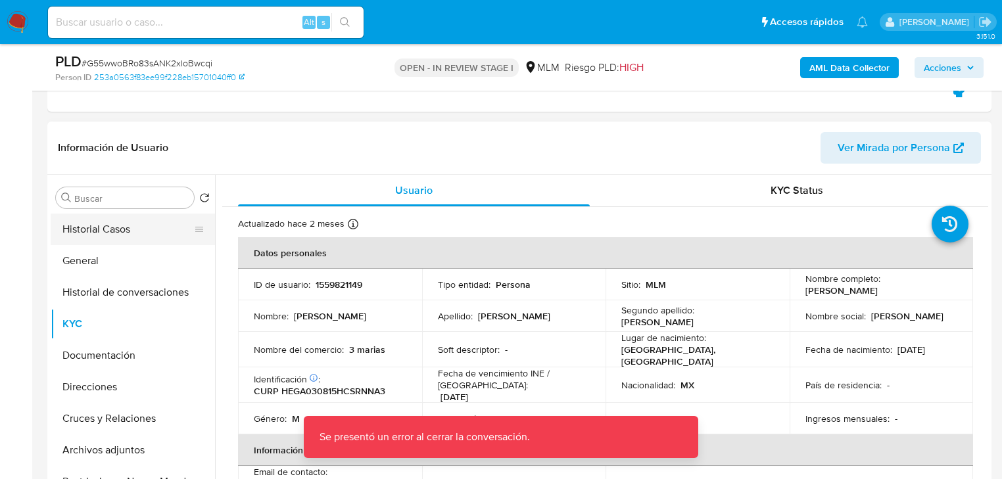
click at [139, 239] on button "Historial Casos" at bounding box center [128, 230] width 154 height 32
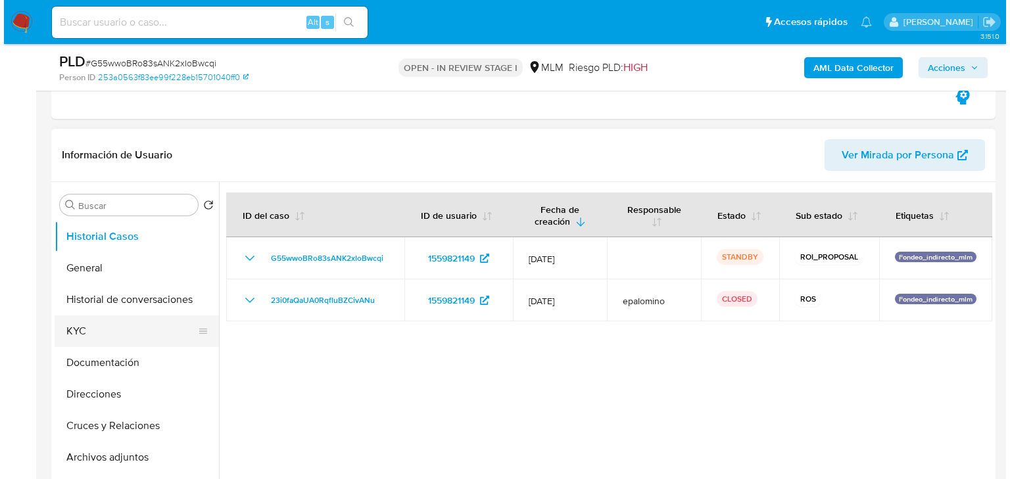
scroll to position [263, 0]
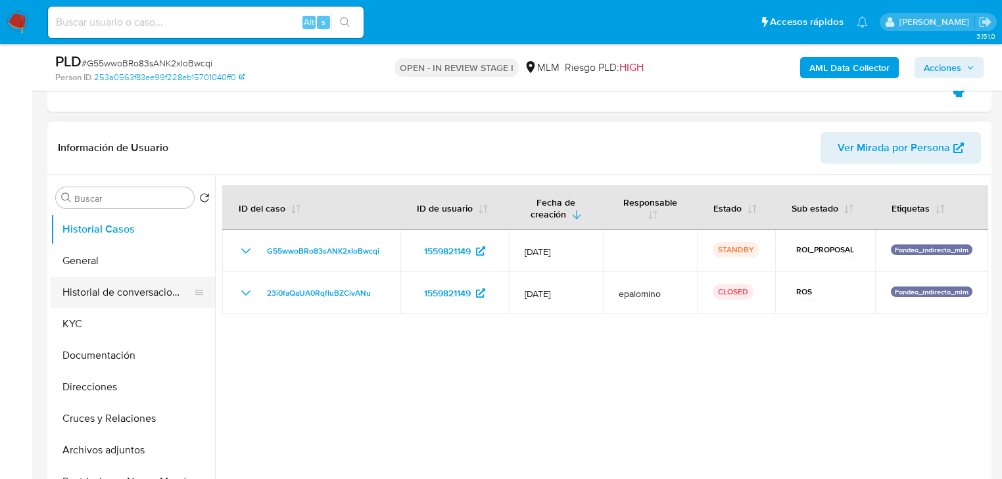
click at [121, 293] on button "Historial de conversaciones" at bounding box center [128, 293] width 154 height 32
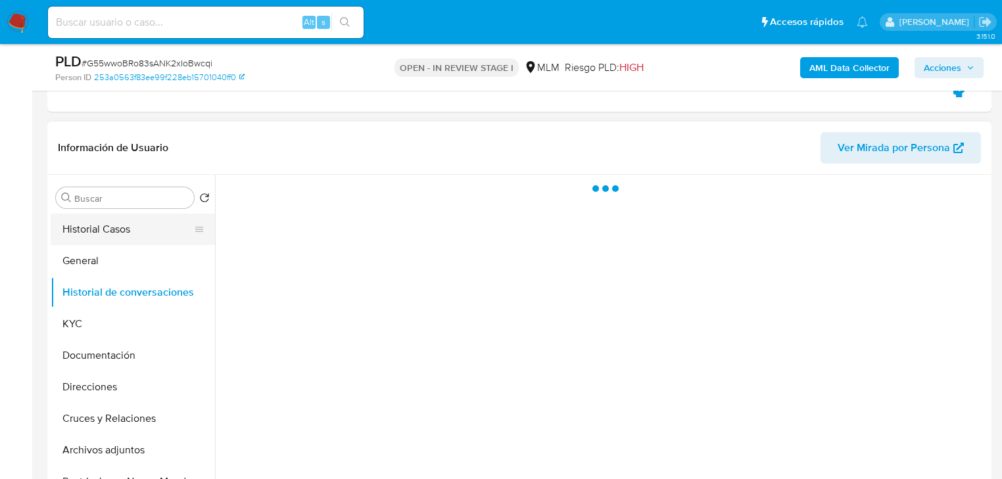
drag, startPoint x: 120, startPoint y: 226, endPoint x: 126, endPoint y: 297, distance: 71.3
click at [121, 226] on button "Historial Casos" at bounding box center [133, 230] width 164 height 32
click at [129, 303] on button "Historial de conversaciones" at bounding box center [128, 293] width 154 height 32
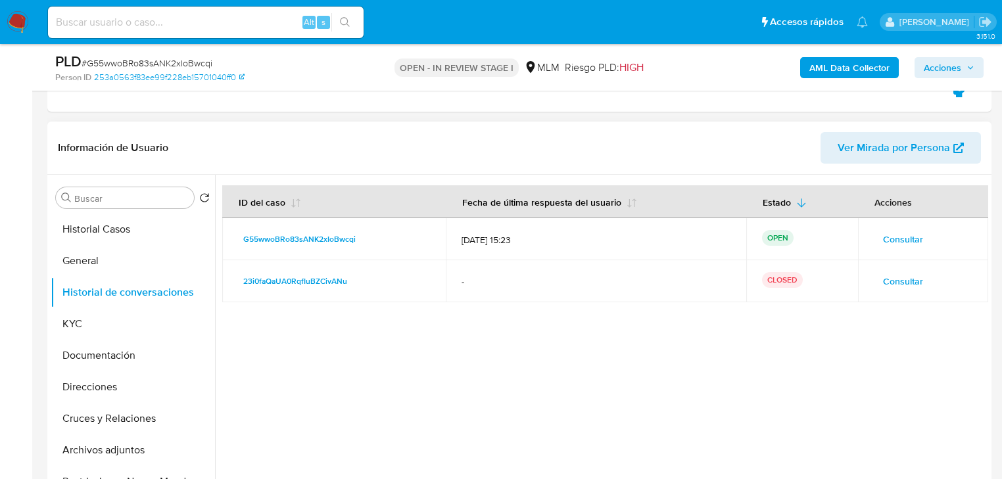
click at [889, 234] on span "Consultar" at bounding box center [903, 239] width 40 height 18
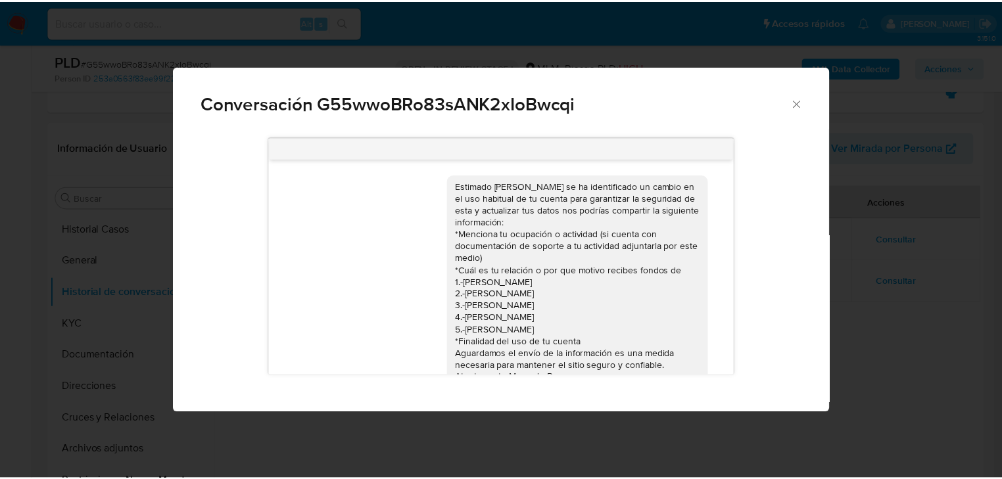
scroll to position [164, 0]
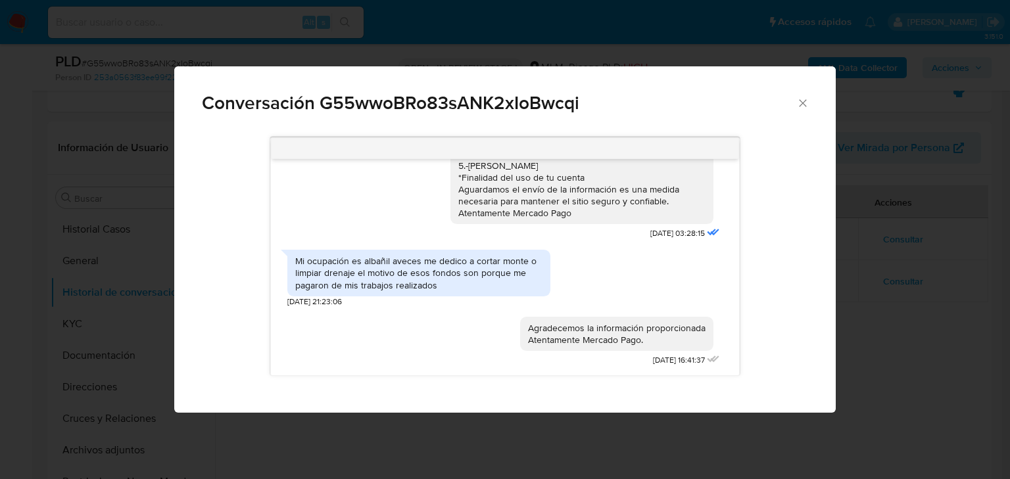
click at [800, 102] on icon "Cerrar" at bounding box center [803, 103] width 13 height 13
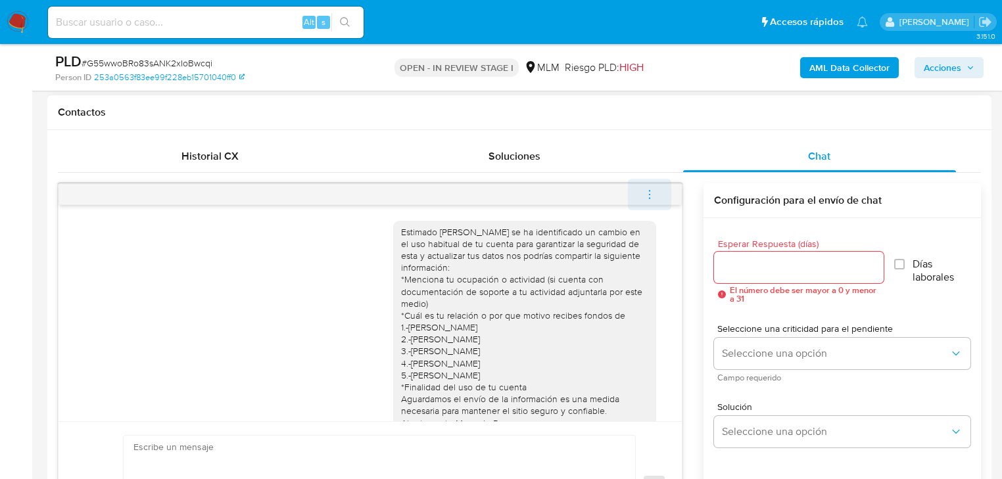
scroll to position [684, 0]
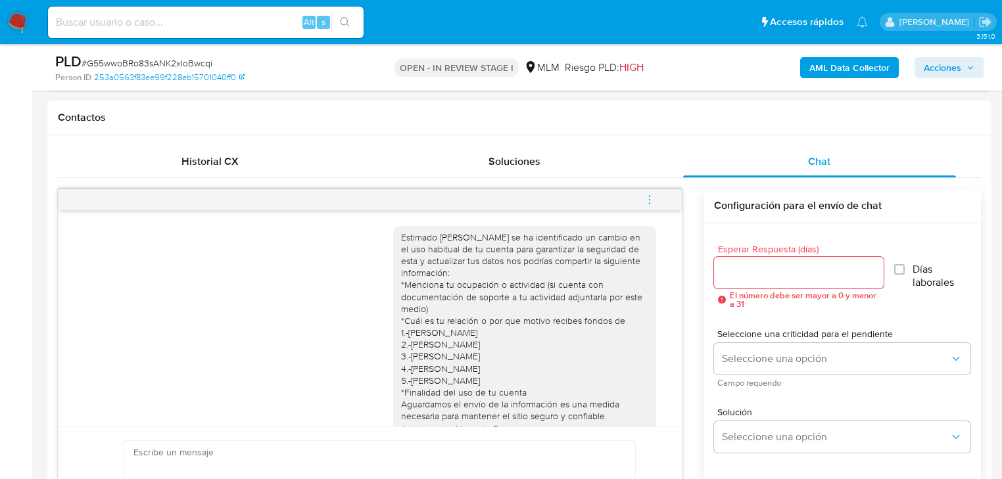
click at [647, 194] on icon "menu-action" at bounding box center [650, 200] width 12 height 12
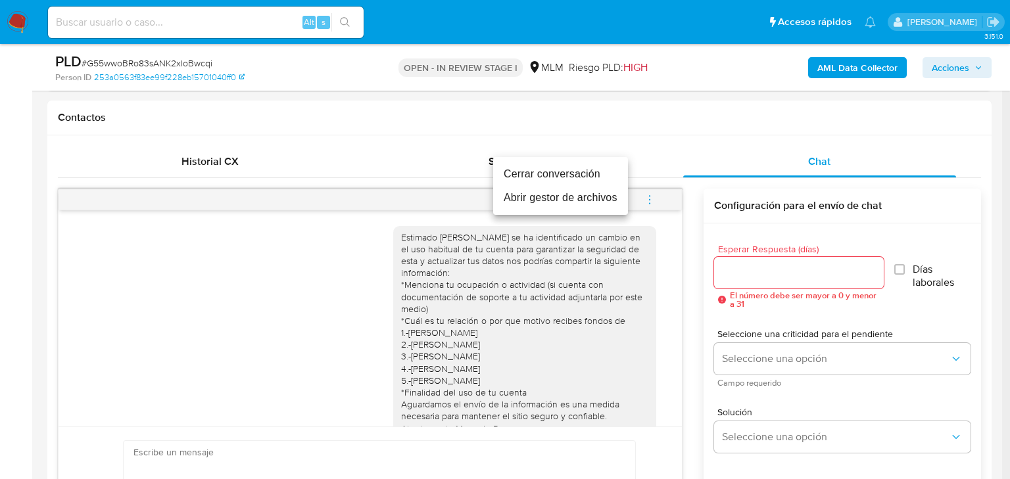
click at [578, 178] on li "Cerrar conversación" at bounding box center [560, 174] width 135 height 24
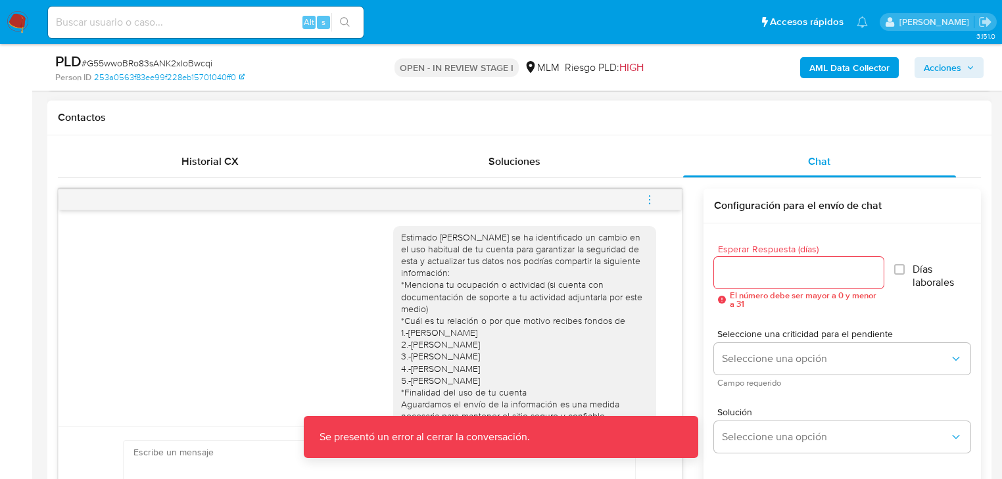
click at [324, 350] on div "Estimado Angel Miguel se ha identificado un cambio en el uso habitual de tu cue…" at bounding box center [370, 337] width 591 height 241
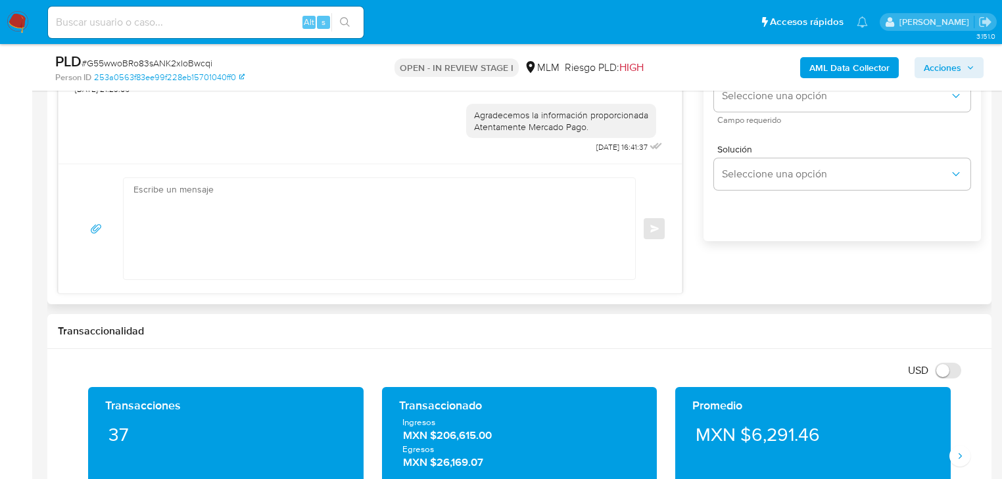
scroll to position [112, 0]
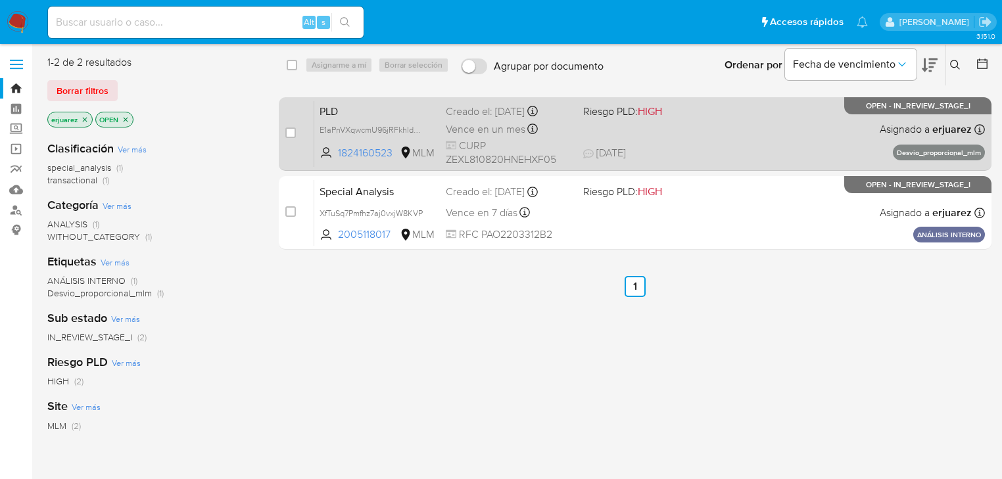
click at [702, 149] on span "[DATE] [DATE] 15:09" at bounding box center [715, 153] width 264 height 14
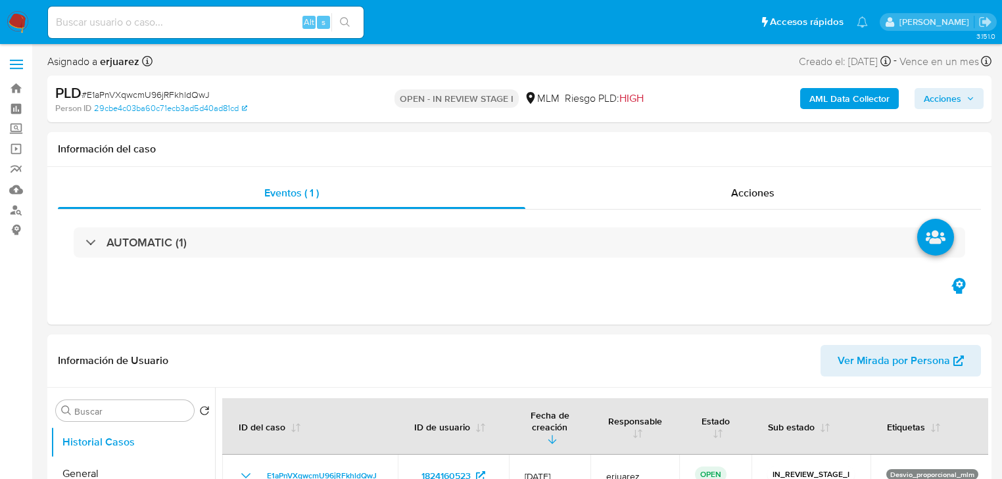
select select "10"
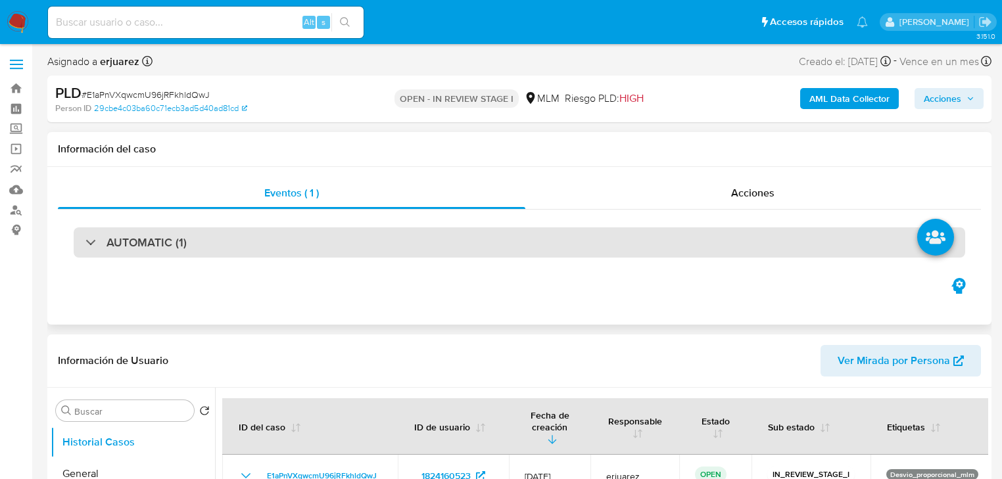
click at [603, 224] on div "AUTOMATIC (1)" at bounding box center [519, 243] width 923 height 66
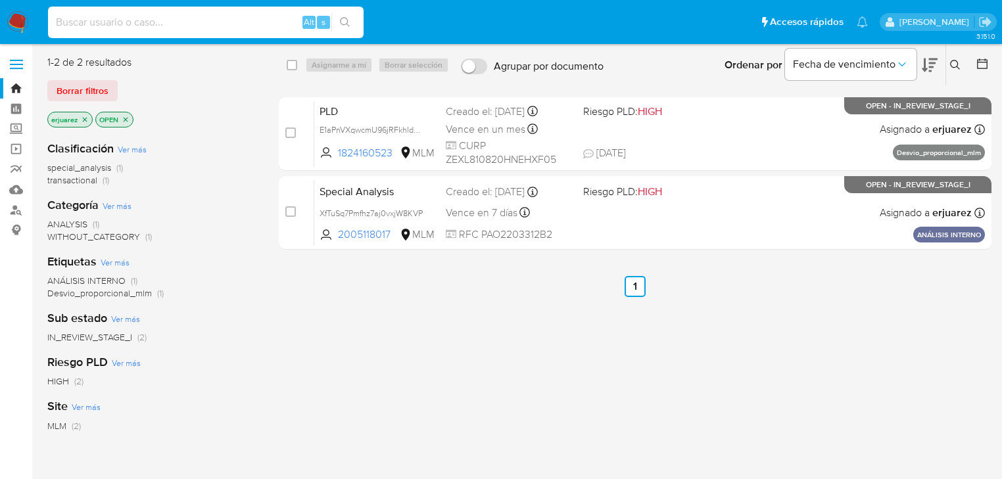
click at [162, 16] on input at bounding box center [206, 22] width 316 height 17
click at [166, 24] on input at bounding box center [206, 22] width 316 height 17
paste input "73928729"
click at [55, 24] on input "73928729" at bounding box center [206, 22] width 316 height 17
drag, startPoint x: 121, startPoint y: 24, endPoint x: 139, endPoint y: 24, distance: 18.4
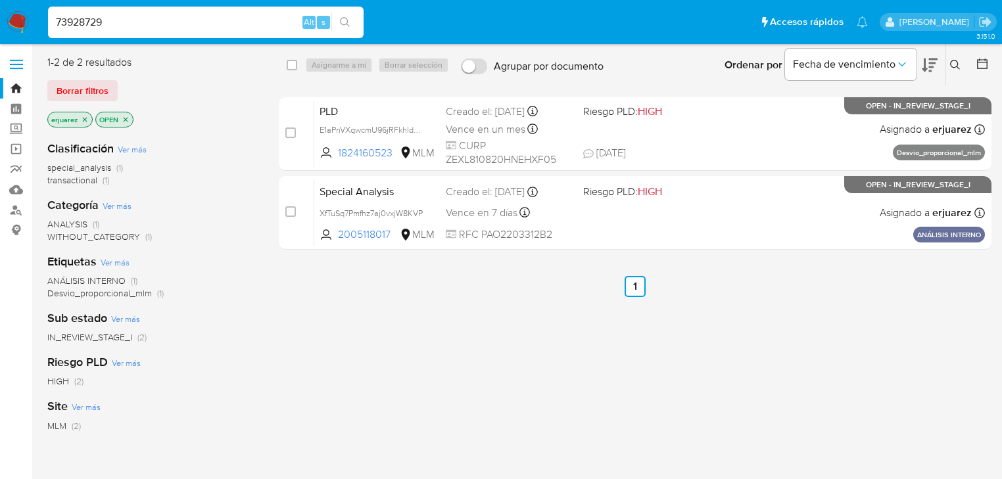
click at [122, 24] on input "73928729" at bounding box center [206, 22] width 316 height 17
type input "73928729"
click at [341, 22] on icon "search-icon" at bounding box center [345, 22] width 10 height 10
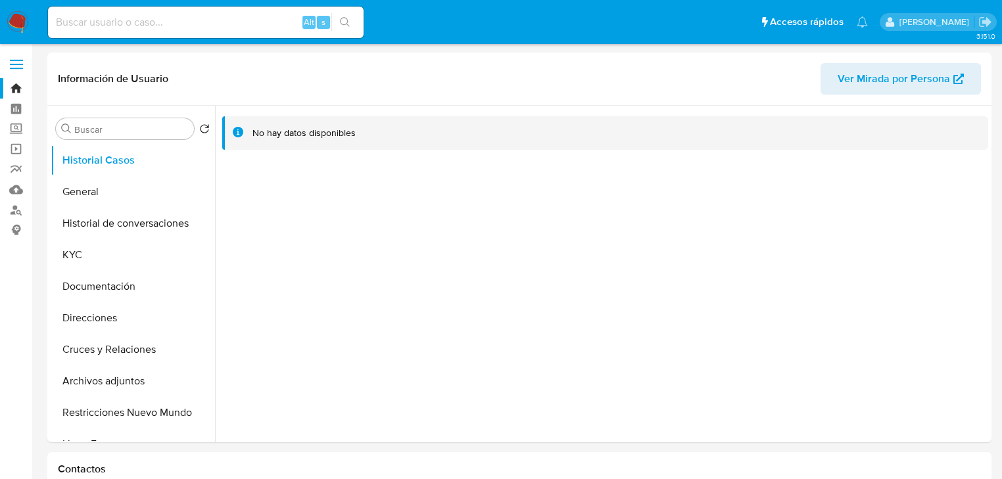
select select "10"
drag, startPoint x: 103, startPoint y: 190, endPoint x: 168, endPoint y: 218, distance: 70.4
click at [105, 190] on button "General" at bounding box center [133, 192] width 164 height 32
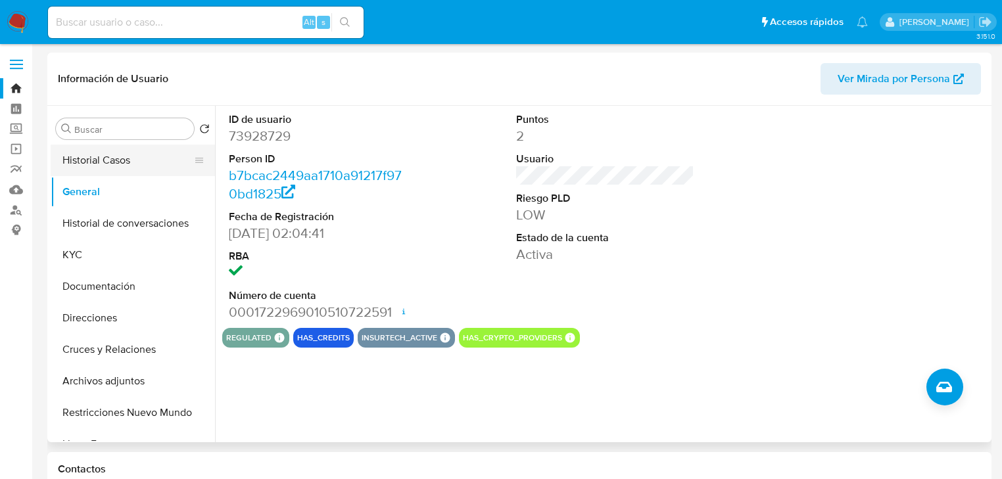
drag, startPoint x: 146, startPoint y: 153, endPoint x: 153, endPoint y: 150, distance: 7.7
click at [146, 153] on button "Historial Casos" at bounding box center [128, 161] width 154 height 32
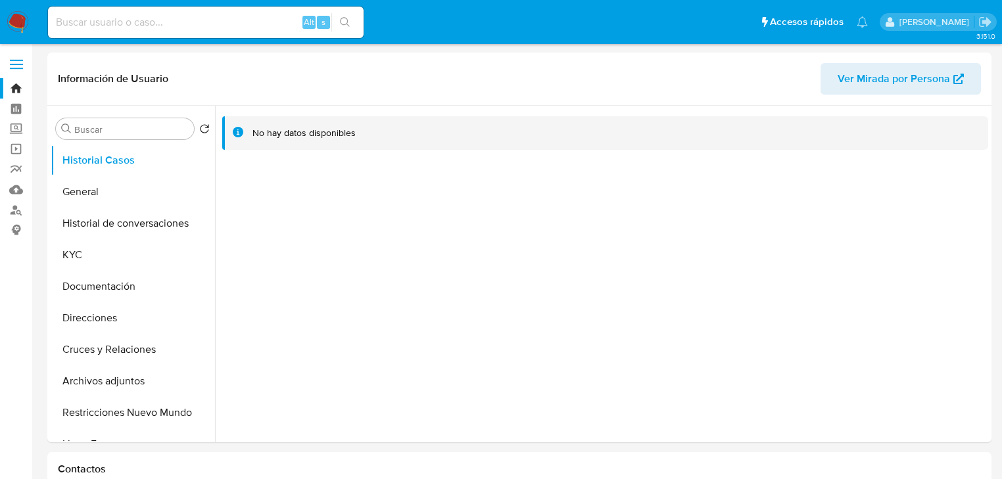
drag, startPoint x: 873, startPoint y: 218, endPoint x: 993, endPoint y: 422, distance: 236.2
click at [883, 236] on div at bounding box center [601, 274] width 773 height 337
drag, startPoint x: 96, startPoint y: 252, endPoint x: 153, endPoint y: 203, distance: 75.1
click at [107, 240] on button "KYC" at bounding box center [133, 255] width 164 height 32
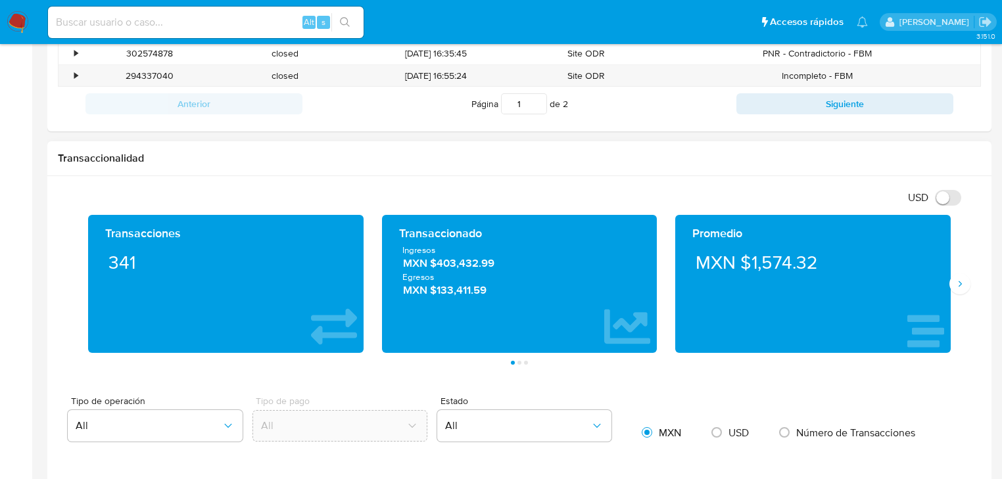
scroll to position [579, 0]
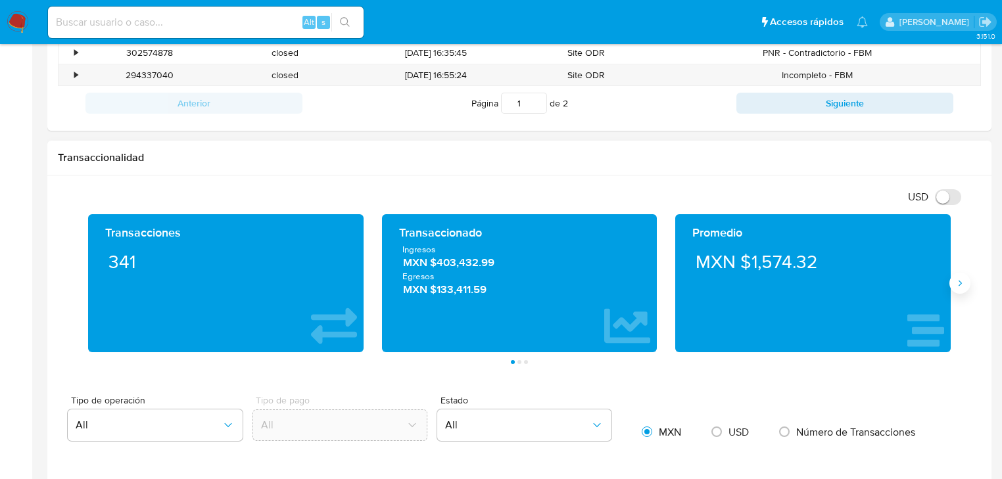
click at [960, 285] on icon "Siguiente" at bounding box center [960, 283] width 11 height 11
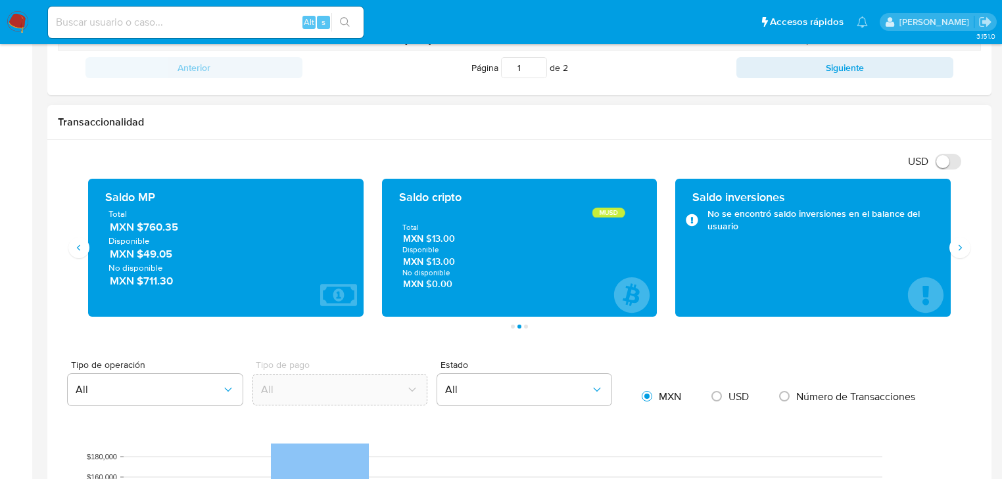
scroll to position [631, 0]
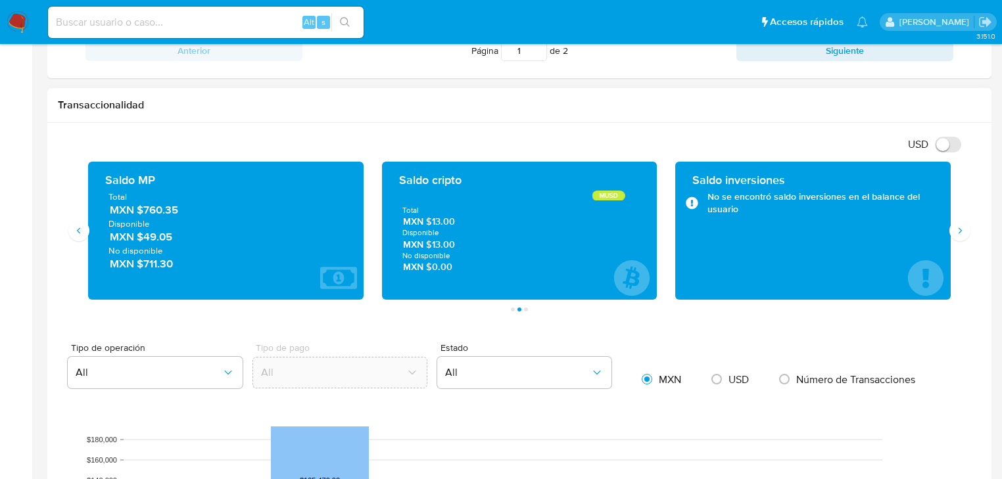
drag, startPoint x: 558, startPoint y: 116, endPoint x: 537, endPoint y: 132, distance: 26.8
click at [558, 116] on div "Transaccionalidad" at bounding box center [519, 105] width 945 height 35
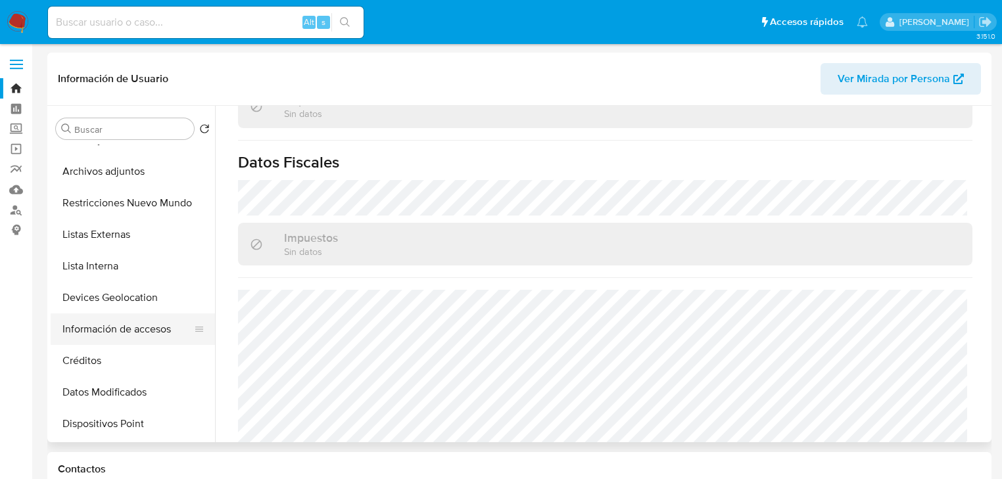
scroll to position [210, 0]
drag, startPoint x: 130, startPoint y: 236, endPoint x: 76, endPoint y: 232, distance: 54.1
click at [130, 236] on button "Listas Externas" at bounding box center [128, 234] width 154 height 32
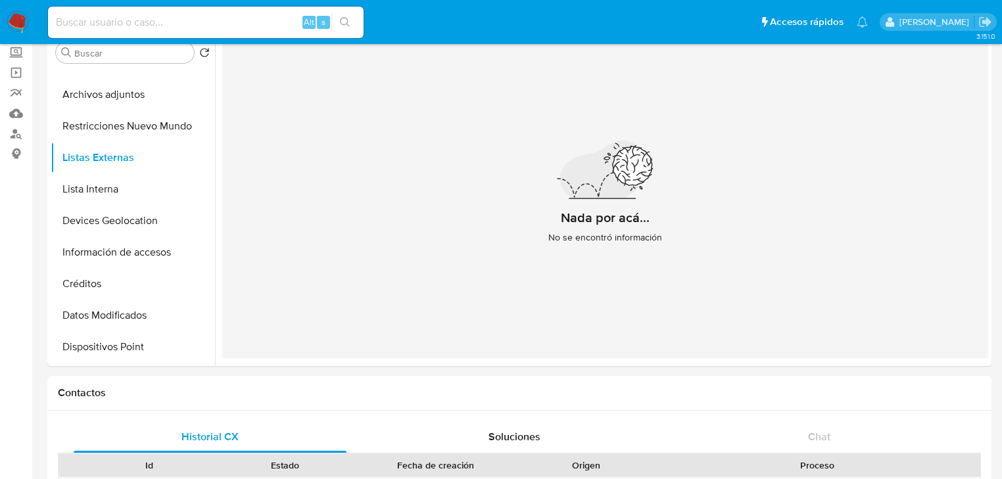
scroll to position [263, 0]
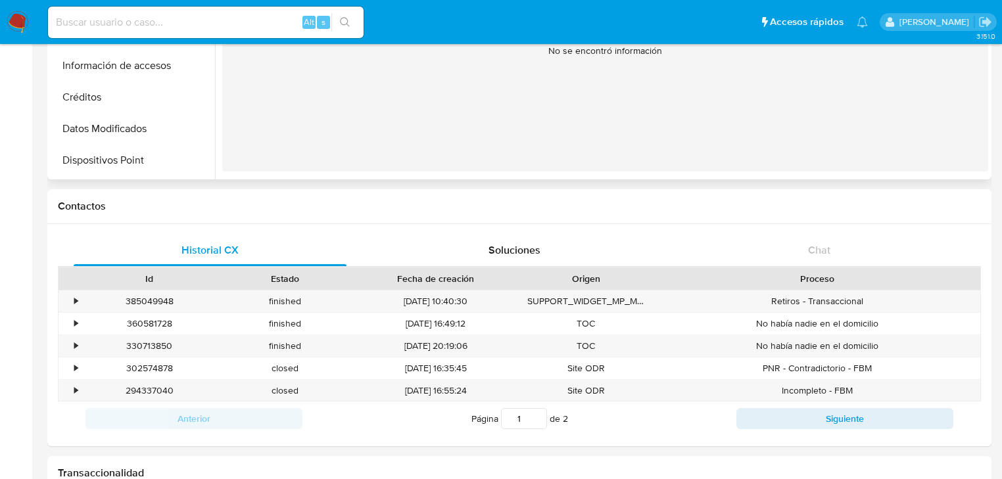
drag, startPoint x: 808, startPoint y: 139, endPoint x: 695, endPoint y: 141, distance: 113.1
click at [804, 140] on div "Nada por acá... No se encontró información" at bounding box center [605, 10] width 766 height 322
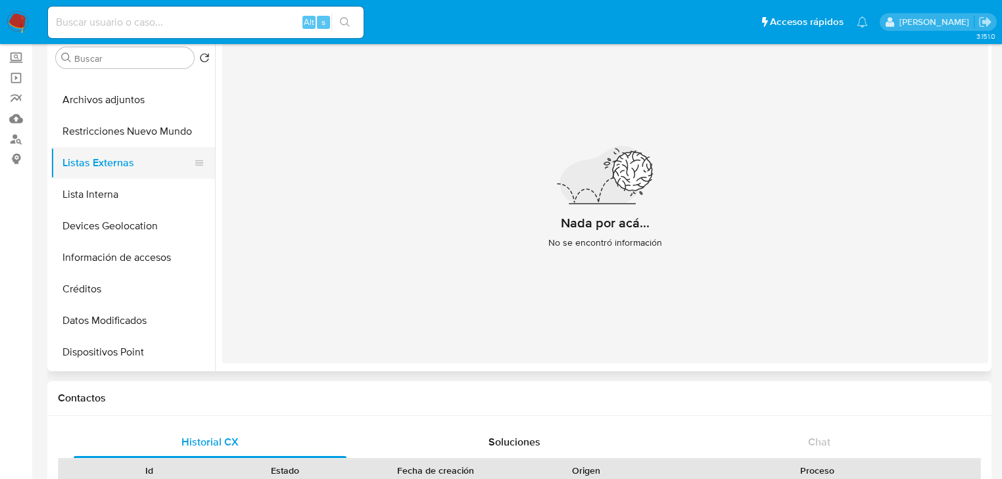
scroll to position [53, 0]
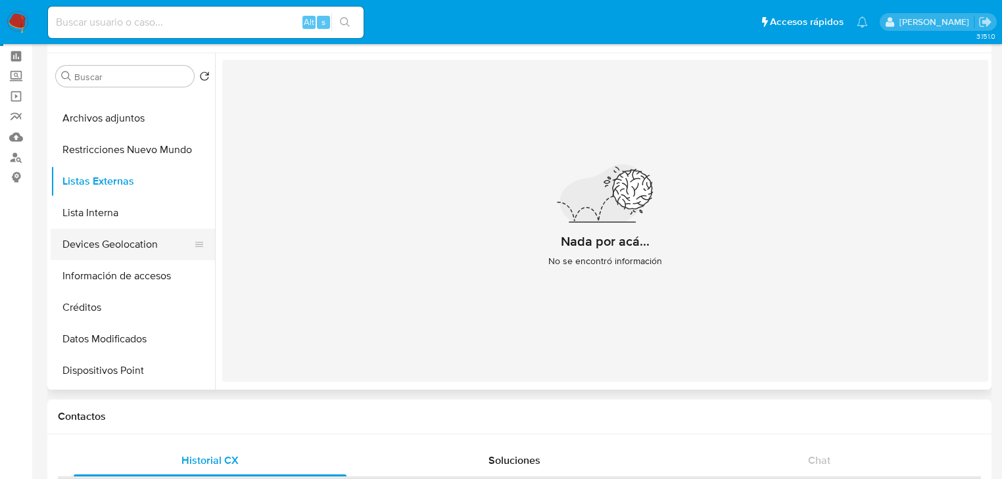
drag, startPoint x: 133, startPoint y: 243, endPoint x: 162, endPoint y: 243, distance: 28.9
click at [134, 243] on button "Devices Geolocation" at bounding box center [128, 245] width 154 height 32
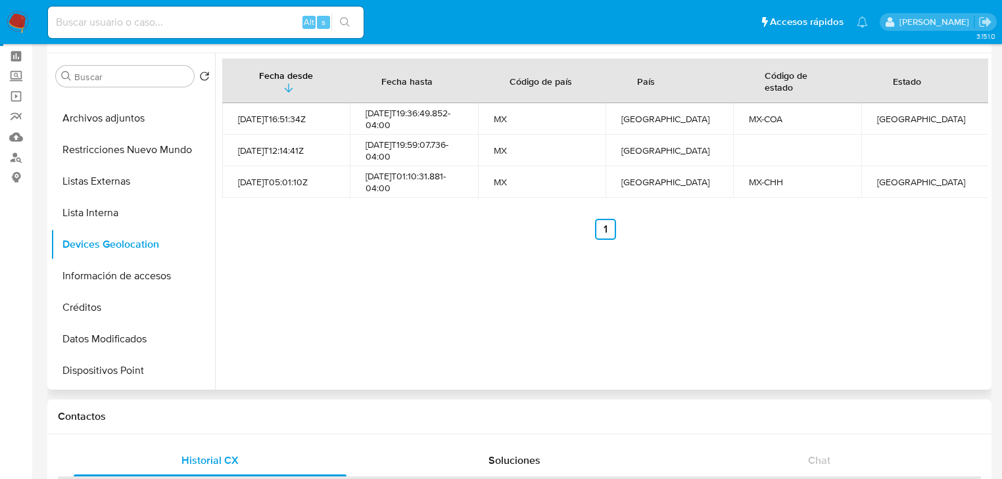
click at [398, 242] on div "Fecha desde Fecha hasta Código de país País Código de estado Estado [DATE]T16:5…" at bounding box center [601, 221] width 773 height 337
click at [109, 278] on button "Información de accesos" at bounding box center [128, 276] width 154 height 32
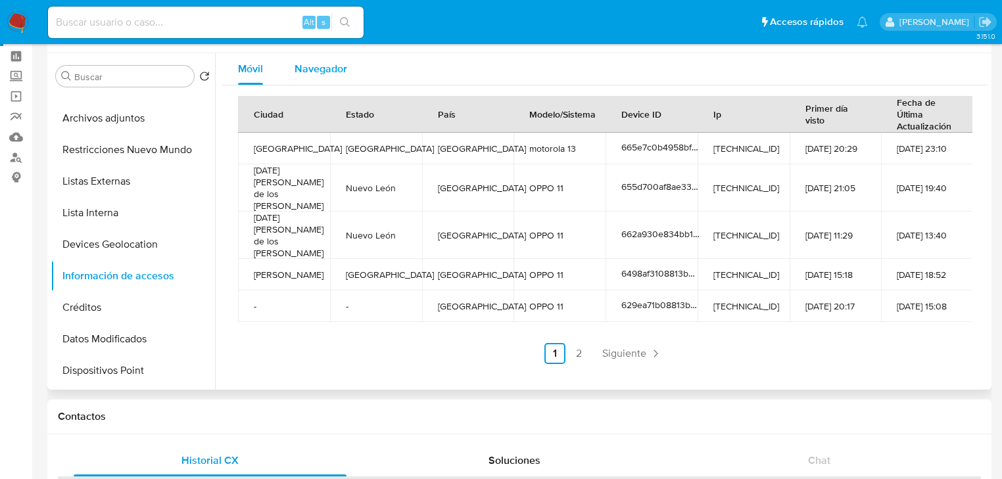
click at [322, 66] on span "Navegador" at bounding box center [321, 68] width 53 height 15
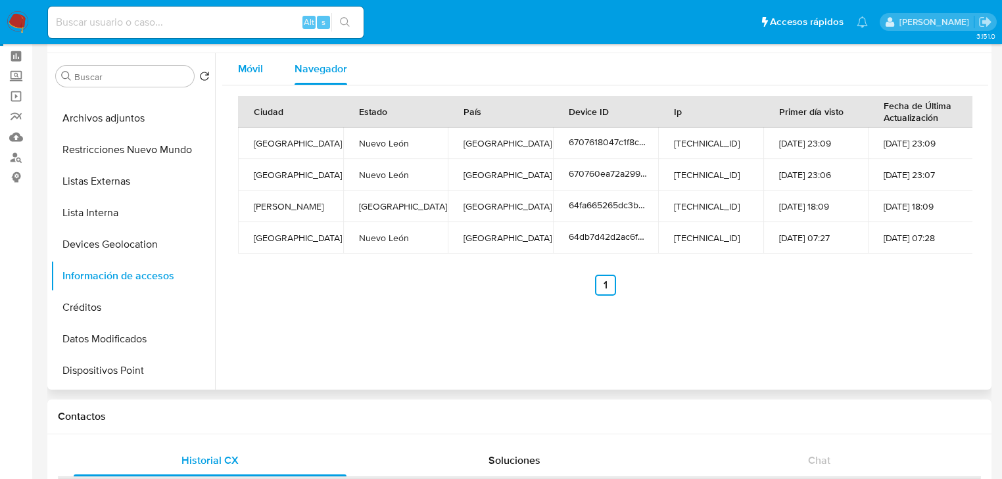
click at [268, 74] on button "Móvil" at bounding box center [250, 69] width 57 height 32
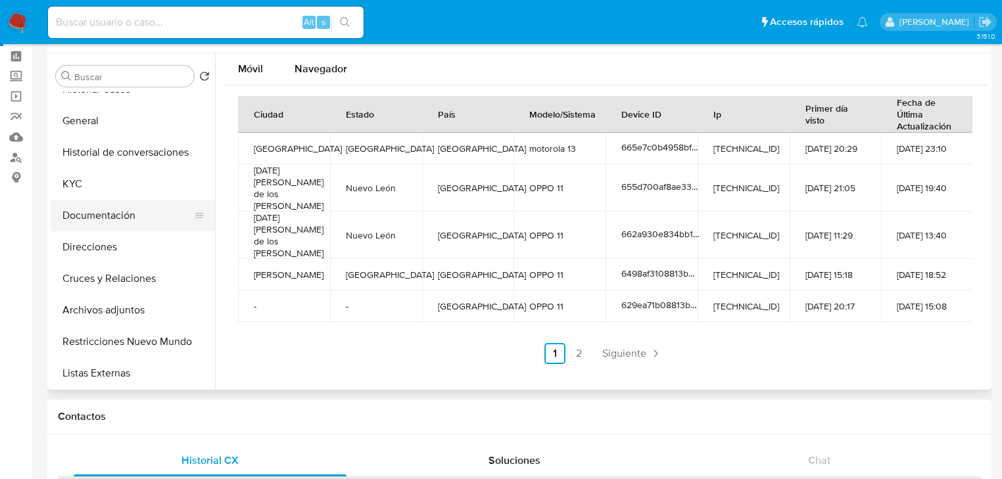
scroll to position [0, 0]
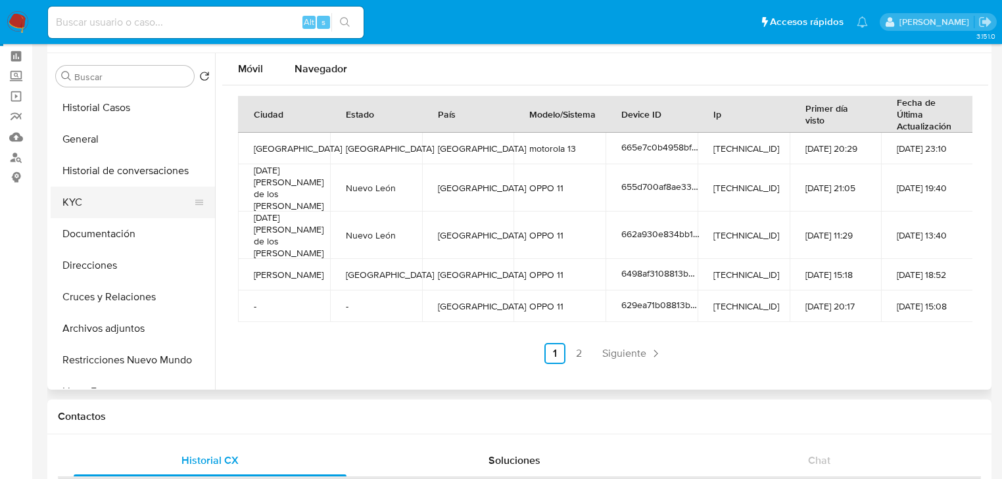
click at [88, 199] on button "KYC" at bounding box center [128, 203] width 154 height 32
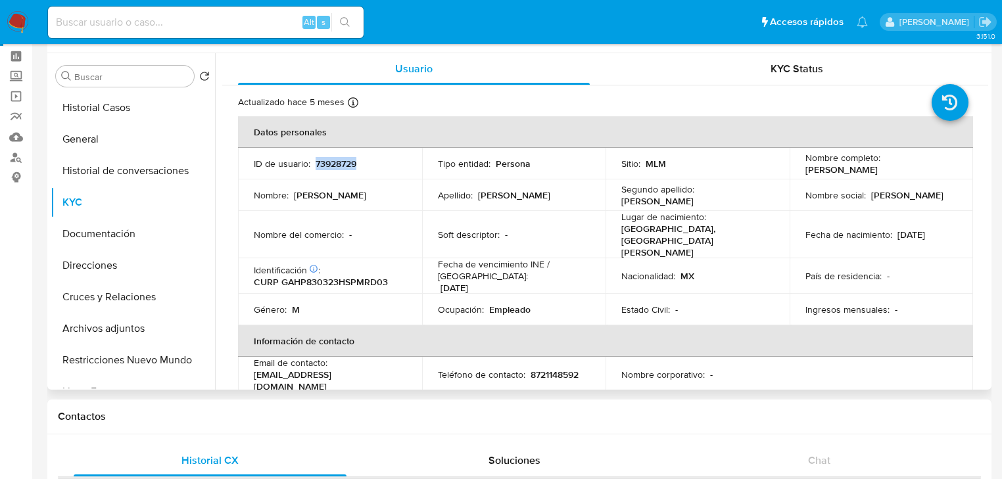
drag, startPoint x: 315, startPoint y: 163, endPoint x: 391, endPoint y: 163, distance: 76.3
click at [391, 163] on div "ID de usuario : 73928729" at bounding box center [330, 164] width 153 height 12
copy p "73928729"
click at [109, 143] on button "General" at bounding box center [128, 140] width 154 height 32
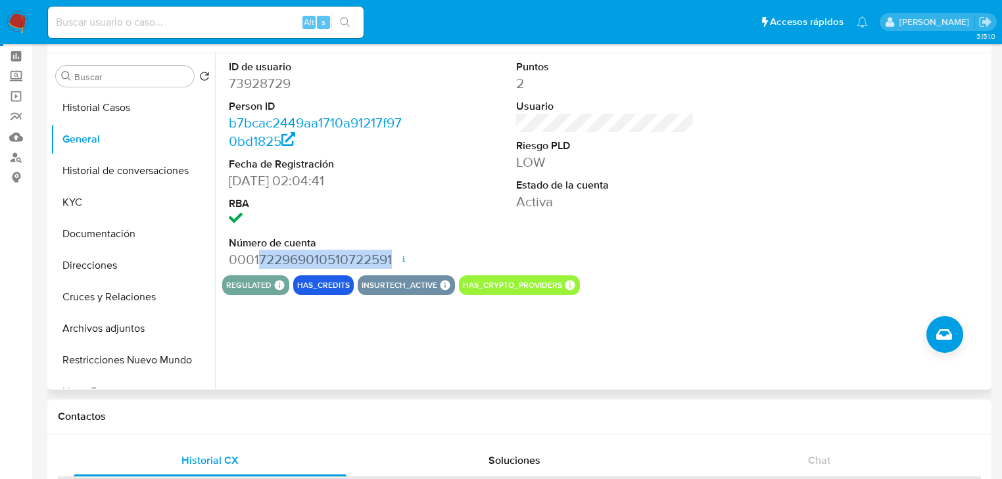
drag, startPoint x: 260, startPoint y: 258, endPoint x: 392, endPoint y: 261, distance: 132.2
click at [392, 261] on dd "0001722969010510722591 Fecha de apertura [DATE] 21:45 Estado ACTIVE" at bounding box center [318, 260] width 178 height 18
copy dd "722969010510722591"
click at [115, 198] on button "KYC" at bounding box center [128, 203] width 154 height 32
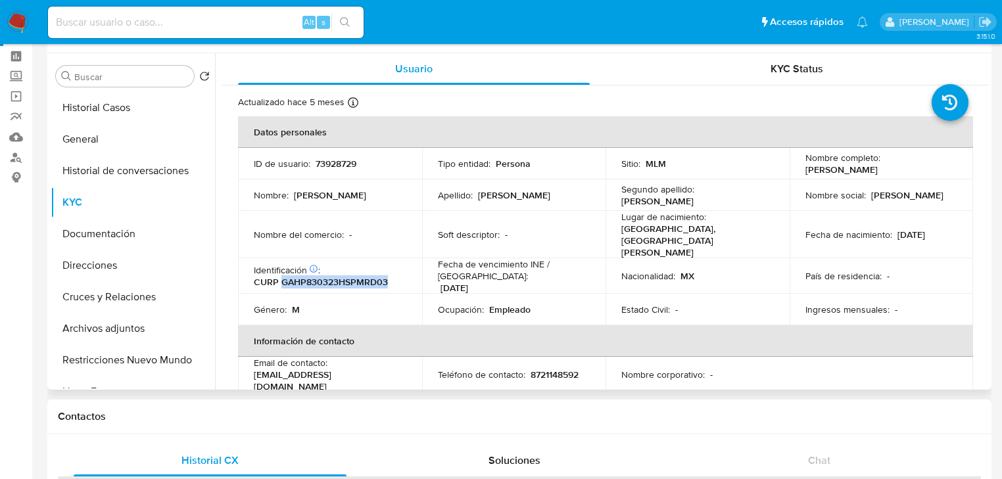
drag, startPoint x: 282, startPoint y: 266, endPoint x: 391, endPoint y: 270, distance: 108.6
click at [391, 270] on div "Identificación CIC: 125320981 : CURP GAHP830323HSPMRD03" at bounding box center [330, 276] width 153 height 24
copy p "GAHP830323HSPMRD03"
drag, startPoint x: 767, startPoint y: 280, endPoint x: 663, endPoint y: 260, distance: 105.9
click at [767, 294] on td "Estado Civil : -" at bounding box center [698, 310] width 184 height 32
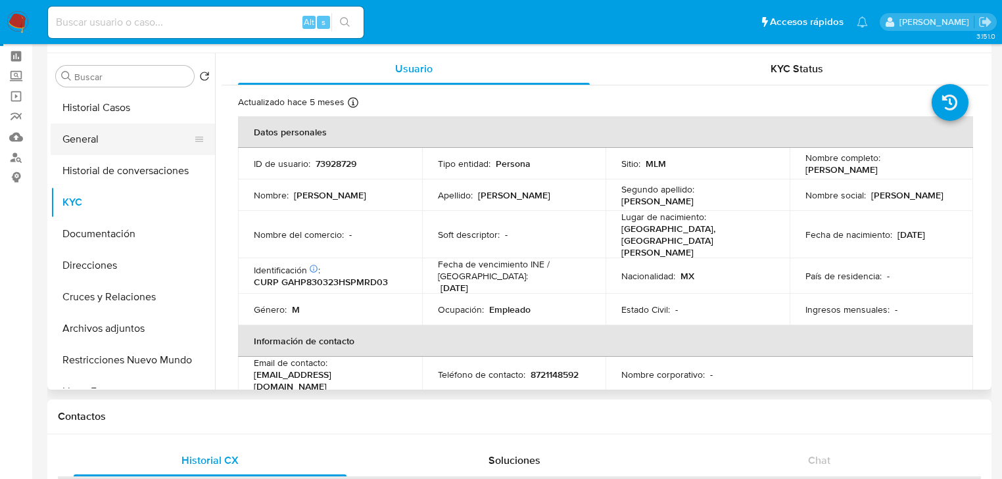
click at [103, 138] on button "General" at bounding box center [128, 140] width 154 height 32
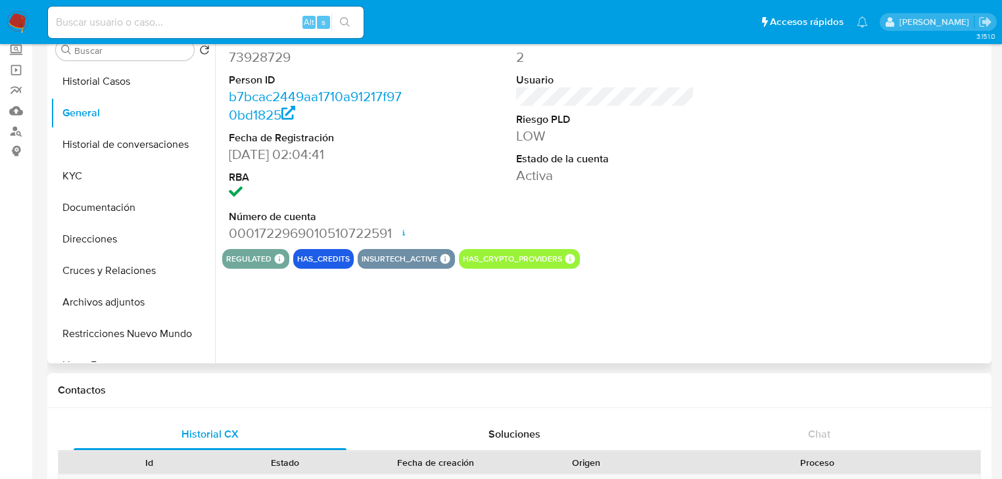
scroll to position [105, 0]
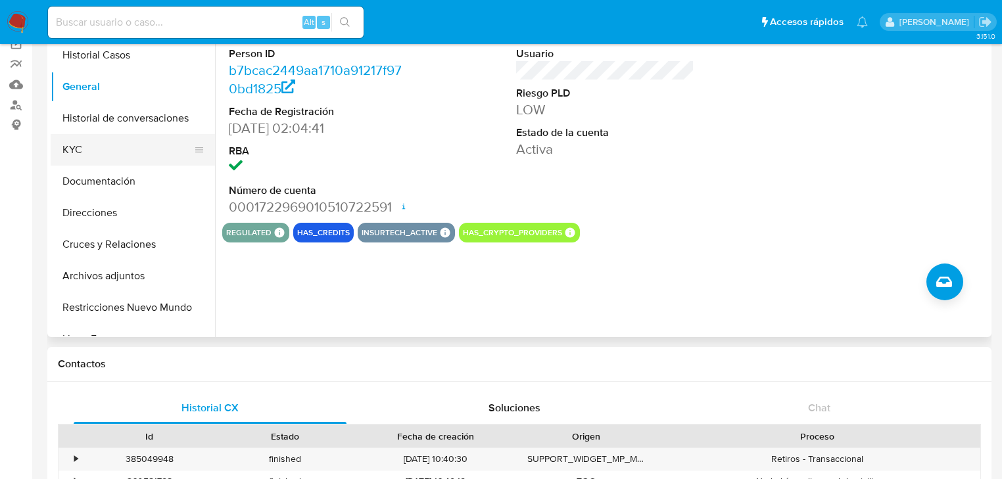
click at [78, 158] on button "KYC" at bounding box center [128, 150] width 154 height 32
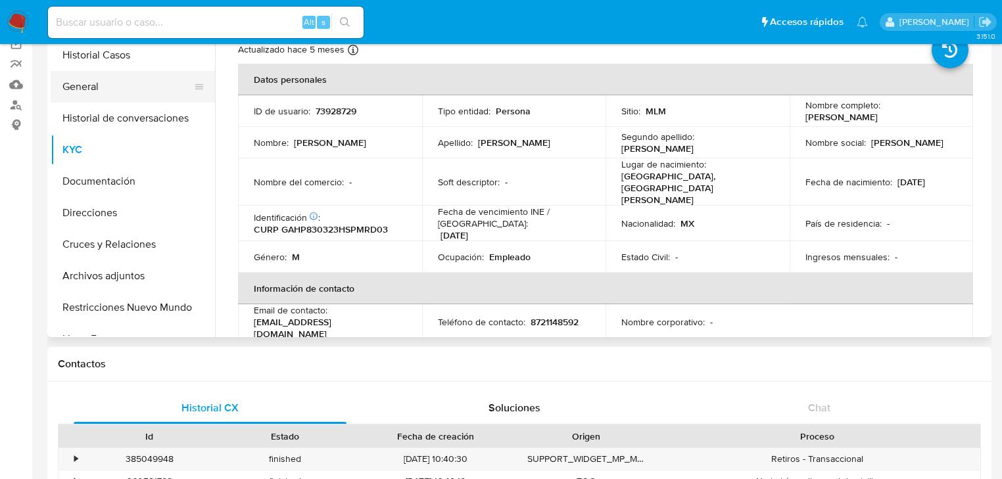
drag, startPoint x: 97, startPoint y: 88, endPoint x: 184, endPoint y: 99, distance: 86.9
click at [99, 87] on button "General" at bounding box center [128, 87] width 154 height 32
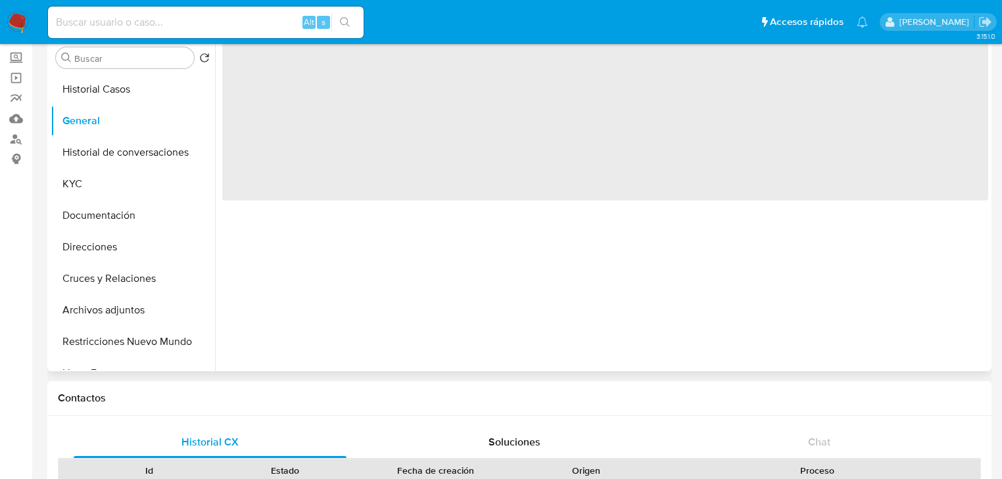
scroll to position [53, 0]
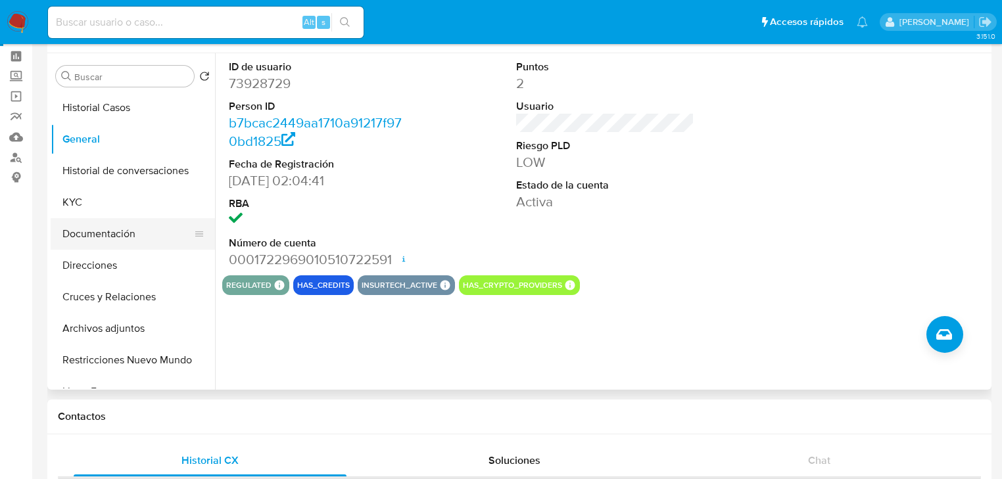
click at [93, 222] on button "Documentación" at bounding box center [128, 234] width 154 height 32
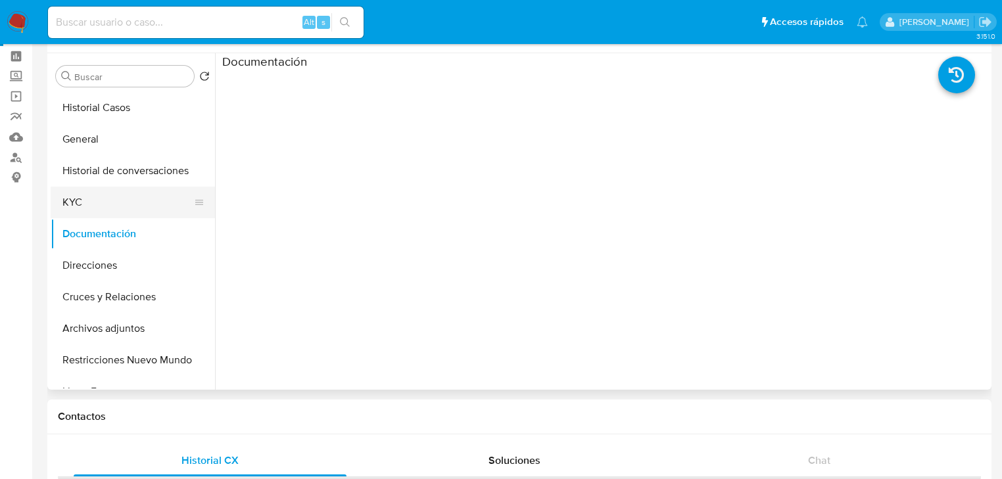
click at [84, 209] on button "KYC" at bounding box center [128, 203] width 154 height 32
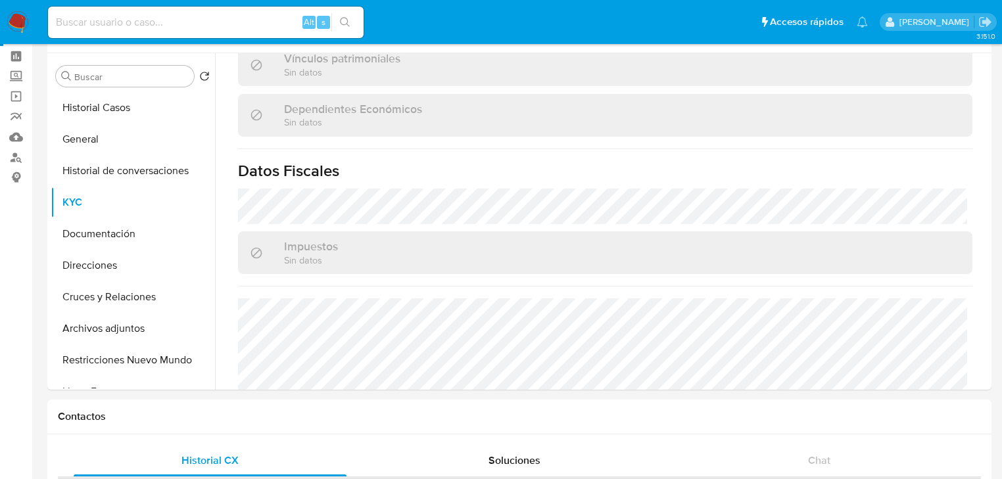
scroll to position [831, 0]
